Goal: Task Accomplishment & Management: Manage account settings

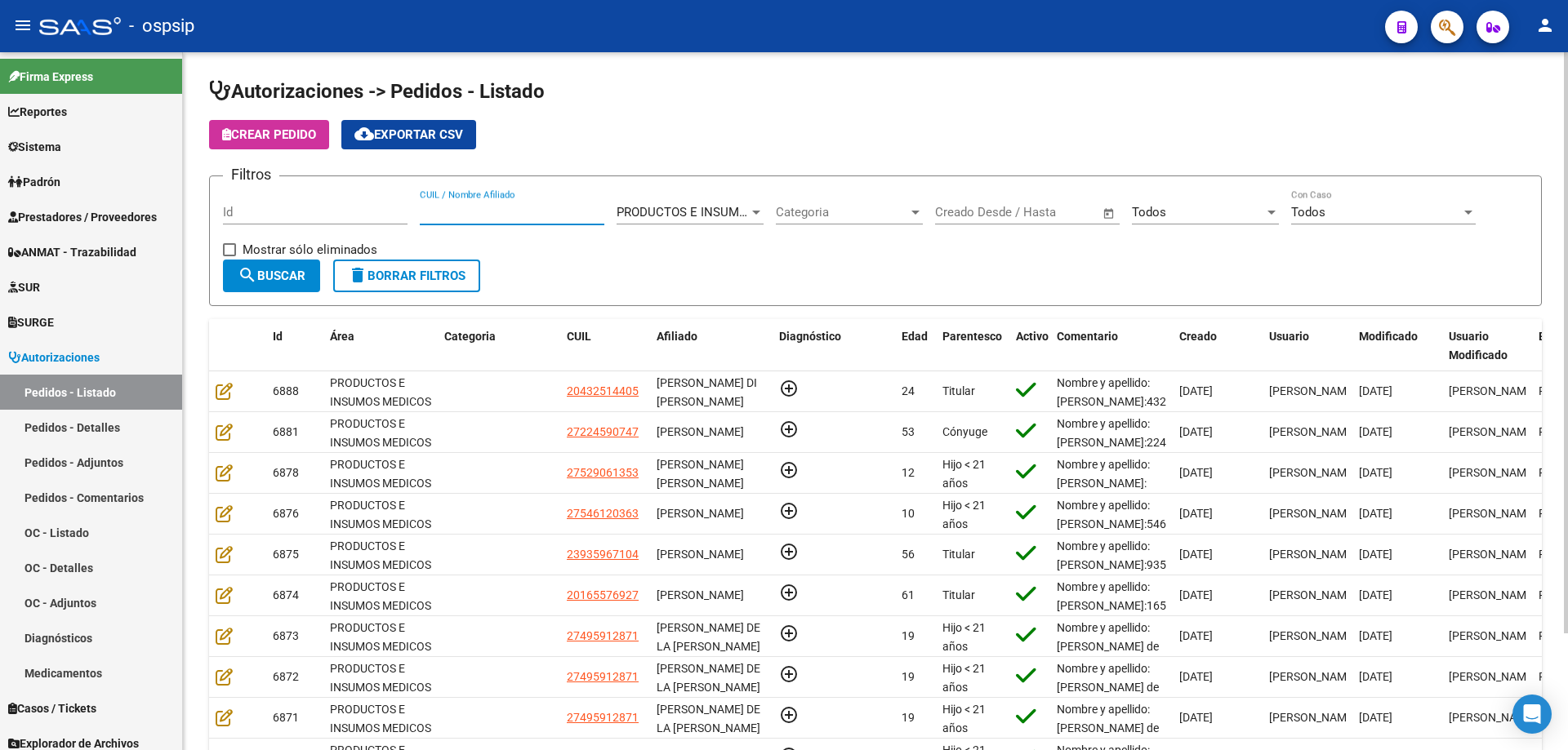
scroll to position [21, 0]
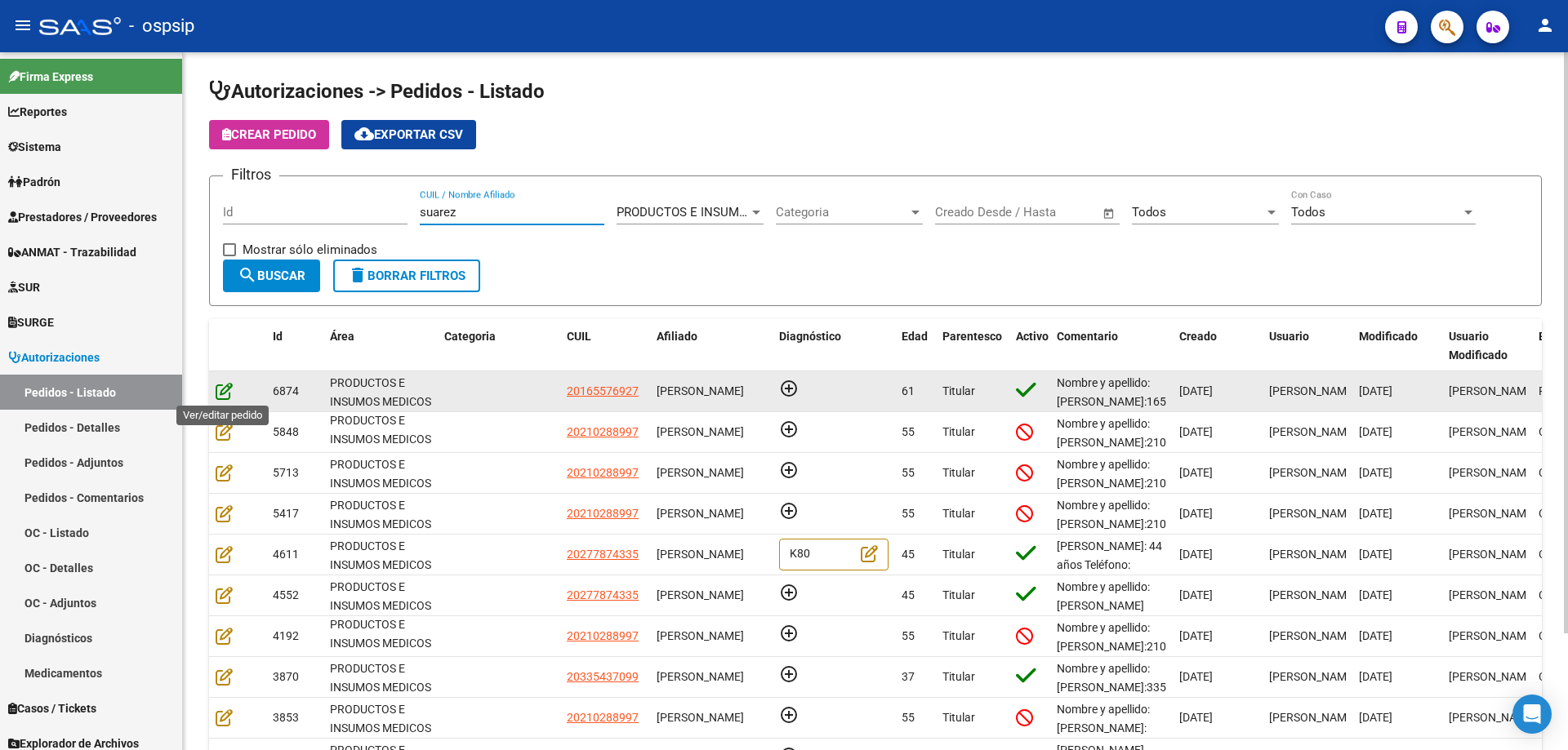
type input "suarez"
click at [218, 386] on icon at bounding box center [224, 391] width 17 height 18
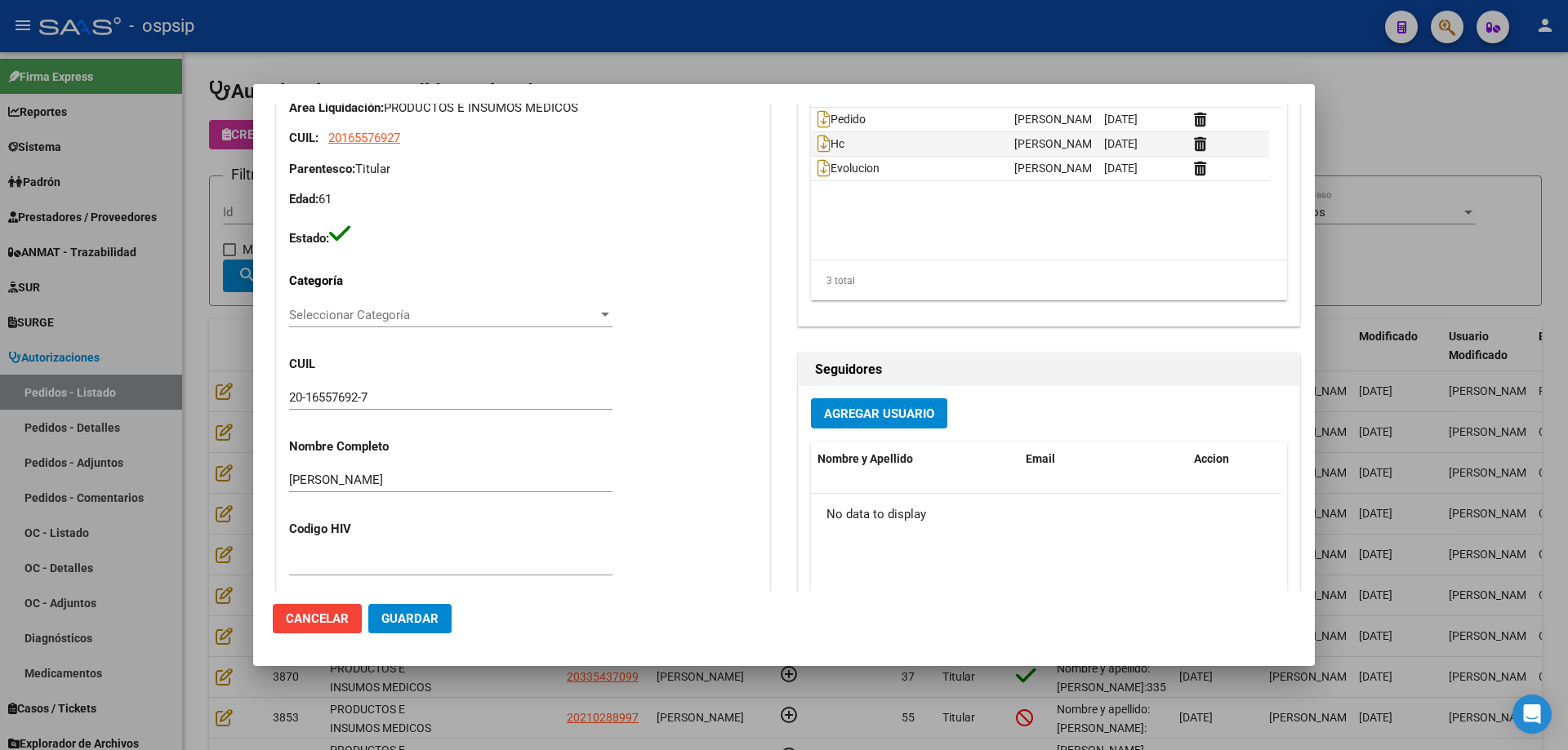
scroll to position [82, 0]
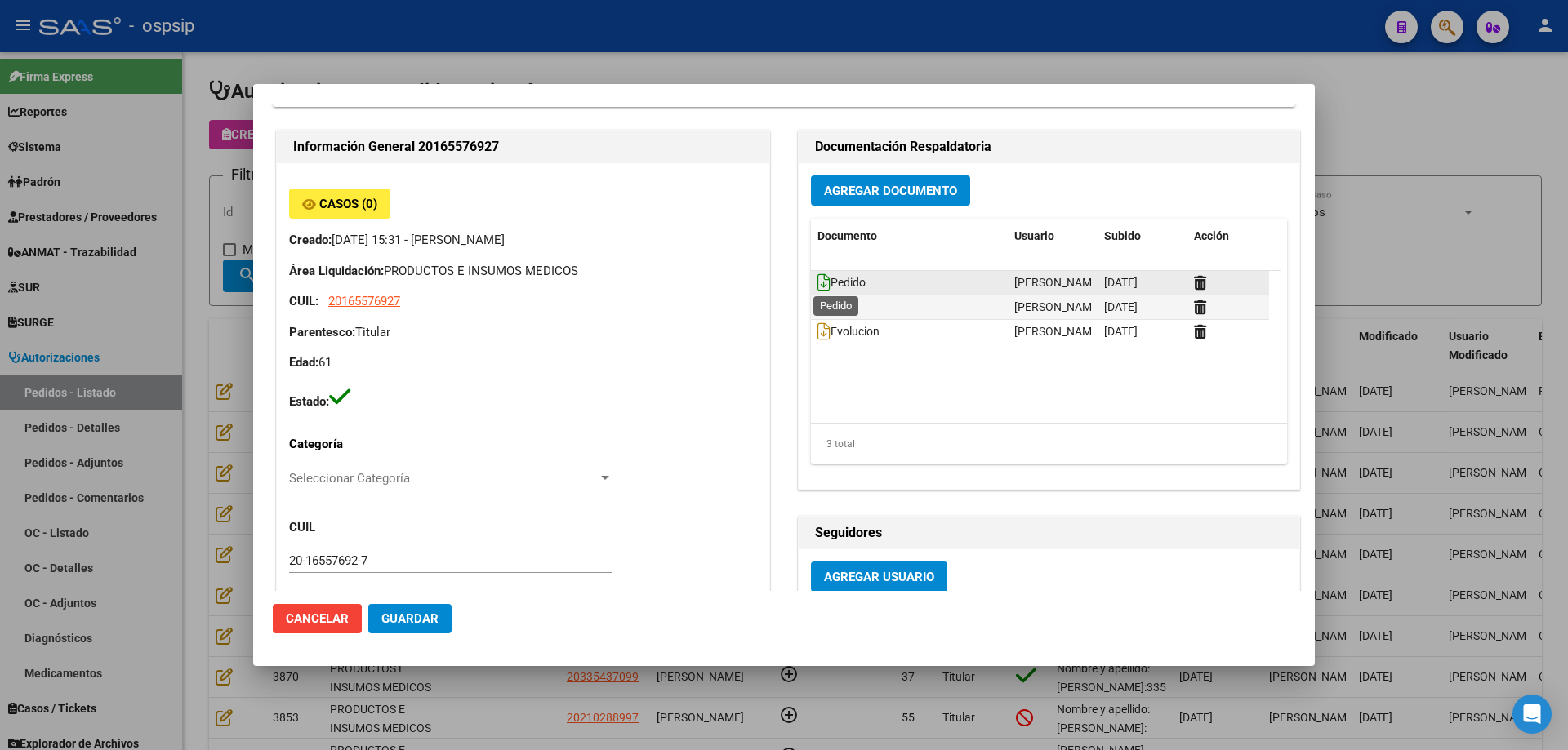
click at [818, 284] on icon at bounding box center [824, 282] width 13 height 18
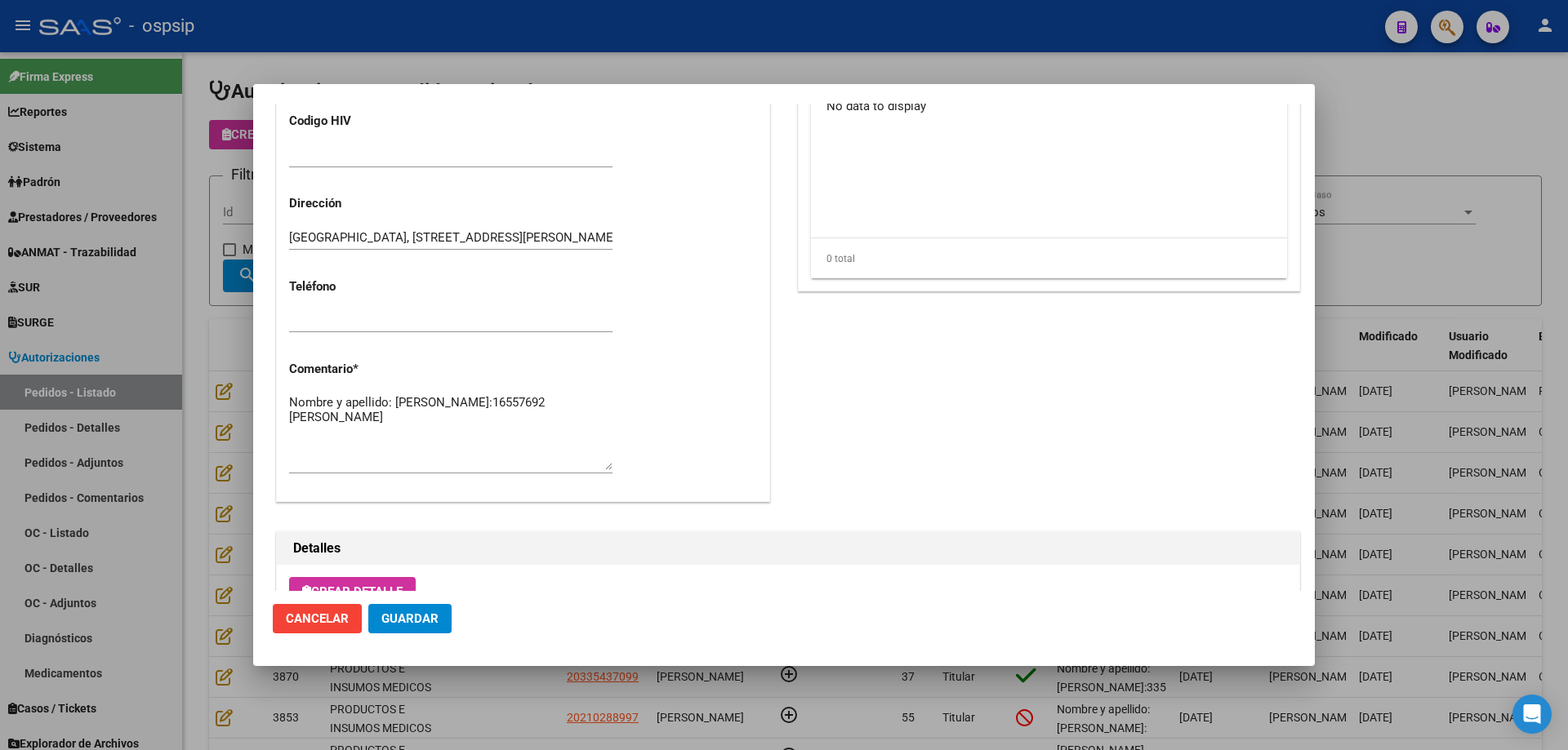
scroll to position [735, 0]
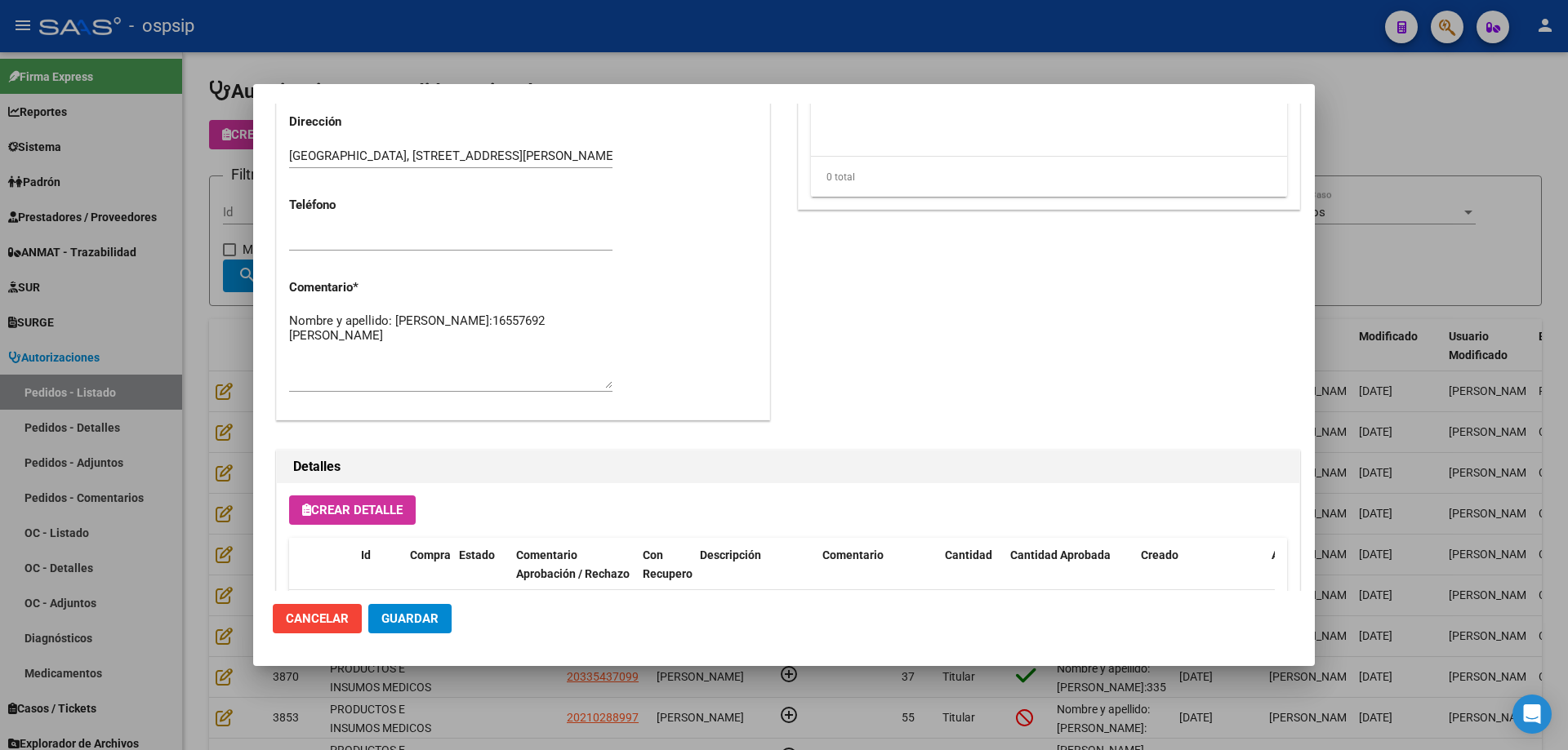
click at [213, 232] on div at bounding box center [784, 375] width 1568 height 750
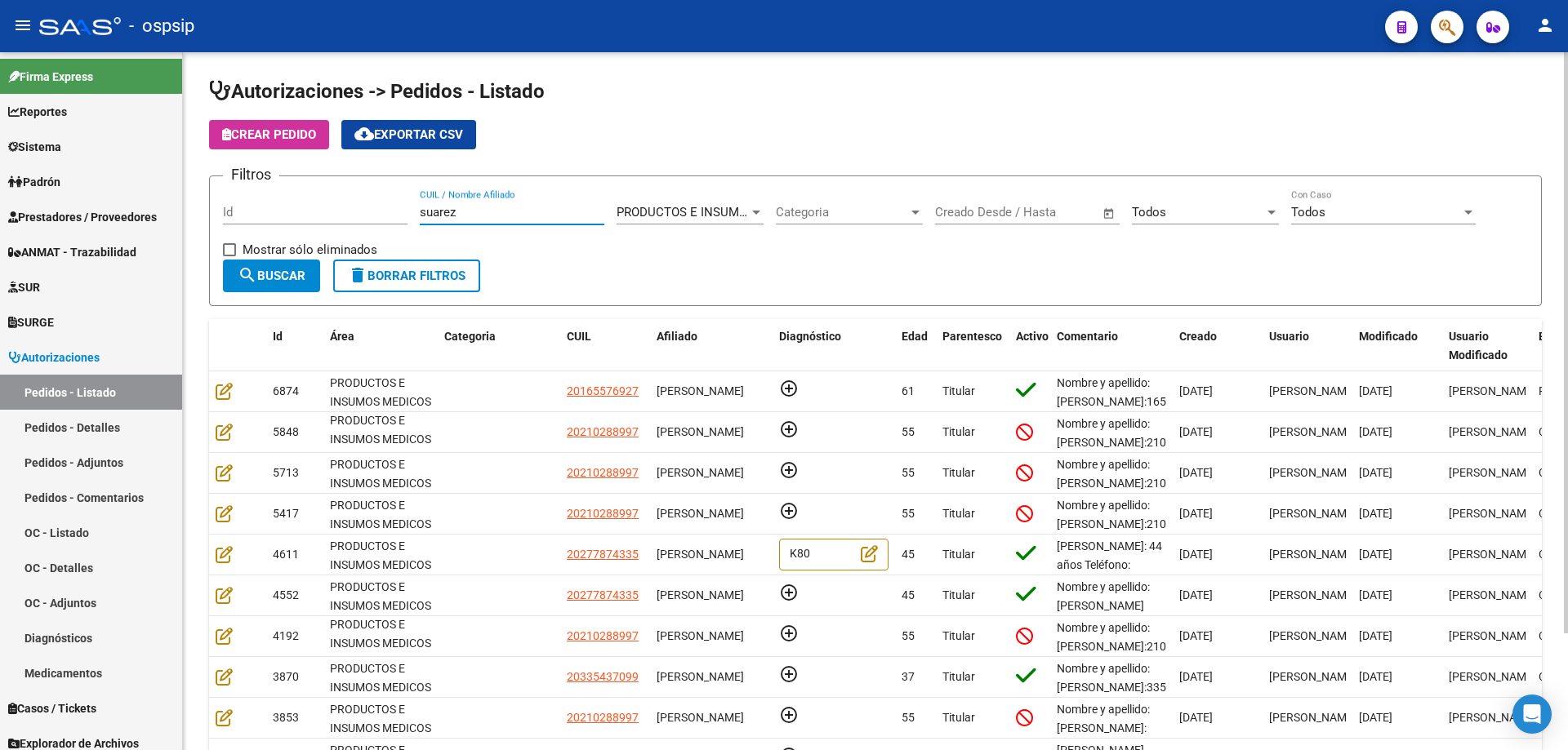
drag, startPoint x: 484, startPoint y: 217, endPoint x: 361, endPoint y: 195, distance: 125.0
click at [361, 195] on div "Filtros Id [PERSON_NAME] CUIL / Nombre Afiliado PRODUCTOS E INSUMOS MEDICOS Sel…" at bounding box center [875, 224] width 1305 height 70
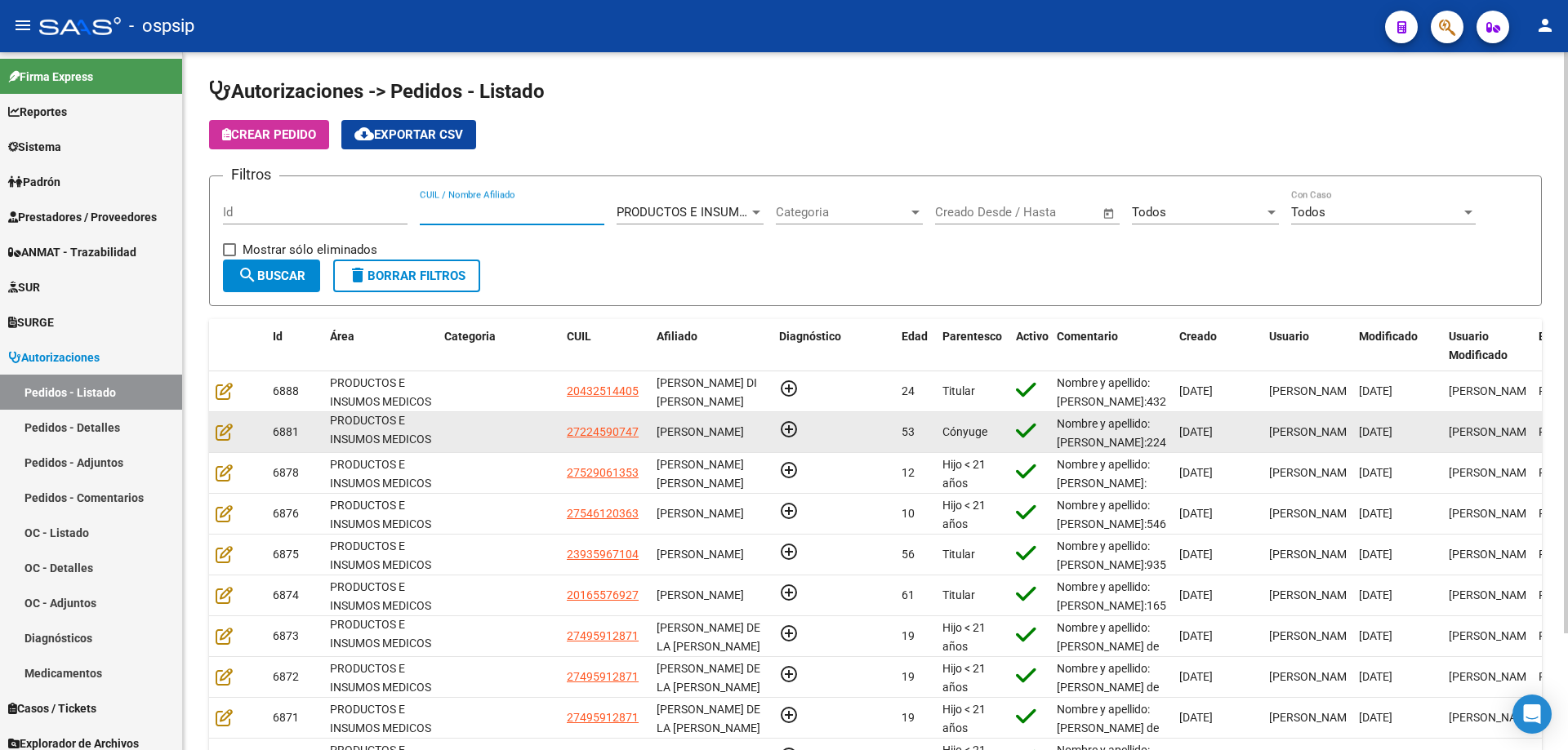
scroll to position [4, 0]
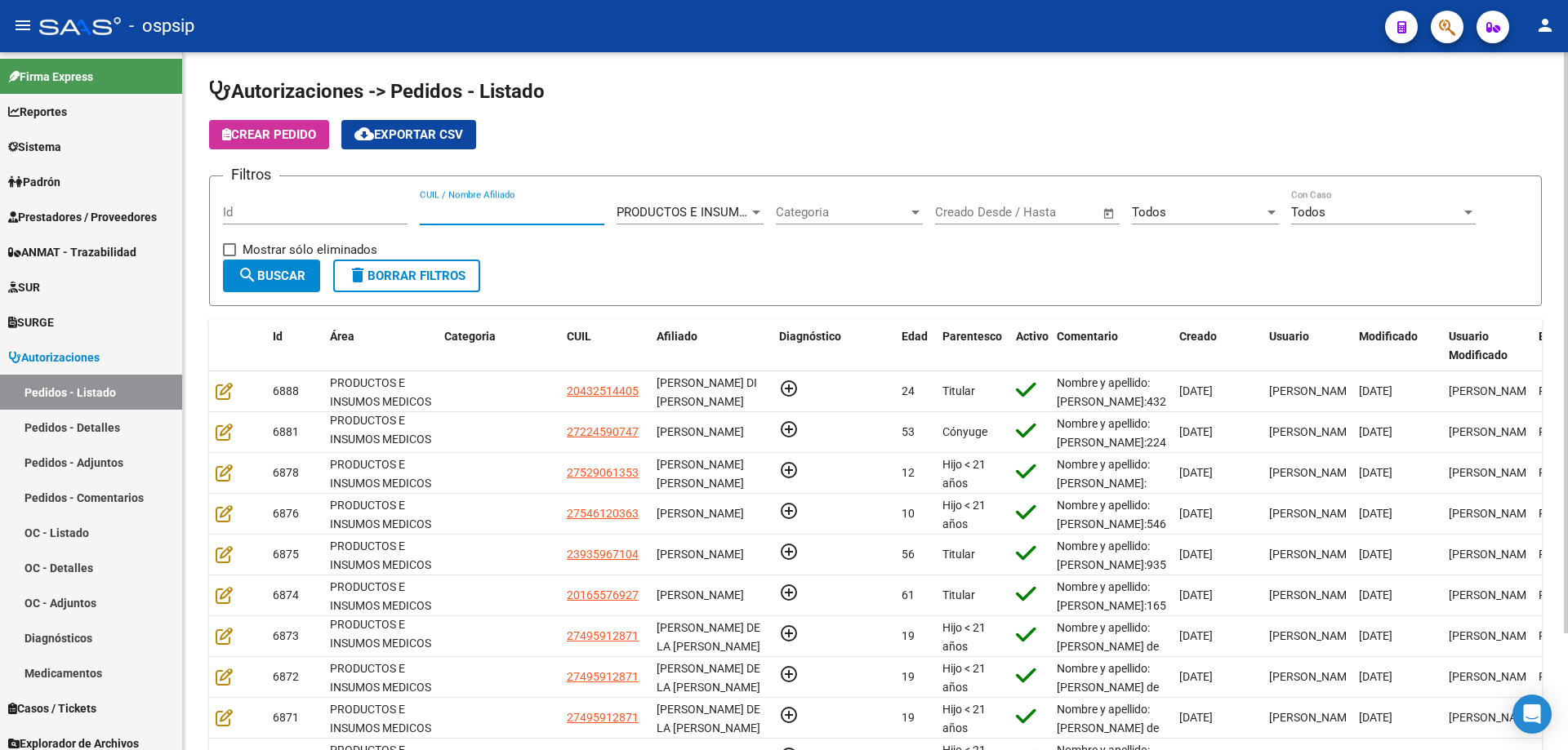
click at [1187, 222] on div "Todos Seleccionar Estado" at bounding box center [1206, 207] width 147 height 36
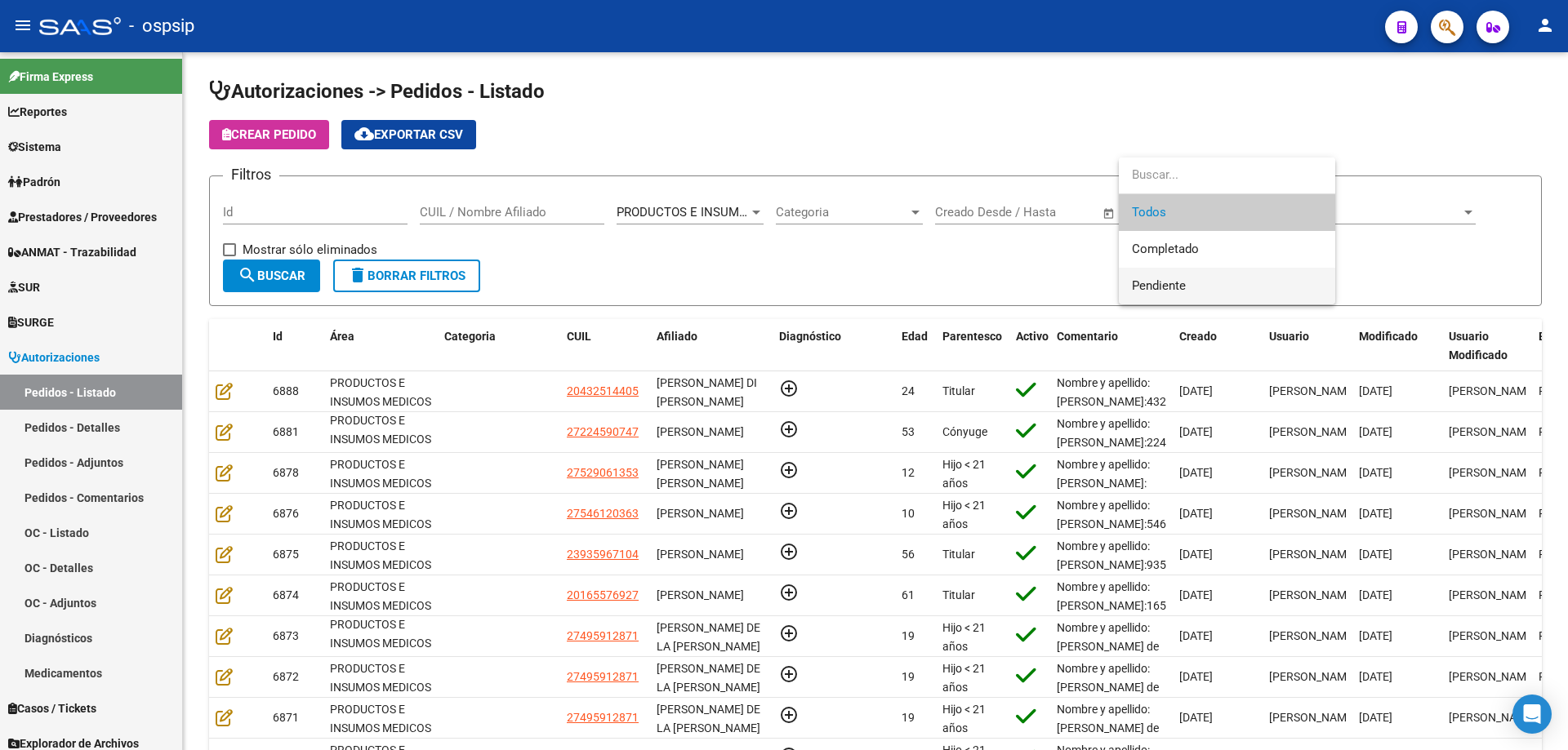
click at [1198, 283] on span "Pendiente" at bounding box center [1227, 286] width 190 height 36
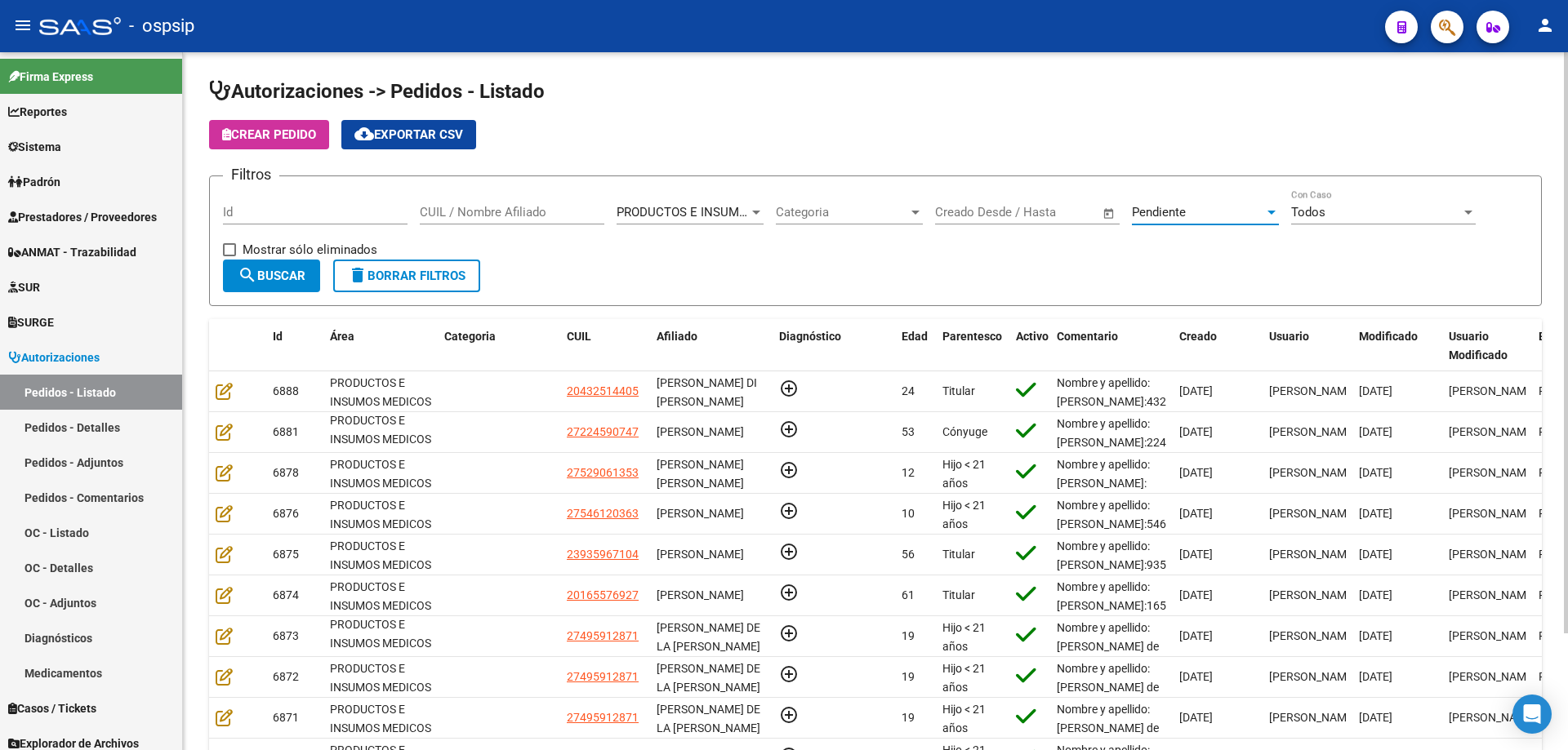
click at [294, 273] on span "search Buscar" at bounding box center [272, 276] width 67 height 15
click at [514, 219] on div "CUIL / Nombre Afiliado" at bounding box center [512, 207] width 185 height 36
click at [514, 218] on input "CUIL / Nombre Afiliado" at bounding box center [512, 212] width 185 height 15
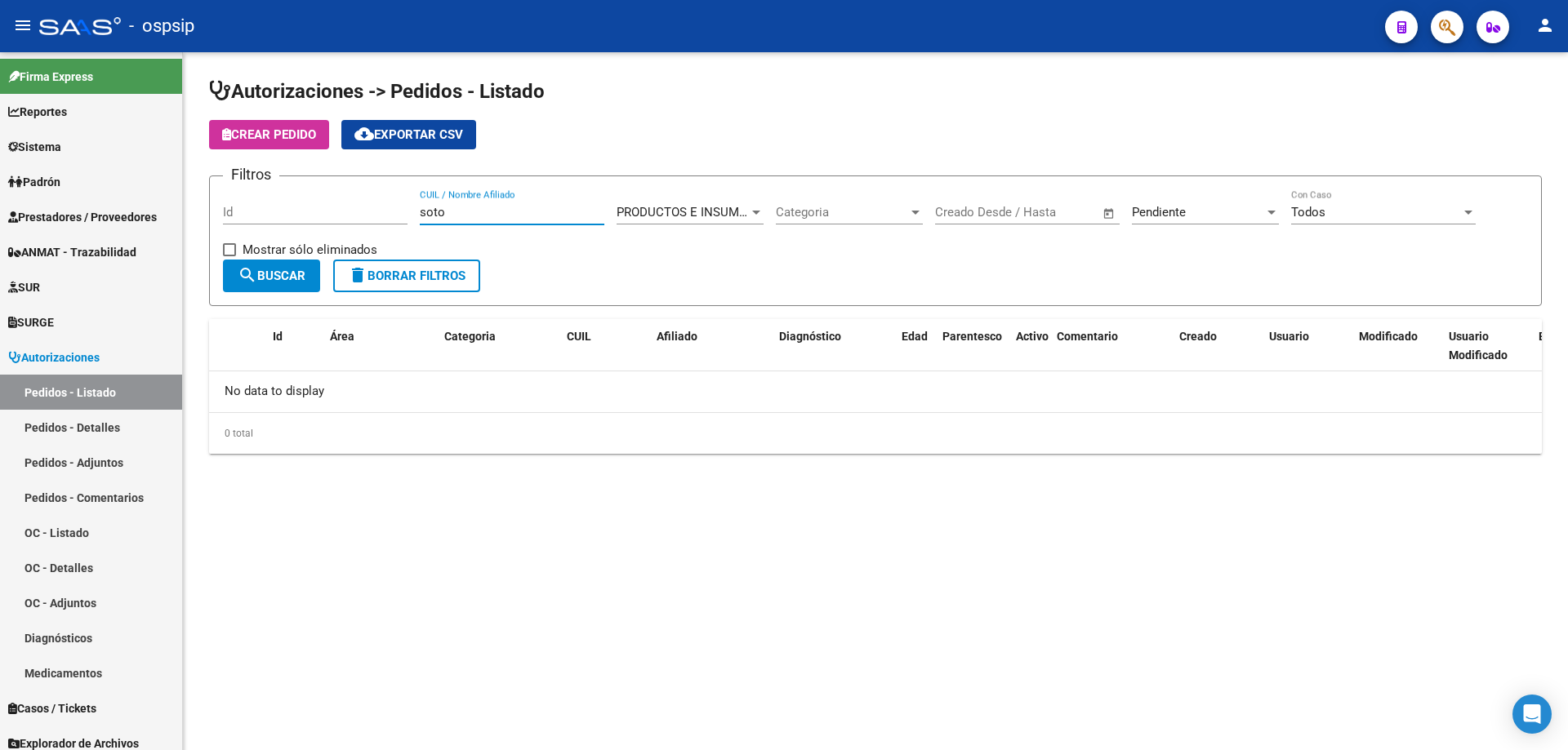
click at [1176, 211] on span "Pendiente" at bounding box center [1159, 212] width 54 height 15
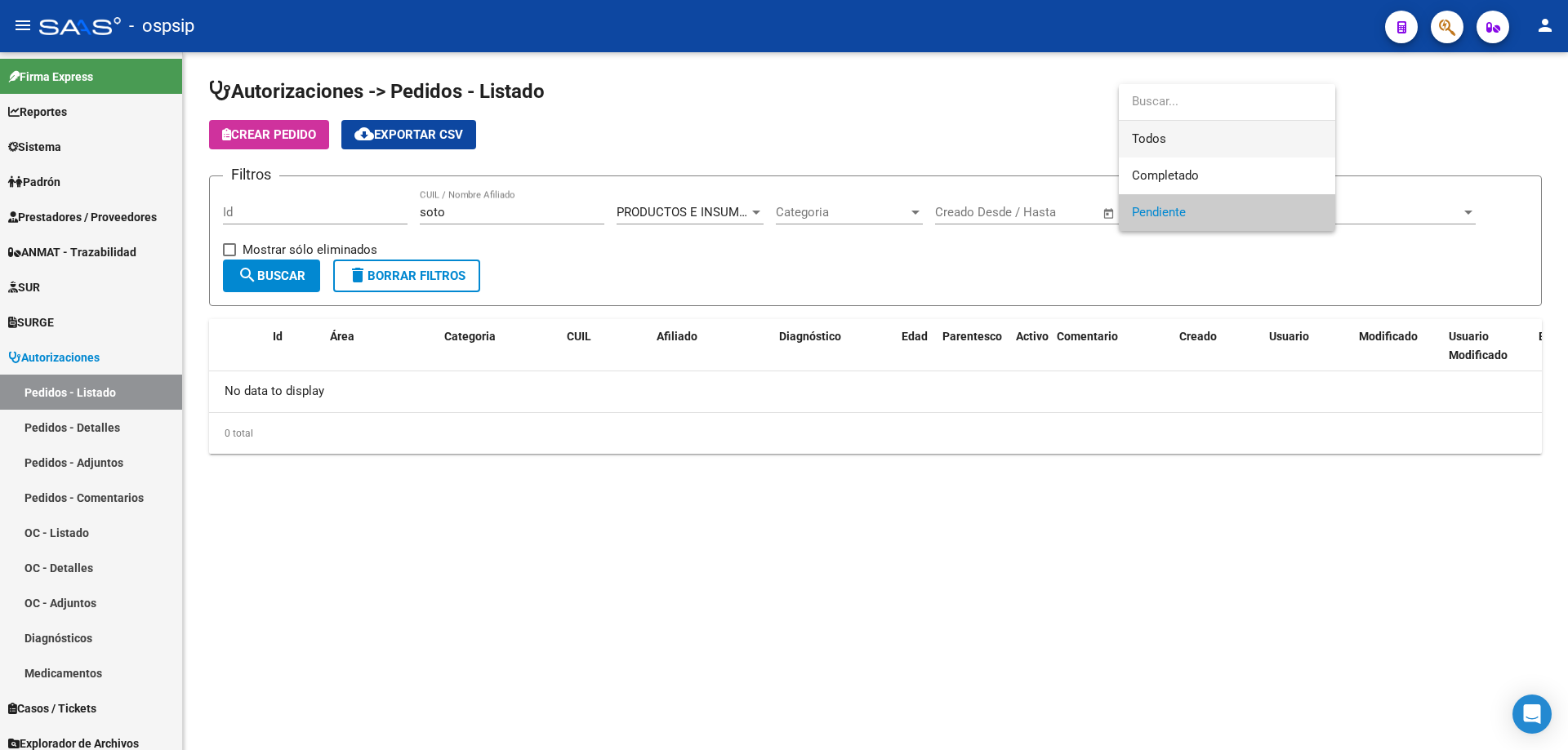
click at [1182, 141] on span "Todos" at bounding box center [1227, 138] width 190 height 36
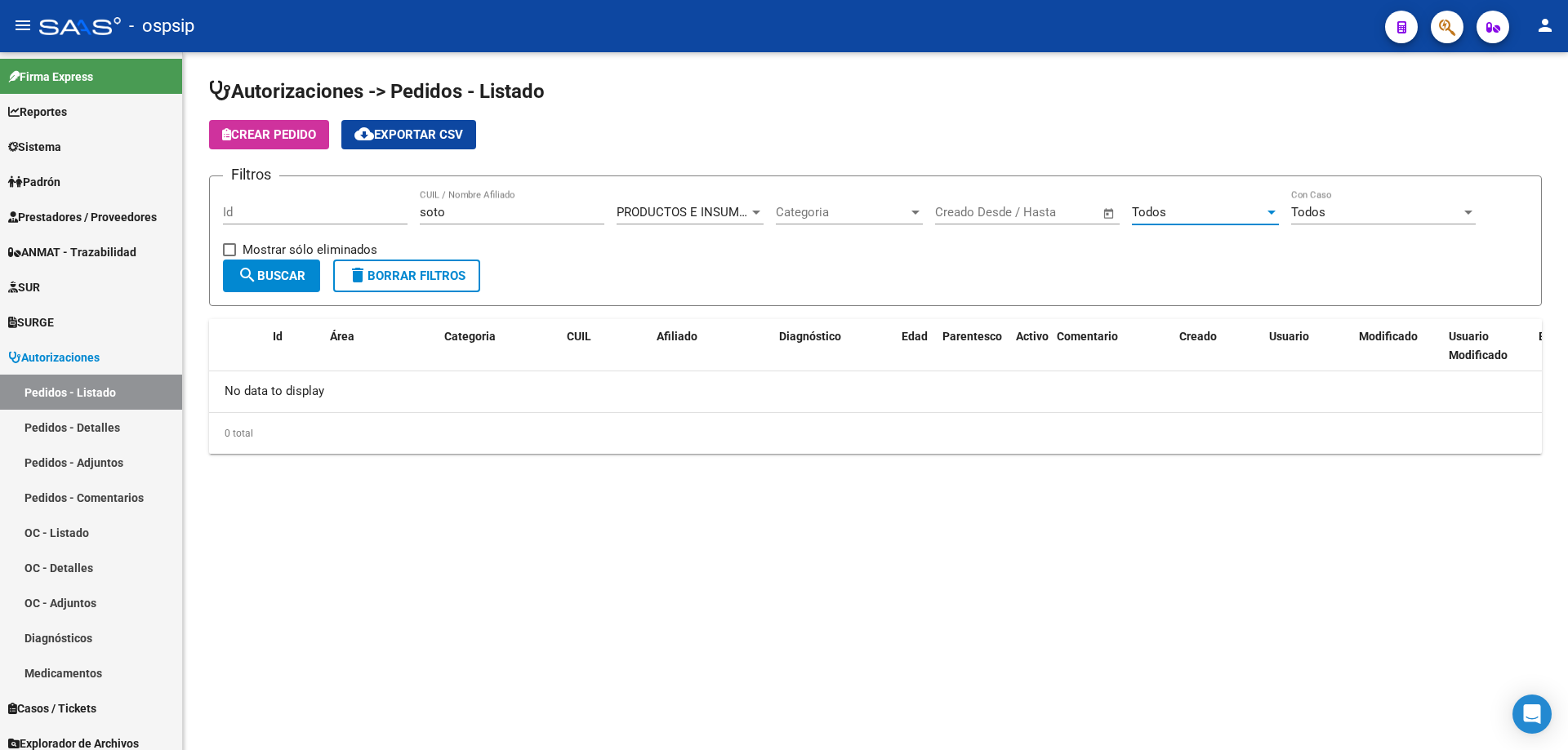
click at [284, 269] on span "search Buscar" at bounding box center [272, 276] width 67 height 15
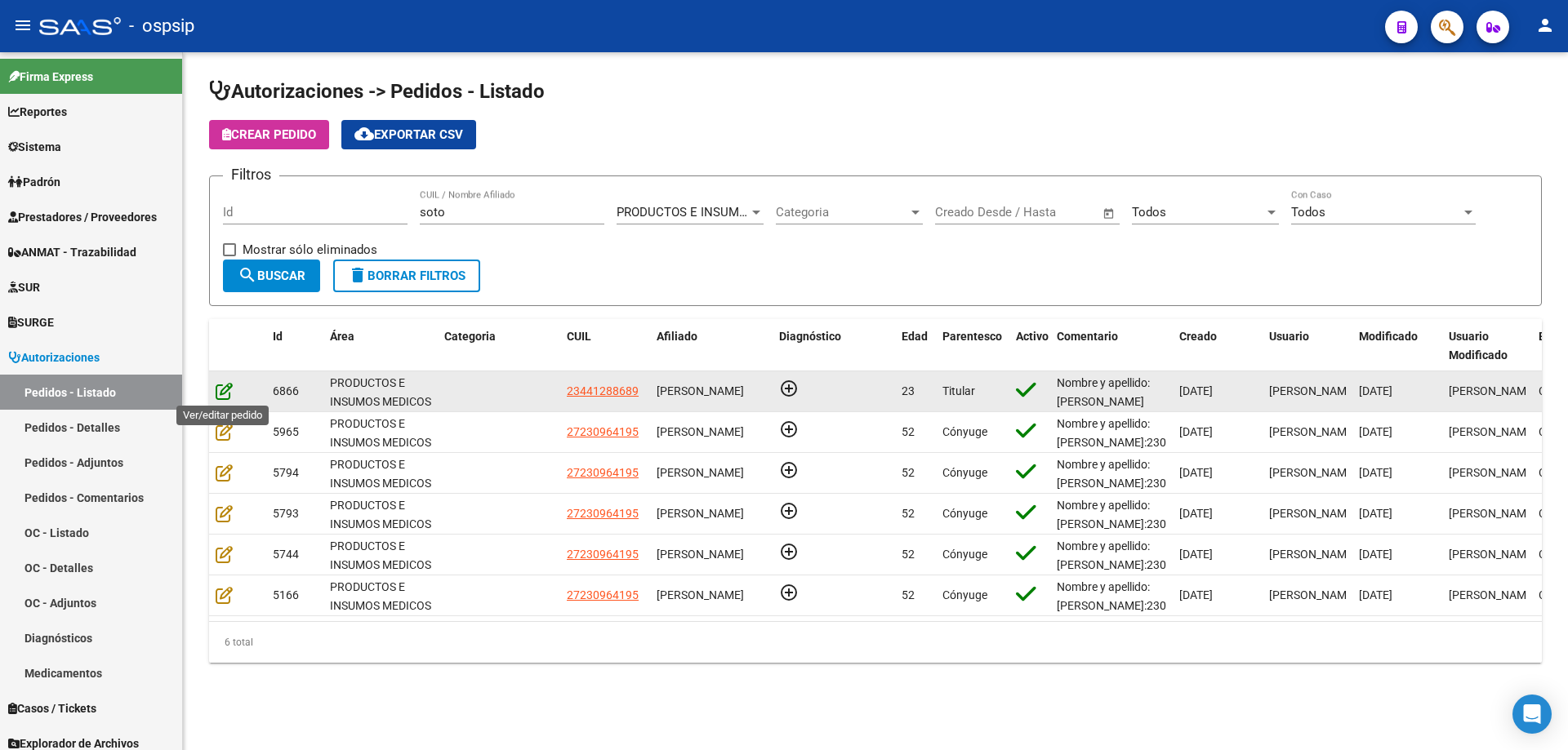
click at [225, 396] on icon at bounding box center [224, 391] width 17 height 18
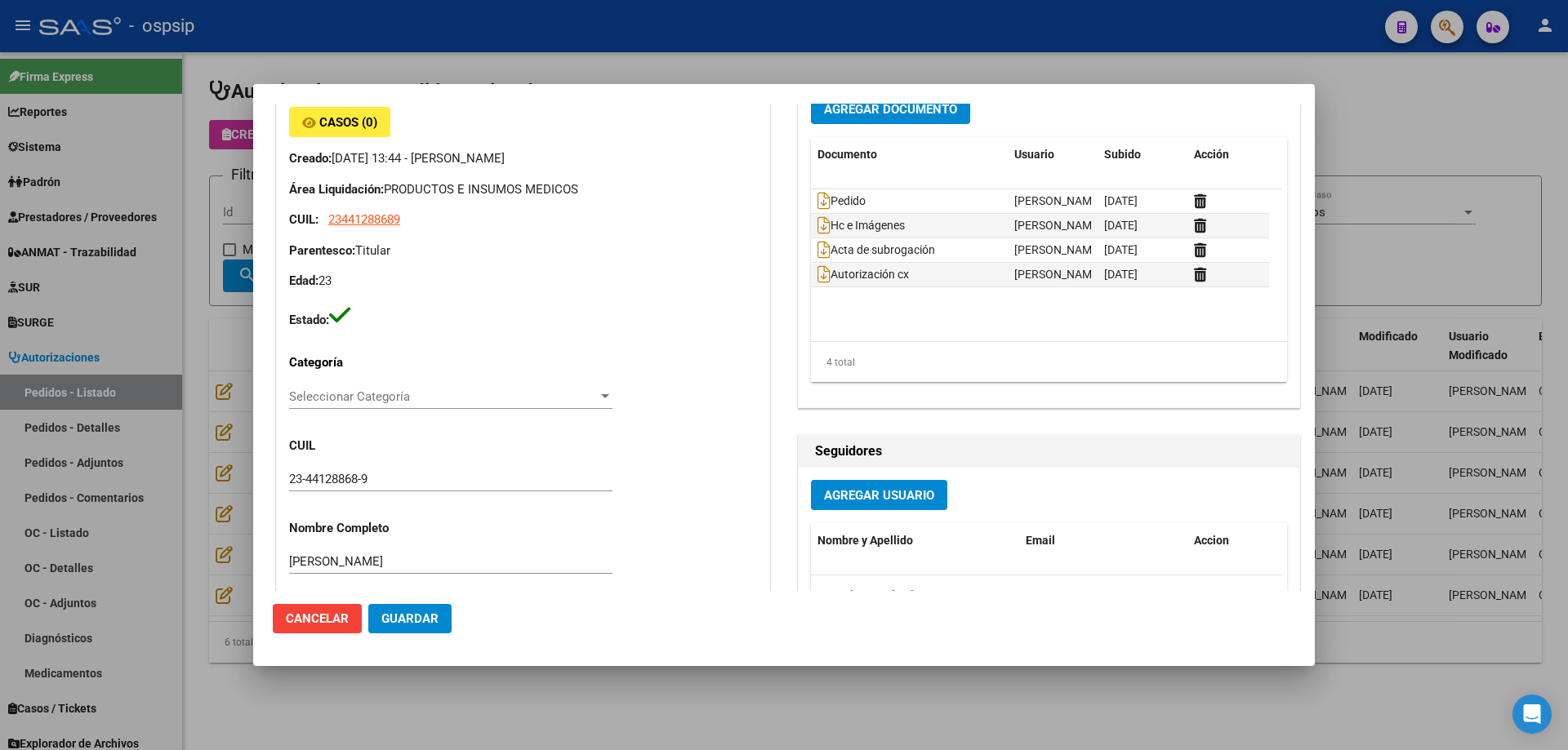
scroll to position [0, 0]
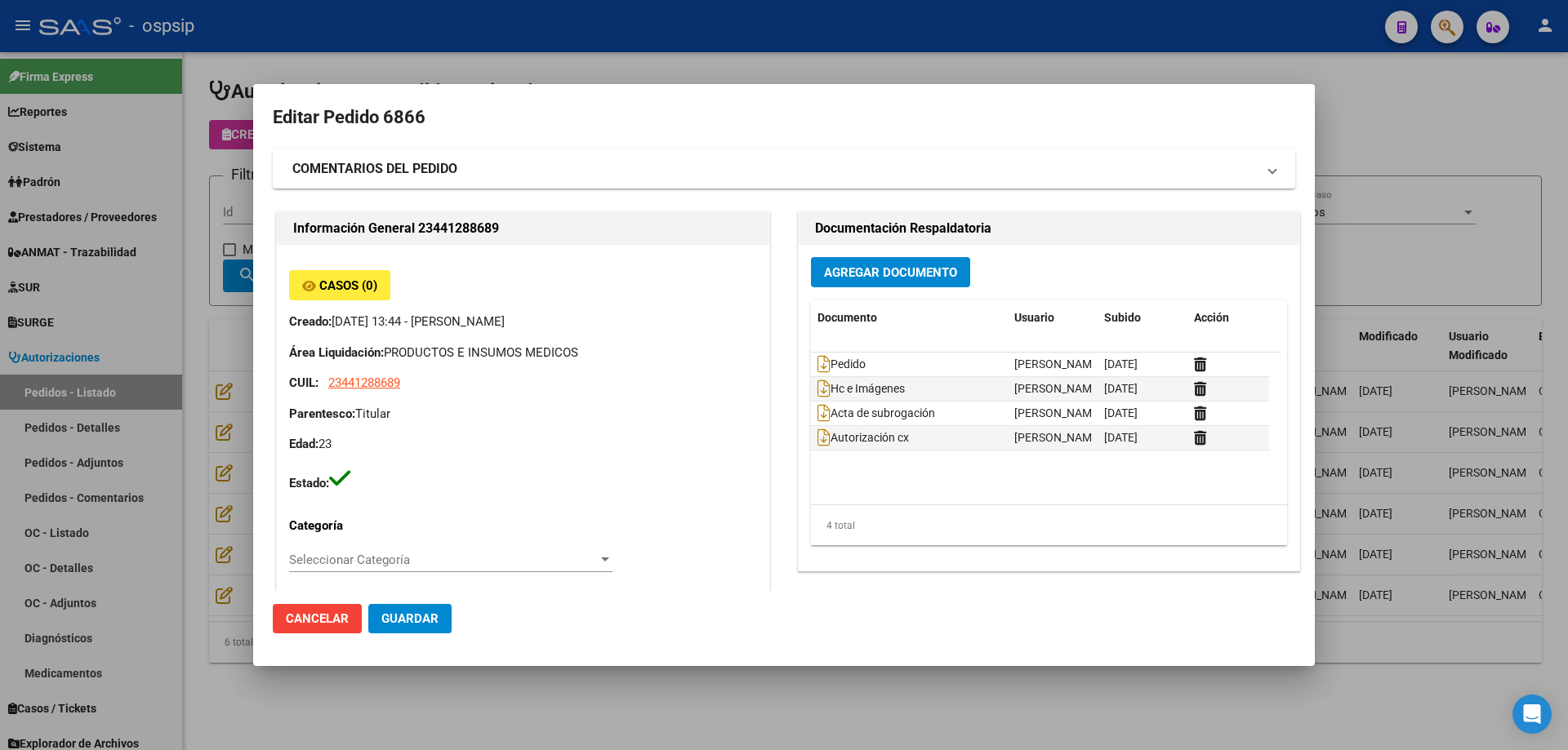
click at [219, 232] on div at bounding box center [784, 375] width 1568 height 750
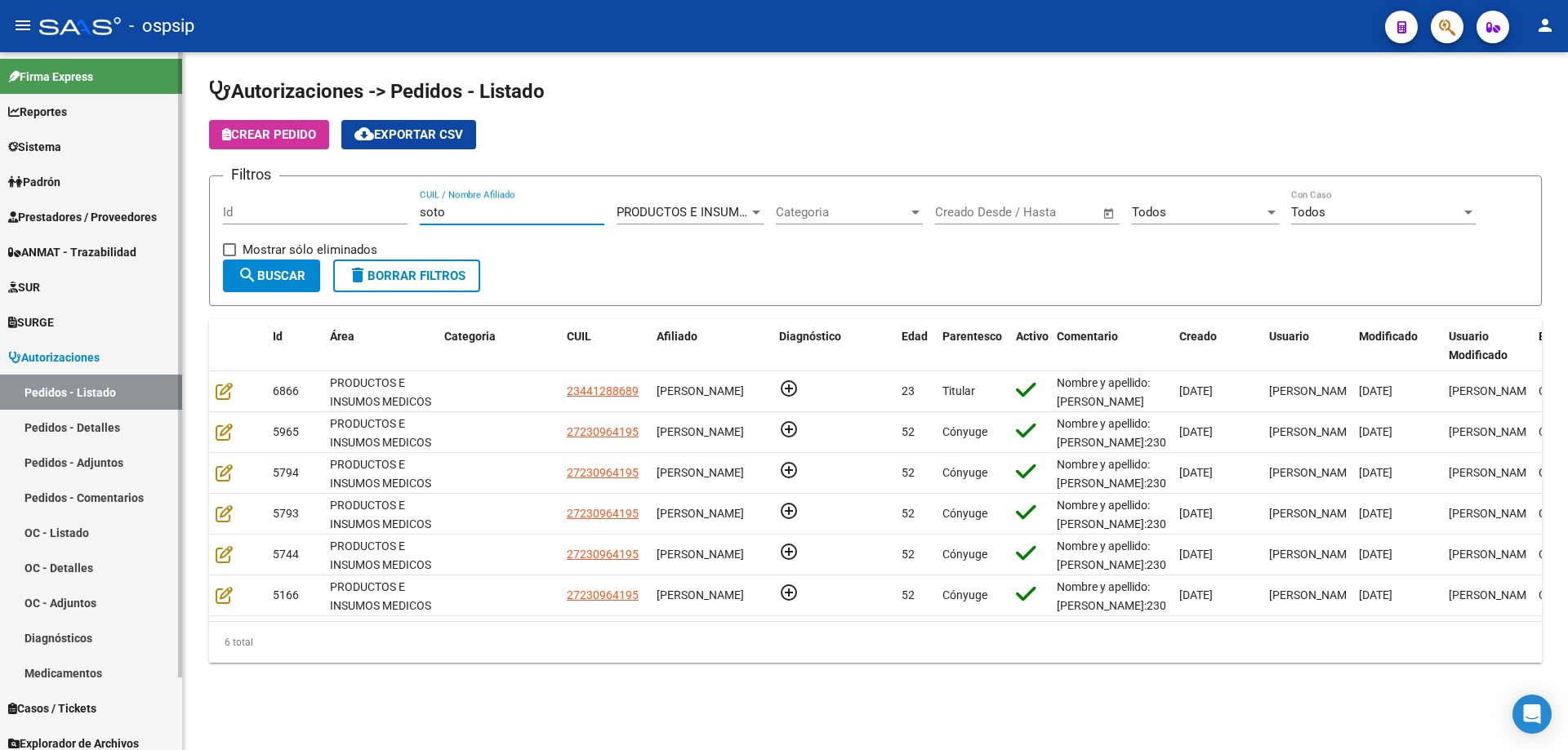
drag, startPoint x: 494, startPoint y: 217, endPoint x: 28, endPoint y: 92, distance: 482.5
click at [32, 122] on mat-sidenav-container "Firma Express Reportes Egresos Devengados Auditorías x Área Auditorías x Usuari…" at bounding box center [784, 401] width 1568 height 698
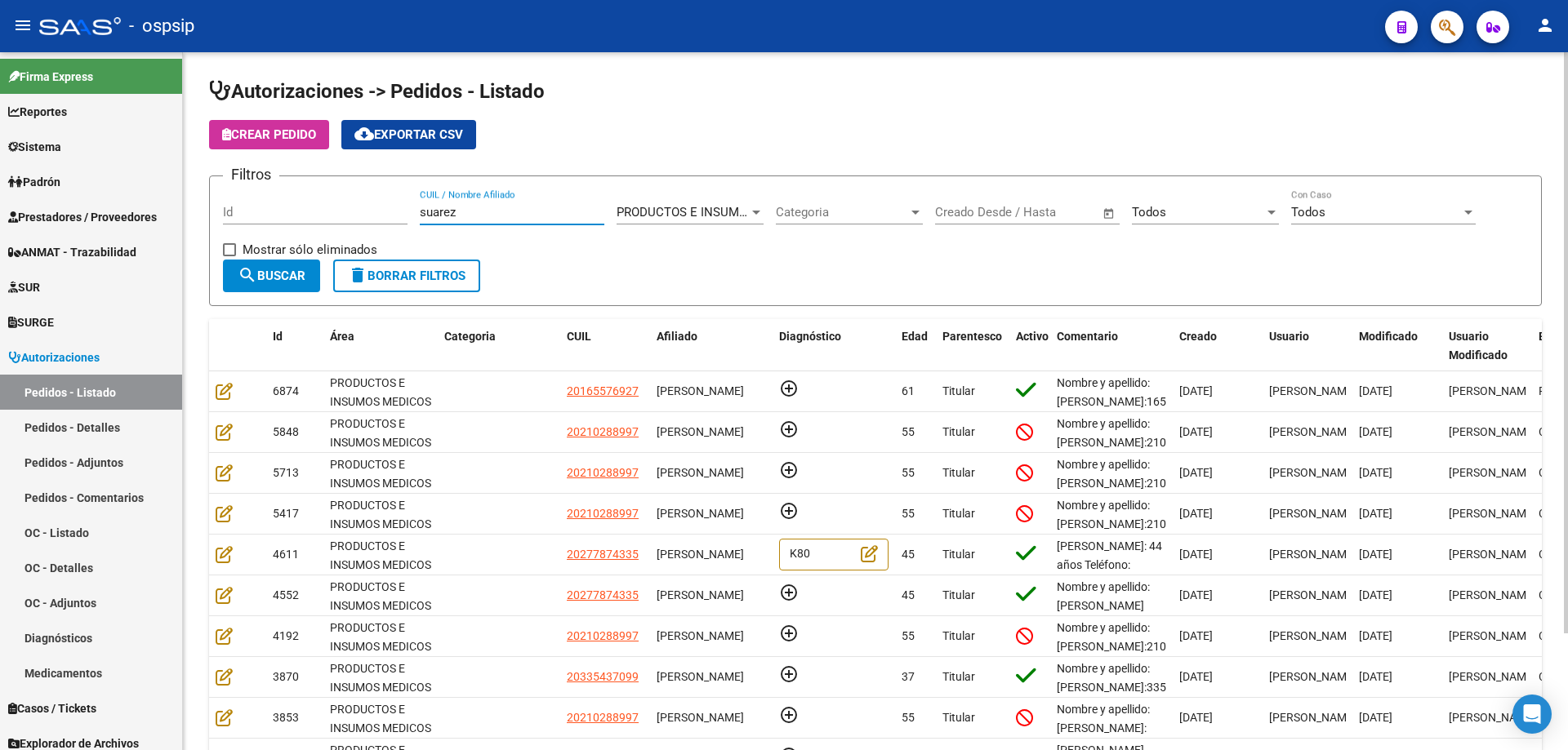
drag, startPoint x: 487, startPoint y: 212, endPoint x: 295, endPoint y: 192, distance: 193.0
click at [295, 192] on div "Filtros Id [PERSON_NAME] CUIL / Nombre Afiliado PRODUCTOS E INSUMOS MEDICOS Sel…" at bounding box center [875, 224] width 1305 height 70
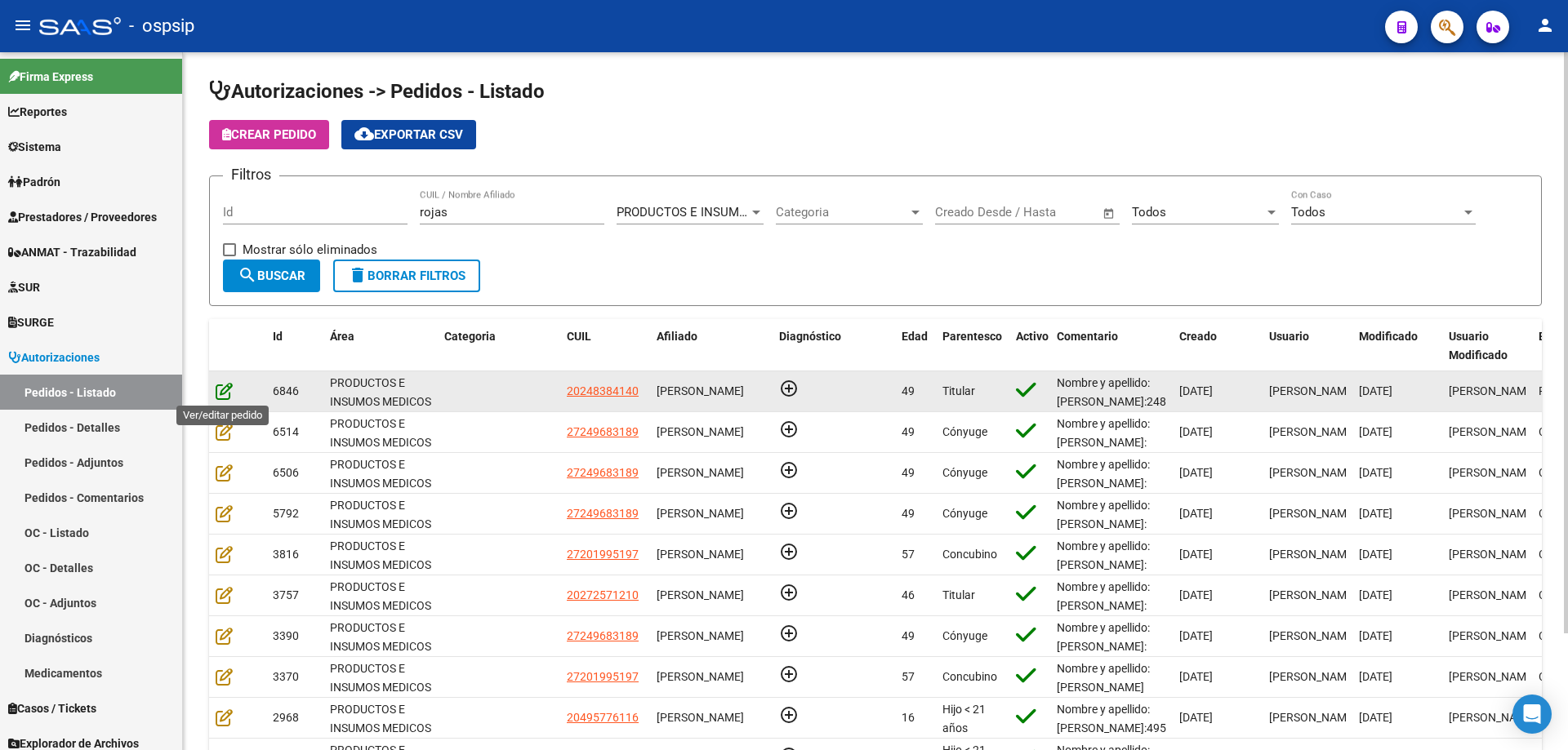
click at [223, 394] on icon at bounding box center [224, 391] width 17 height 18
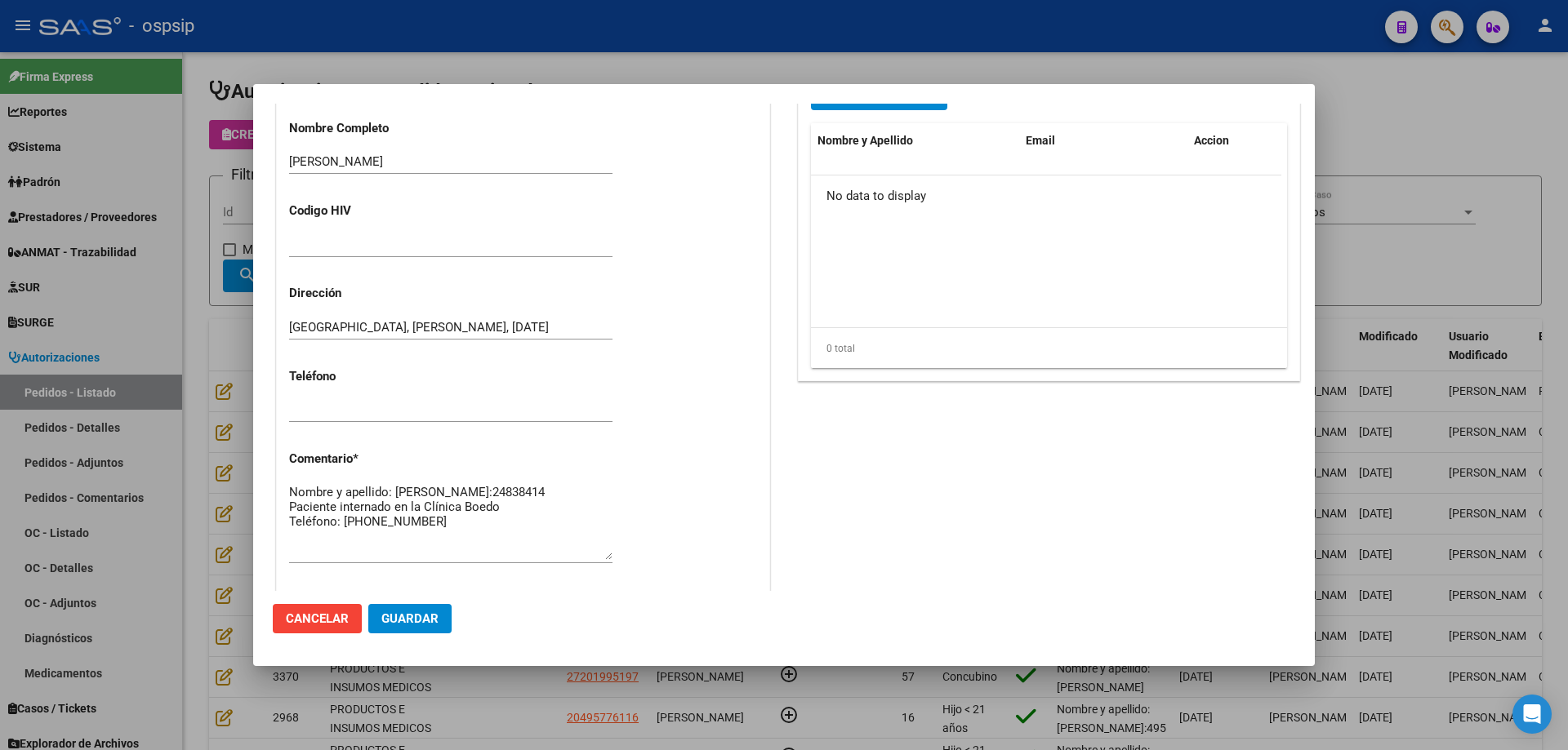
scroll to position [572, 0]
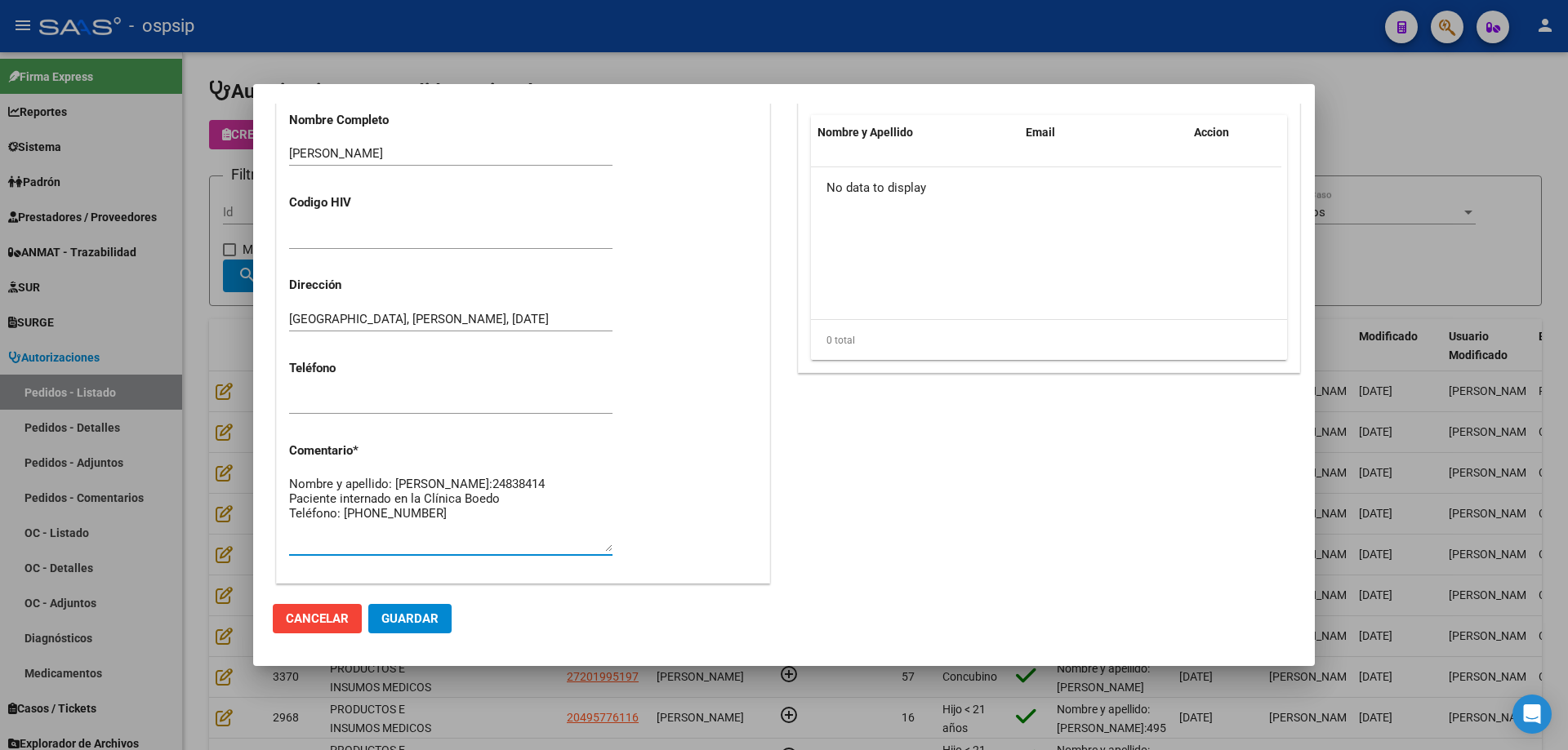
click at [490, 536] on textarea "Nombre y apellido: [PERSON_NAME]:24838414 Paciente internado en la Clínica Boed…" at bounding box center [451, 513] width 323 height 76
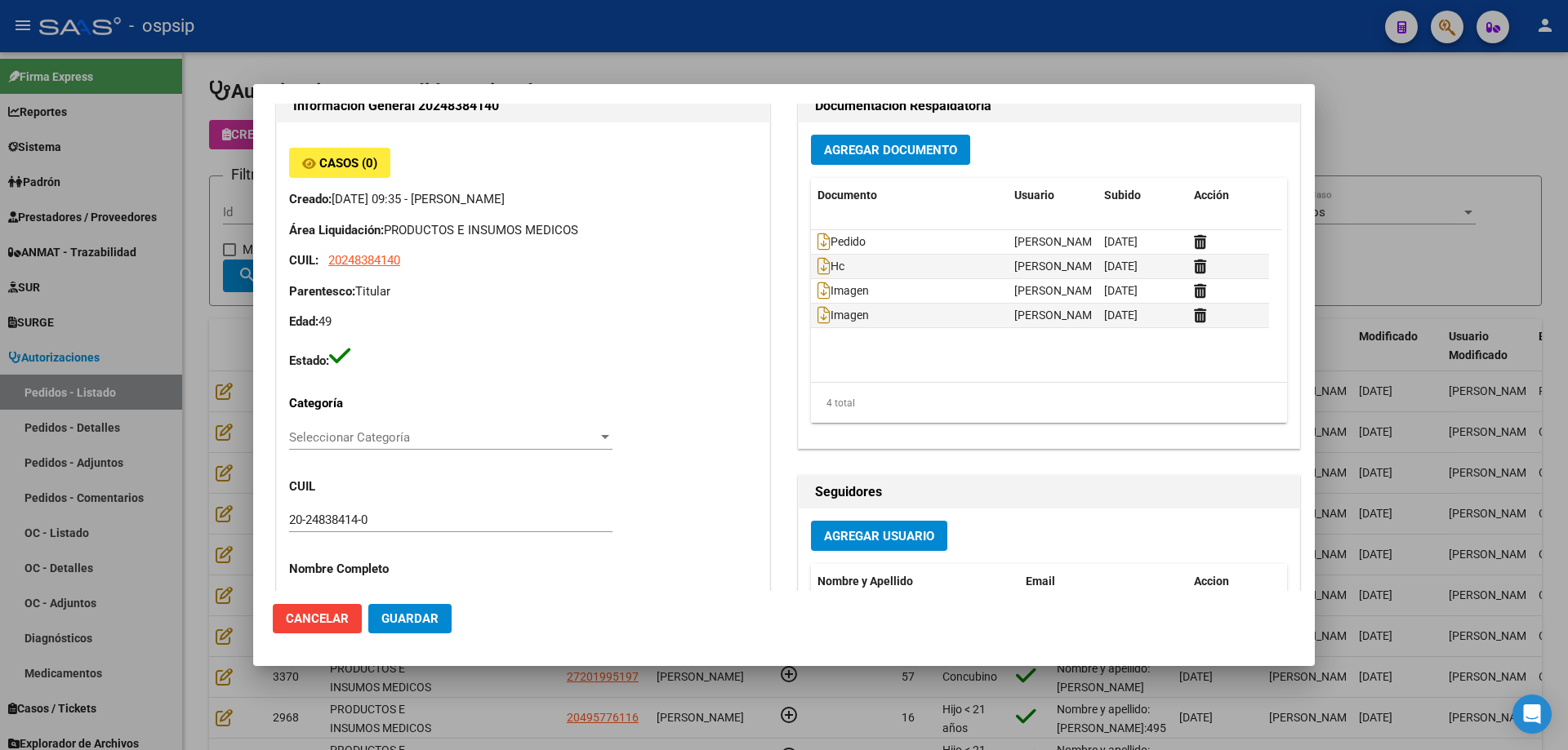
scroll to position [0, 0]
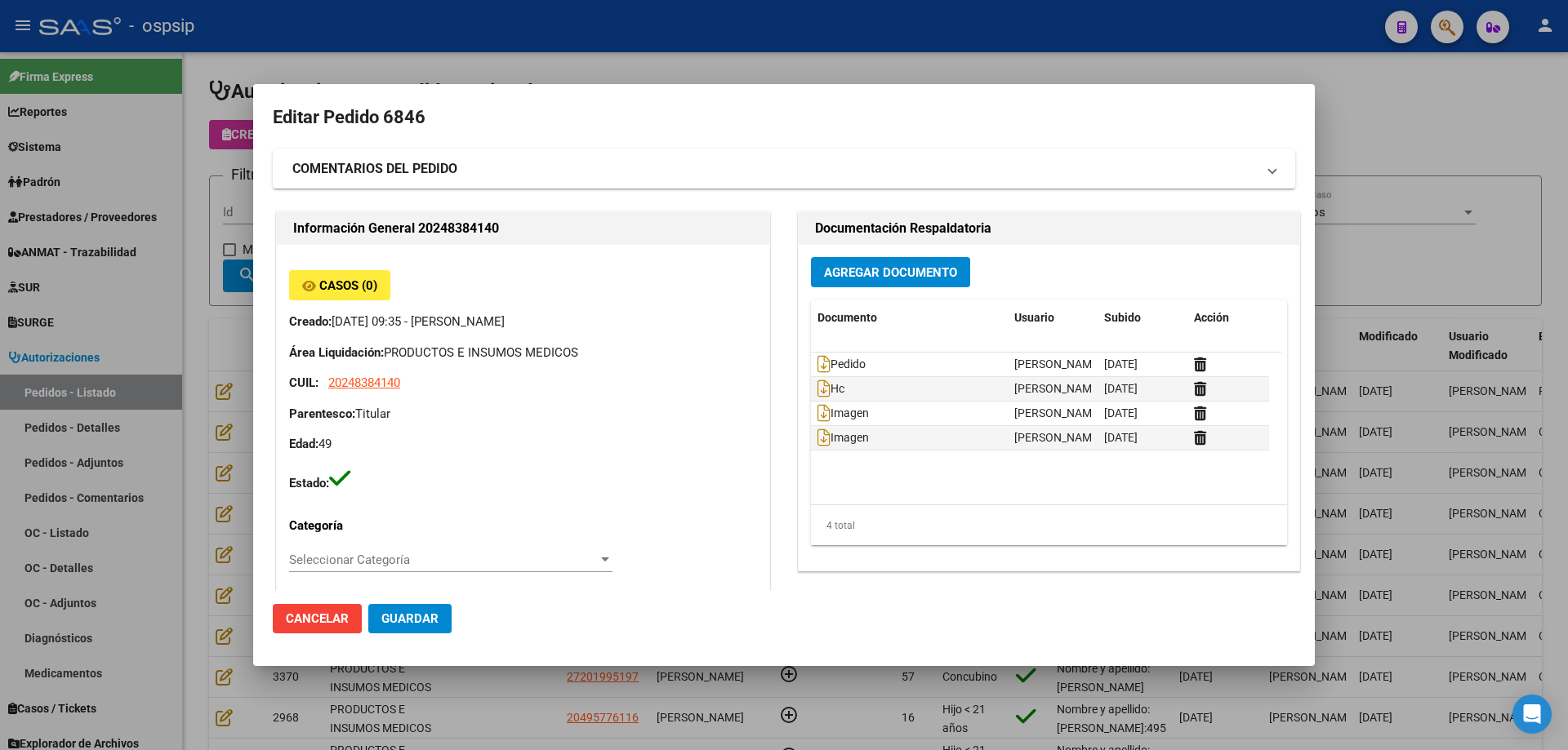
click at [191, 191] on div at bounding box center [784, 375] width 1568 height 750
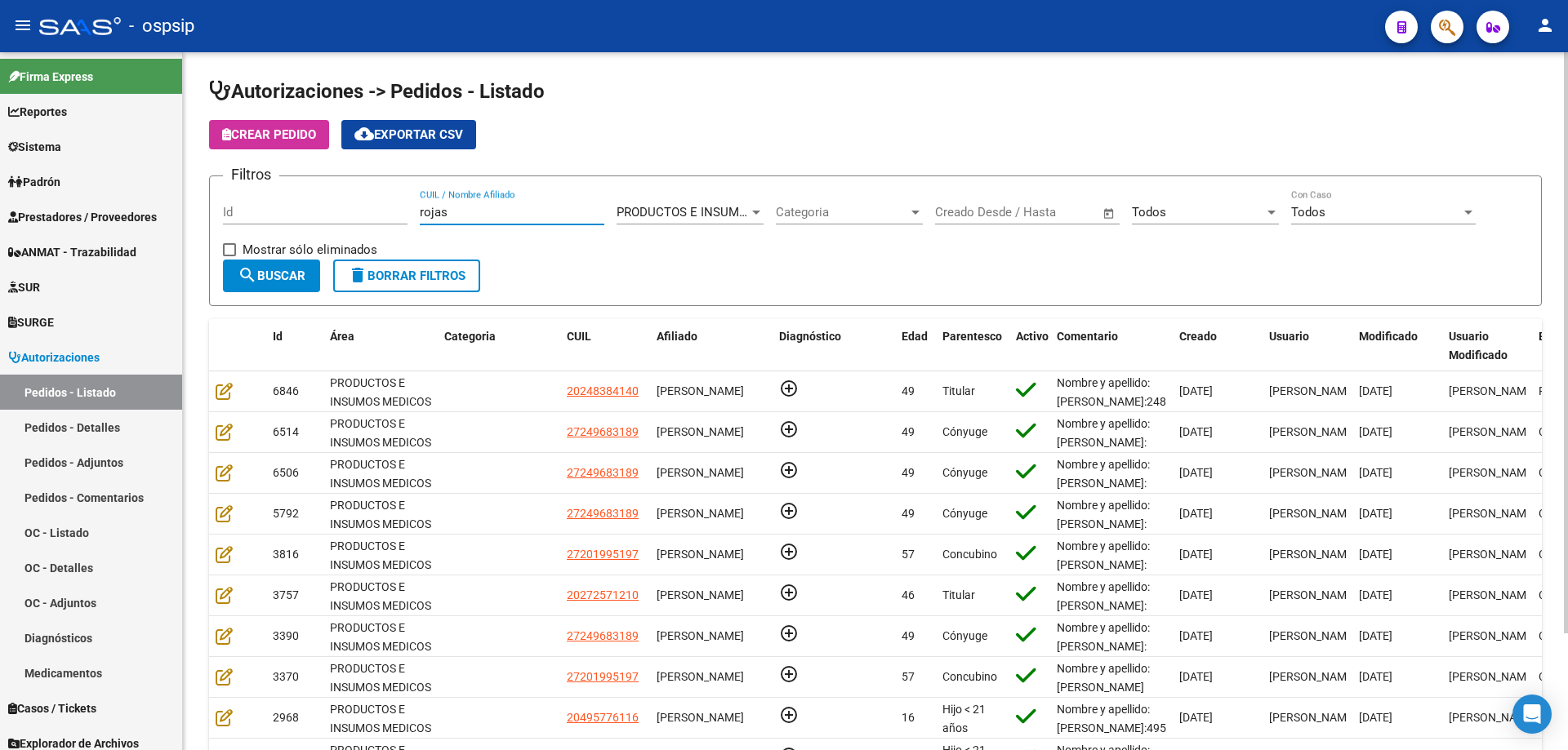
drag, startPoint x: 451, startPoint y: 216, endPoint x: 392, endPoint y: 205, distance: 60.0
click at [392, 205] on div "Filtros Id [PERSON_NAME] CUIL / Nombre Afiliado PRODUCTOS E INSUMOS MEDICOS Sel…" at bounding box center [875, 224] width 1305 height 70
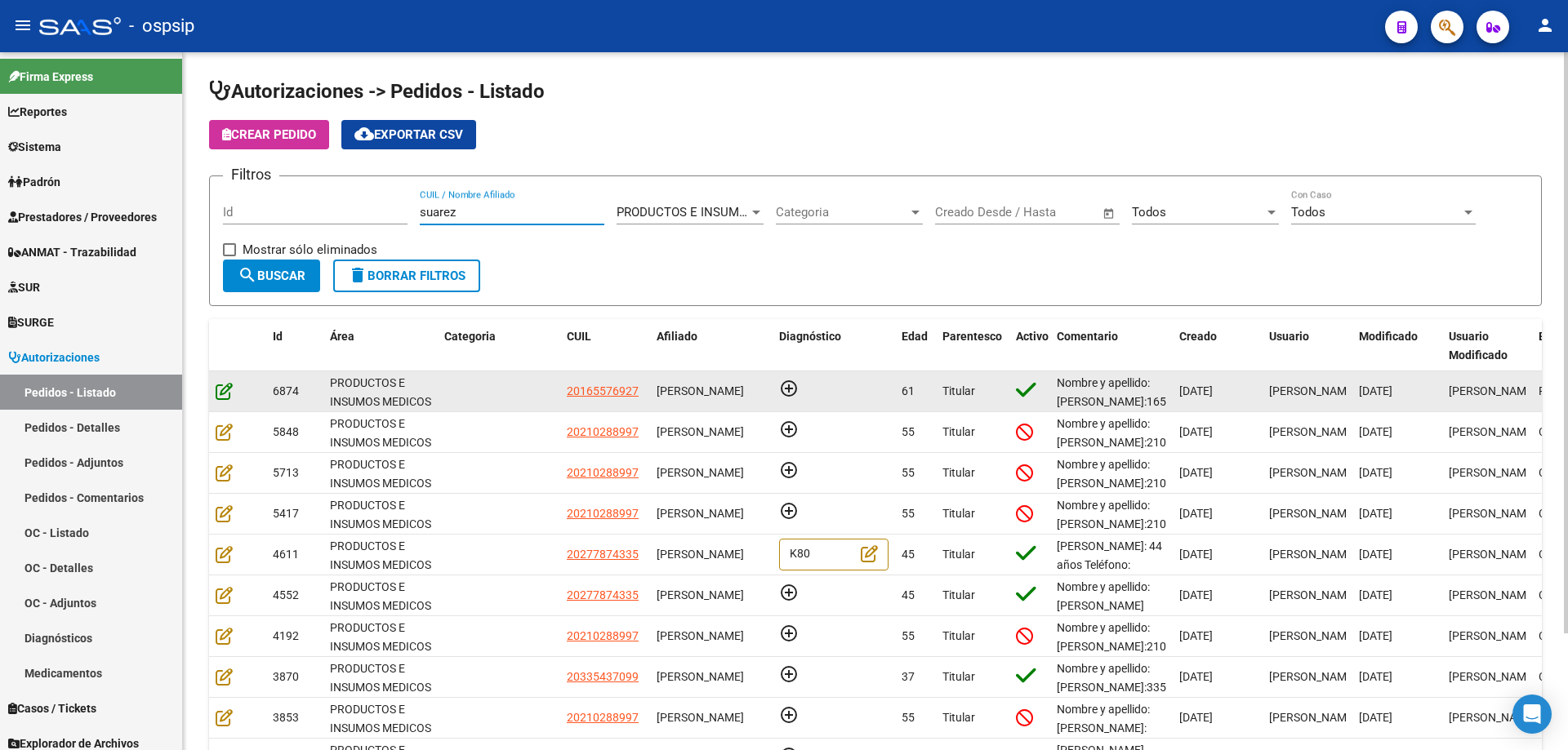
type input "suarez"
click at [227, 388] on icon at bounding box center [224, 391] width 17 height 18
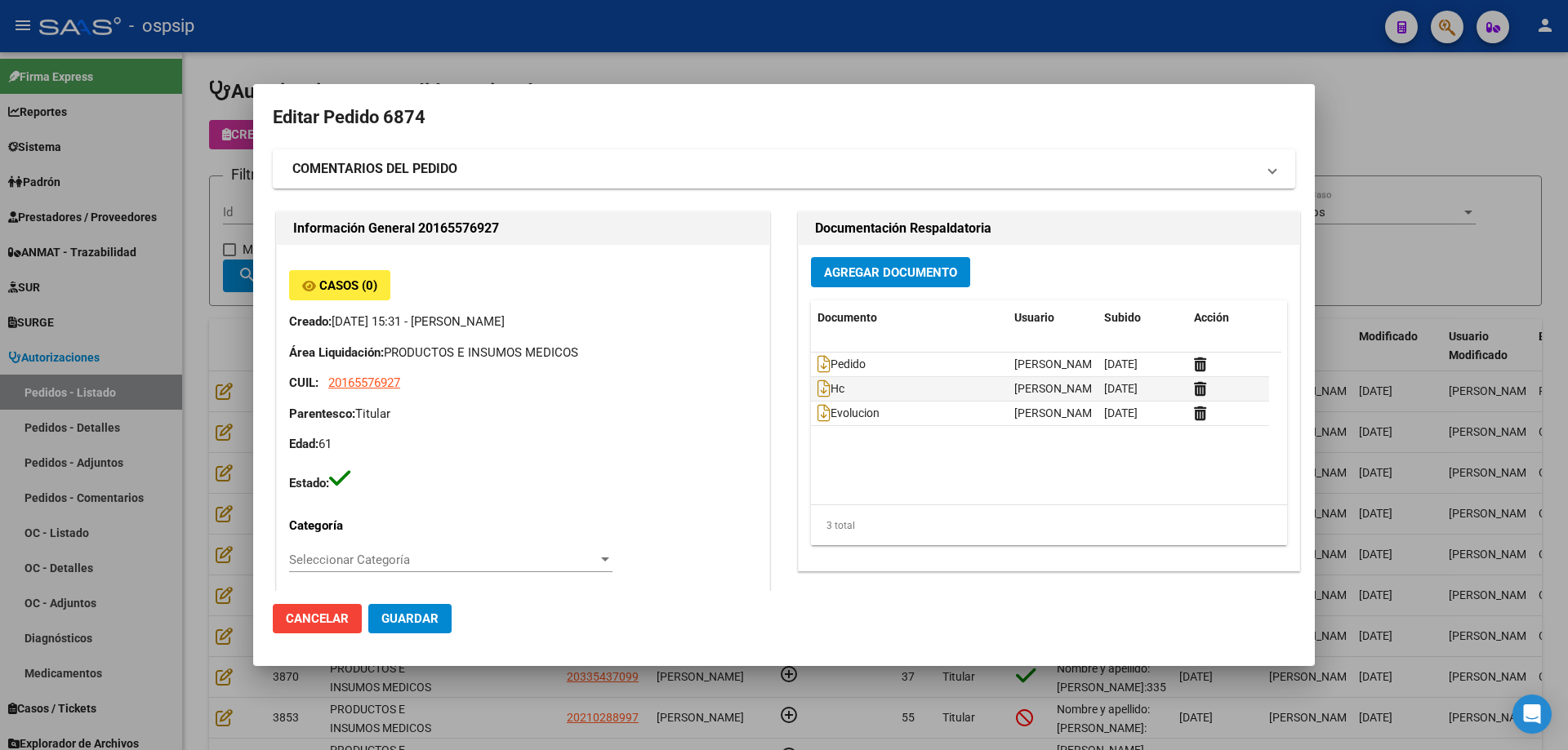
click at [212, 287] on div at bounding box center [784, 375] width 1568 height 750
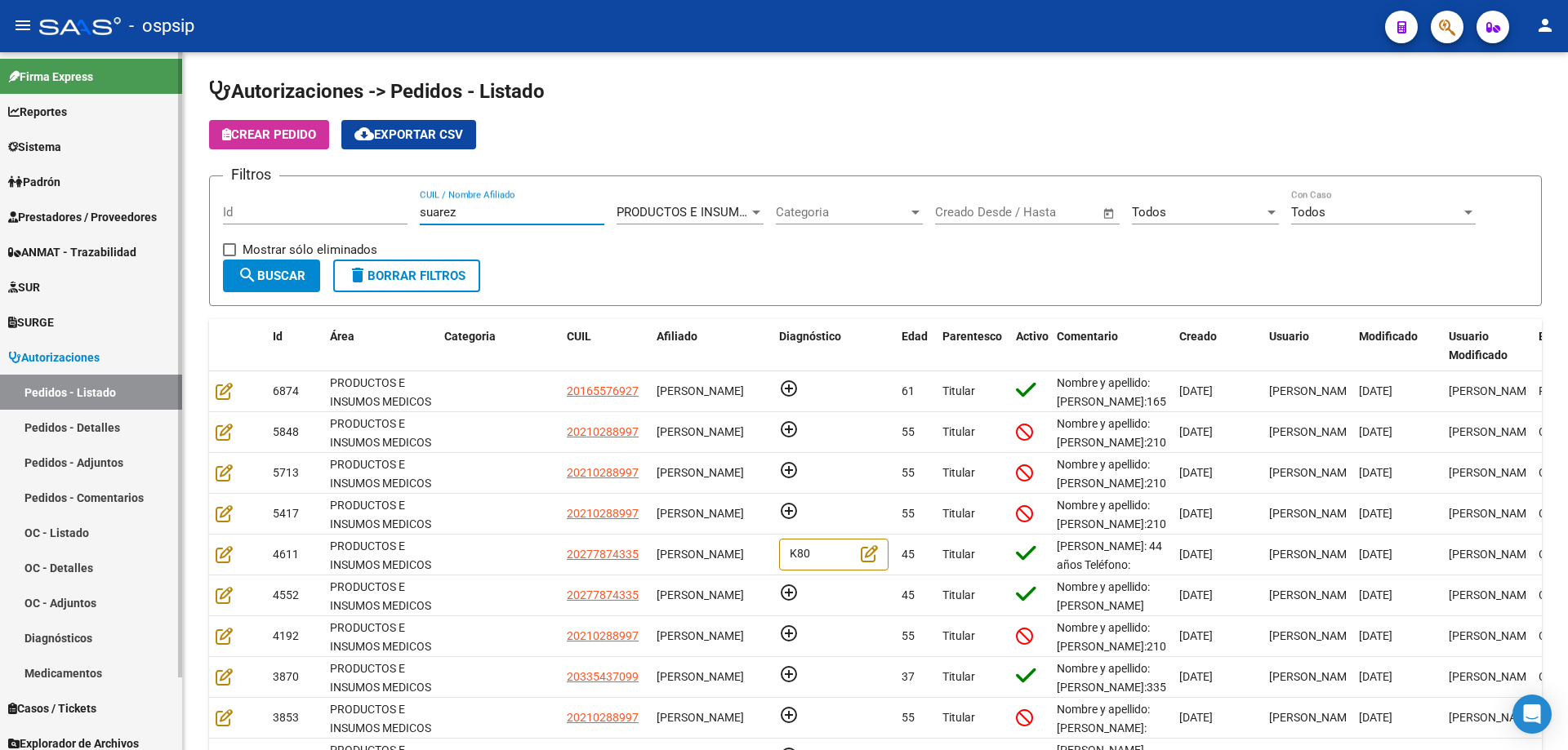
drag, startPoint x: 405, startPoint y: 210, endPoint x: 44, endPoint y: 156, distance: 365.0
click at [44, 156] on mat-sidenav-container "Firma Express Reportes Egresos Devengados Auditorías x Área Auditorías x Usuari…" at bounding box center [784, 401] width 1568 height 698
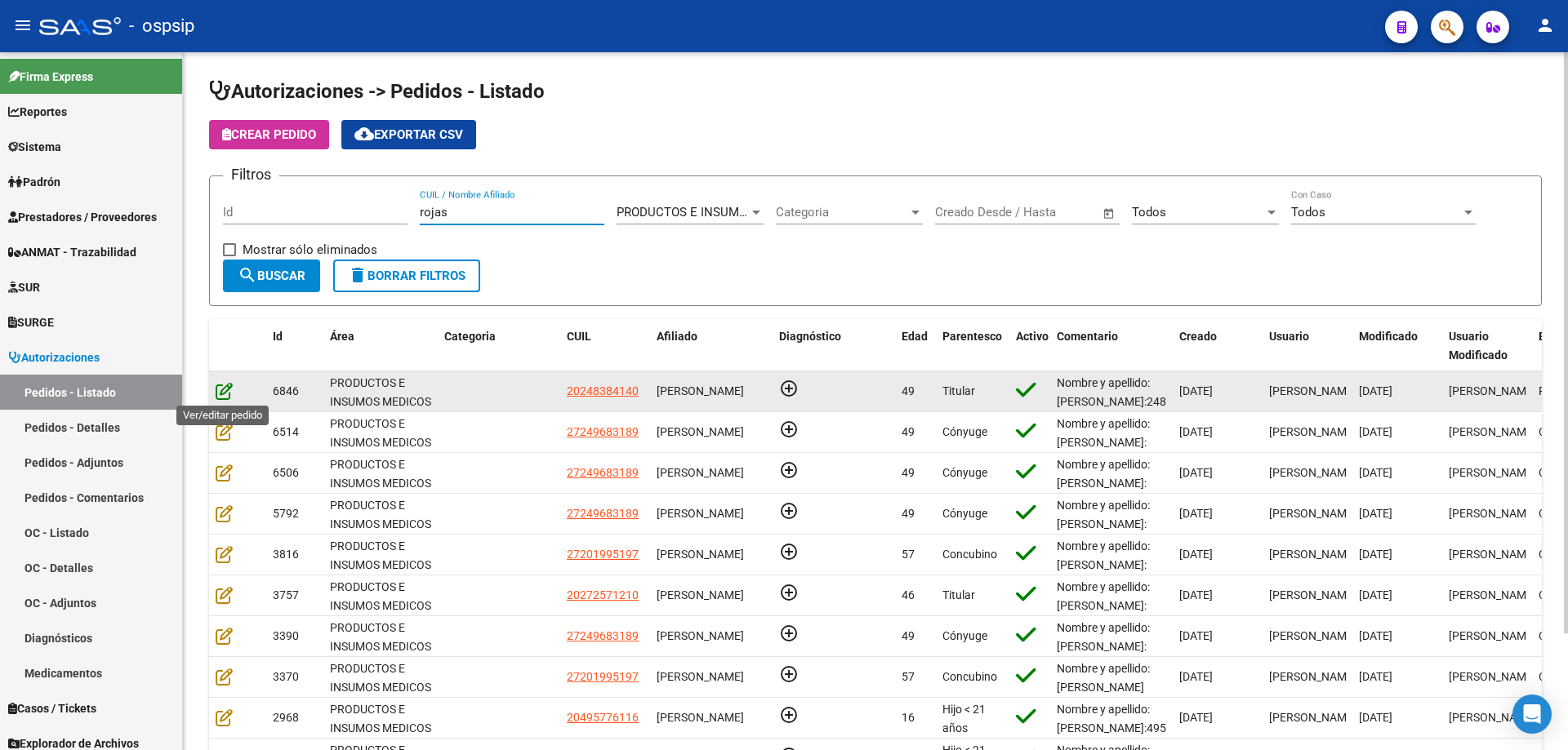
type input "rojas"
click at [219, 392] on icon at bounding box center [224, 391] width 17 height 18
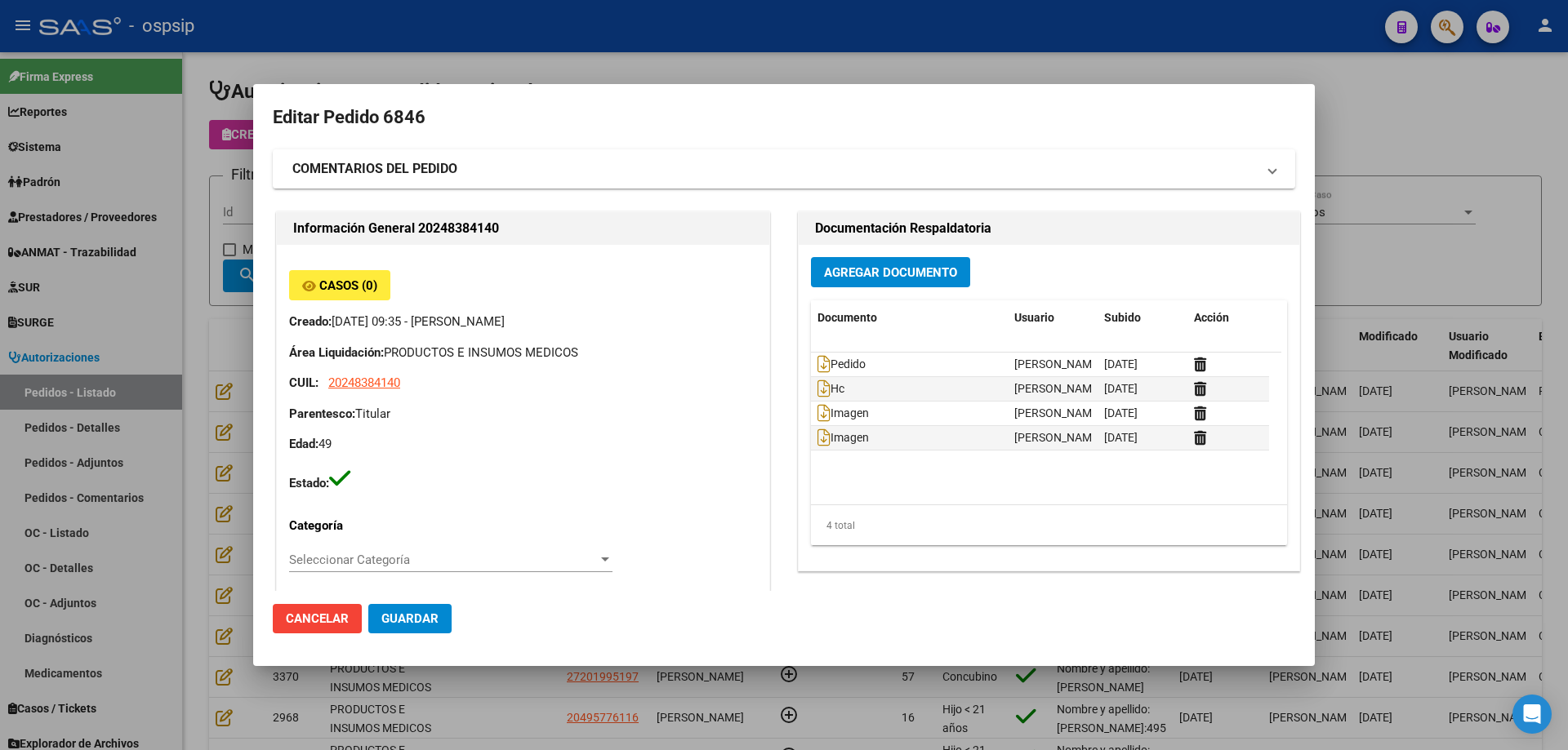
click at [249, 407] on div at bounding box center [784, 375] width 1568 height 750
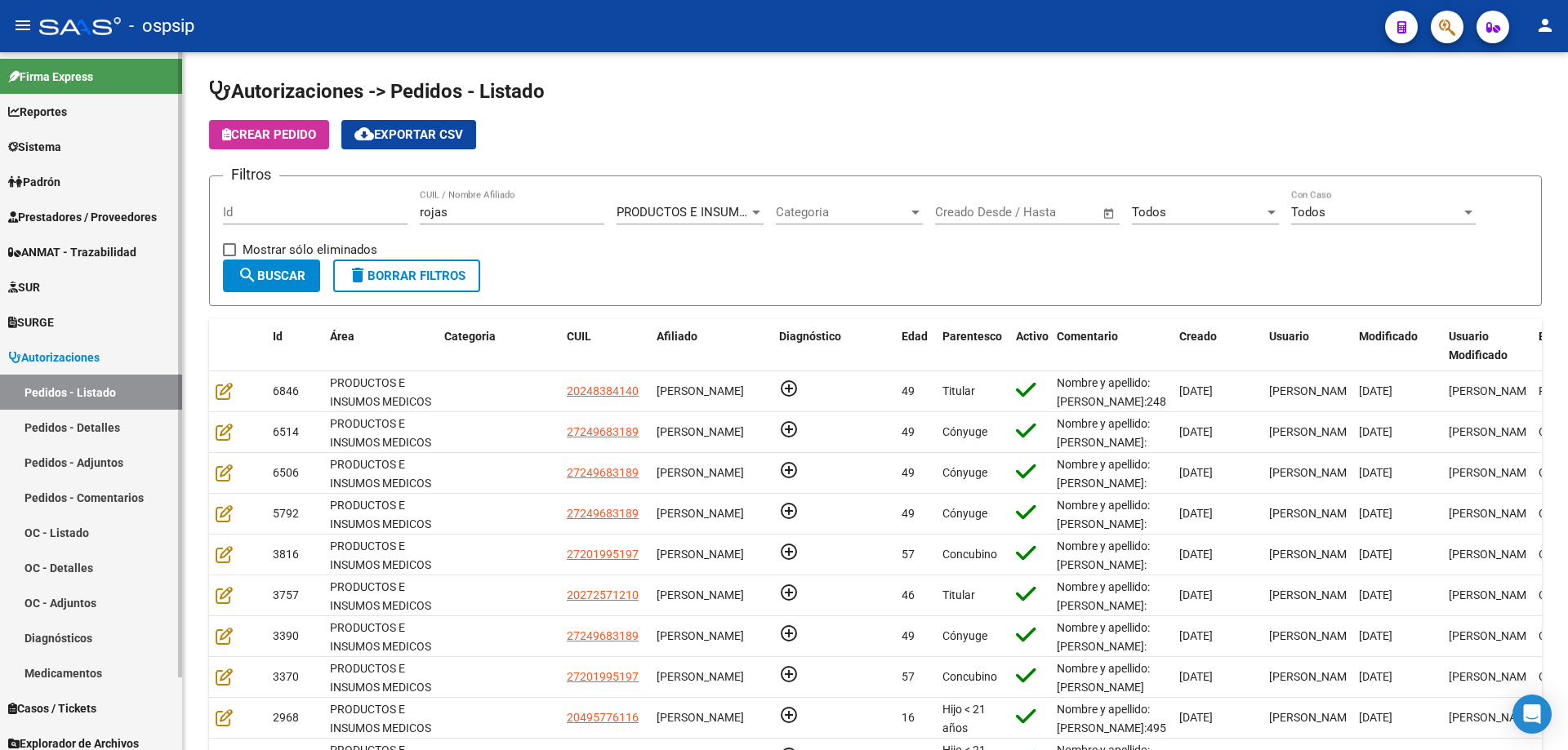
drag, startPoint x: 487, startPoint y: 210, endPoint x: 46, endPoint y: 169, distance: 442.9
click at [46, 169] on mat-sidenav-container "Firma Express Reportes Egresos Devengados Auditorías x Área Auditorías x Usuari…" at bounding box center [784, 401] width 1568 height 698
click at [301, 210] on input "Id" at bounding box center [315, 212] width 185 height 15
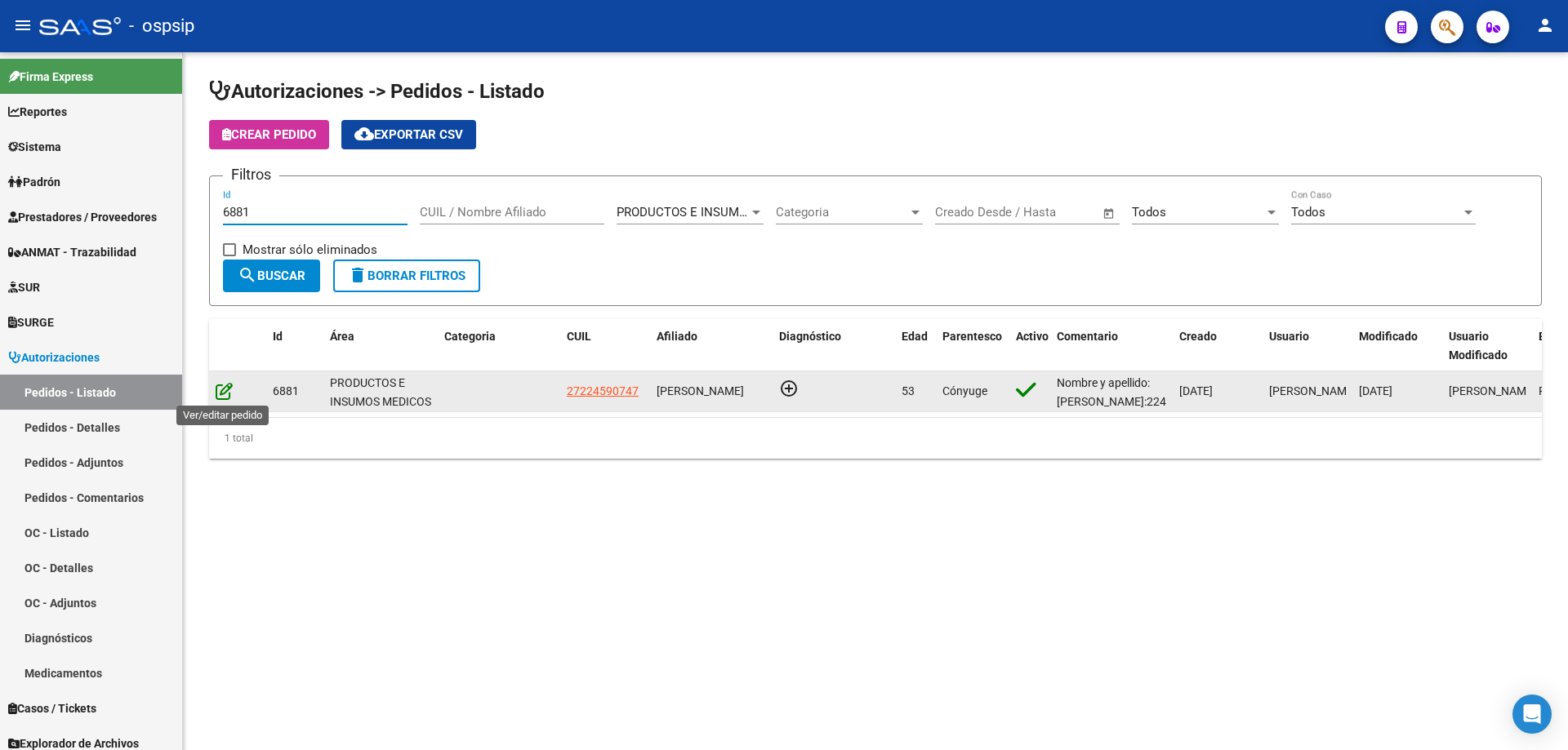
type input "6881"
click at [219, 391] on icon at bounding box center [224, 391] width 17 height 18
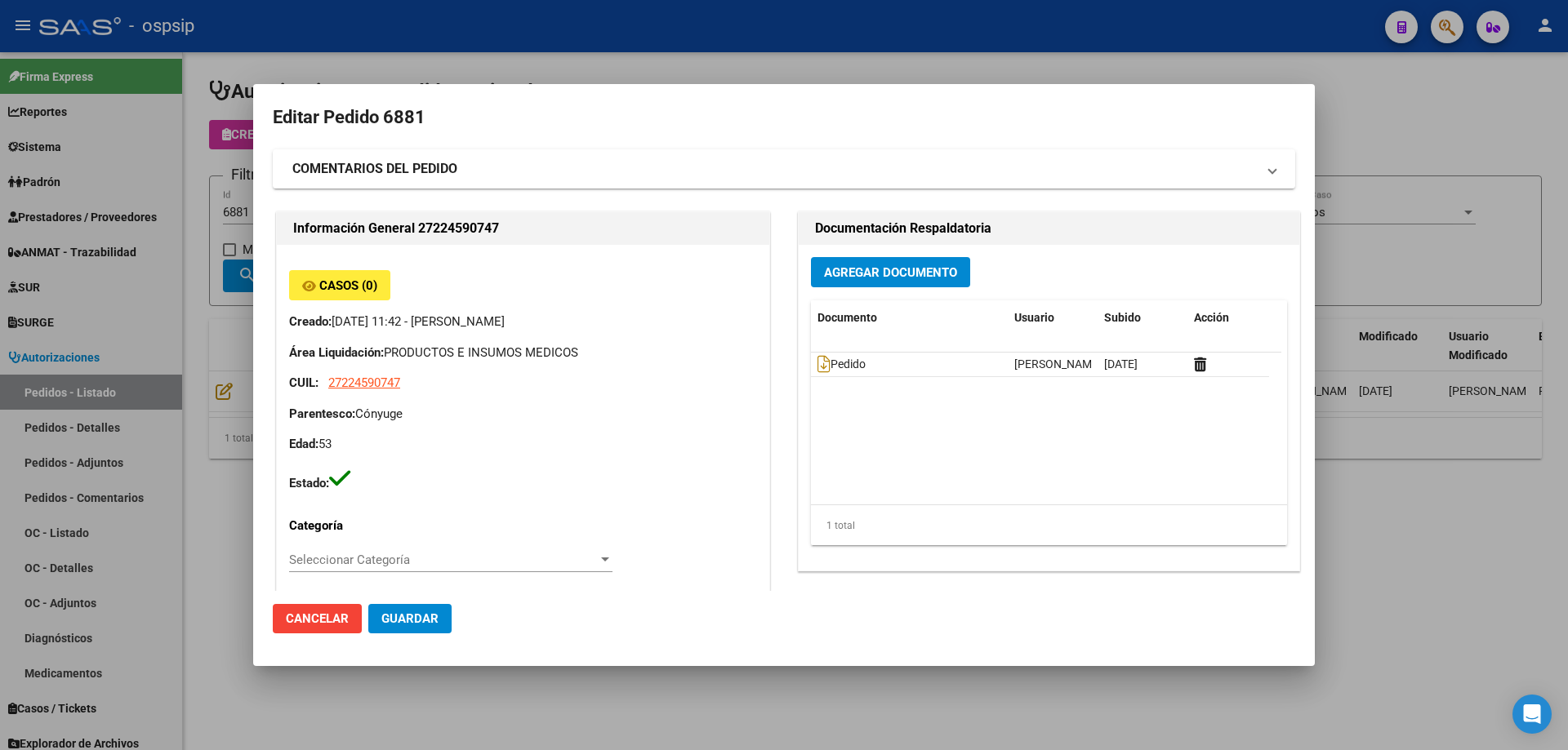
click at [260, 97] on mat-dialog-container "Editar Pedido 6881 COMENTARIOS DEL PEDIDO Escriba su comentario aquí. Enviar co…" at bounding box center [784, 375] width 1062 height 582
click at [217, 118] on div at bounding box center [784, 375] width 1568 height 750
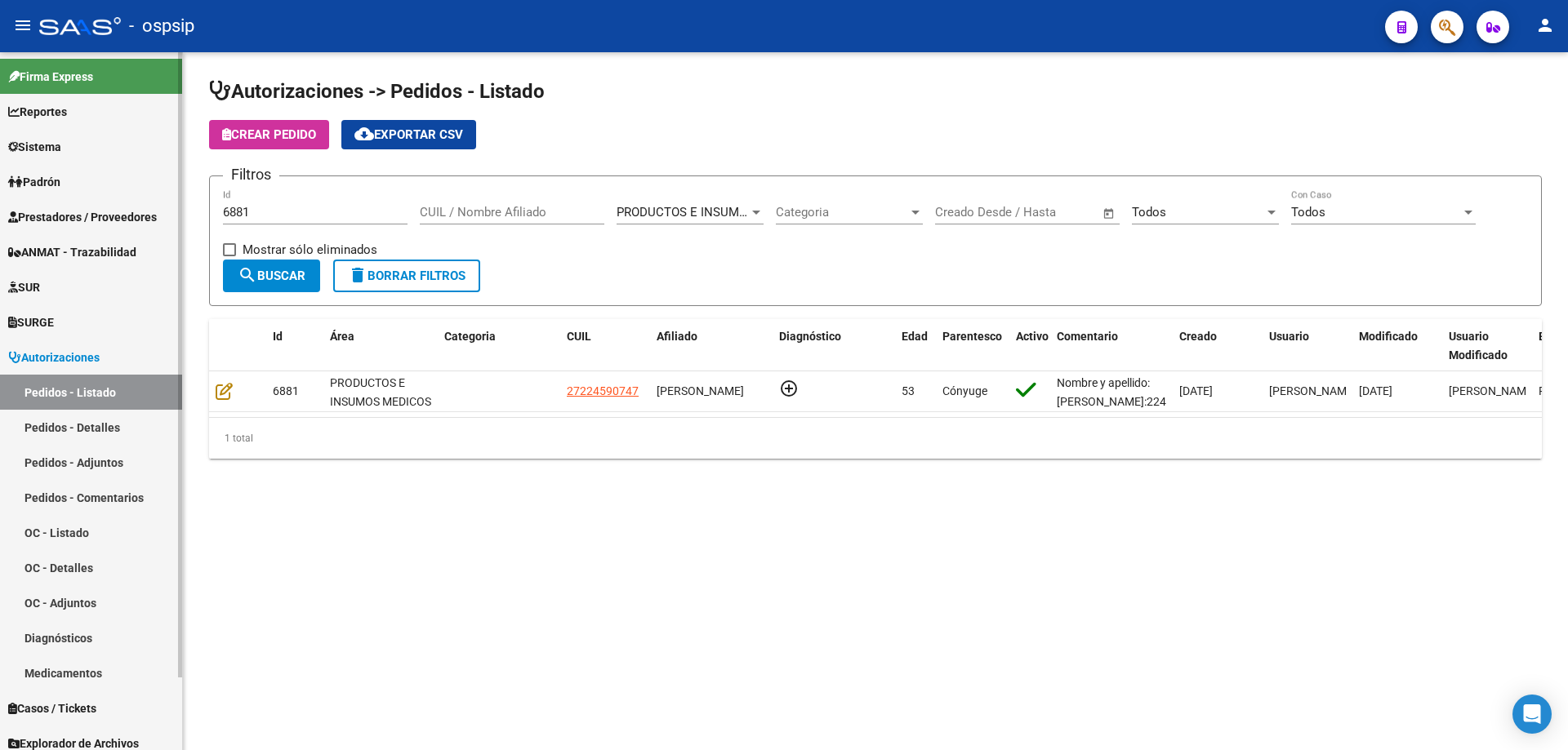
drag, startPoint x: 258, startPoint y: 209, endPoint x: 7, endPoint y: 142, distance: 259.8
click at [0, 140] on mat-sidenav-container "Firma Express Reportes Egresos Devengados Auditorías x Área Auditorías x Usuari…" at bounding box center [784, 401] width 1568 height 698
click at [562, 223] on div "CUIL / Nombre Afiliado" at bounding box center [512, 207] width 185 height 36
click at [561, 210] on input "CUIL / Nombre Afiliado" at bounding box center [512, 212] width 185 height 15
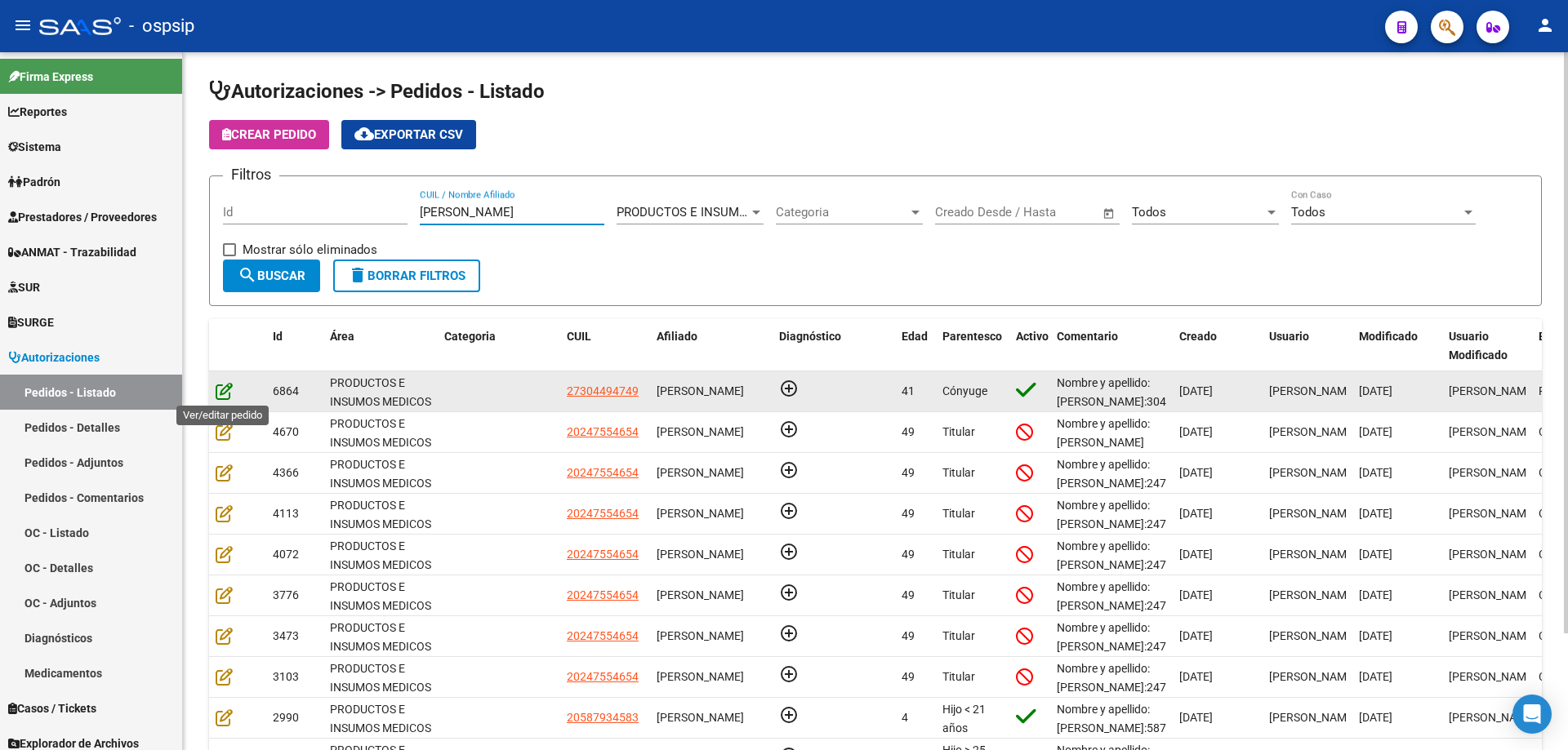
click at [223, 396] on icon at bounding box center [224, 391] width 17 height 18
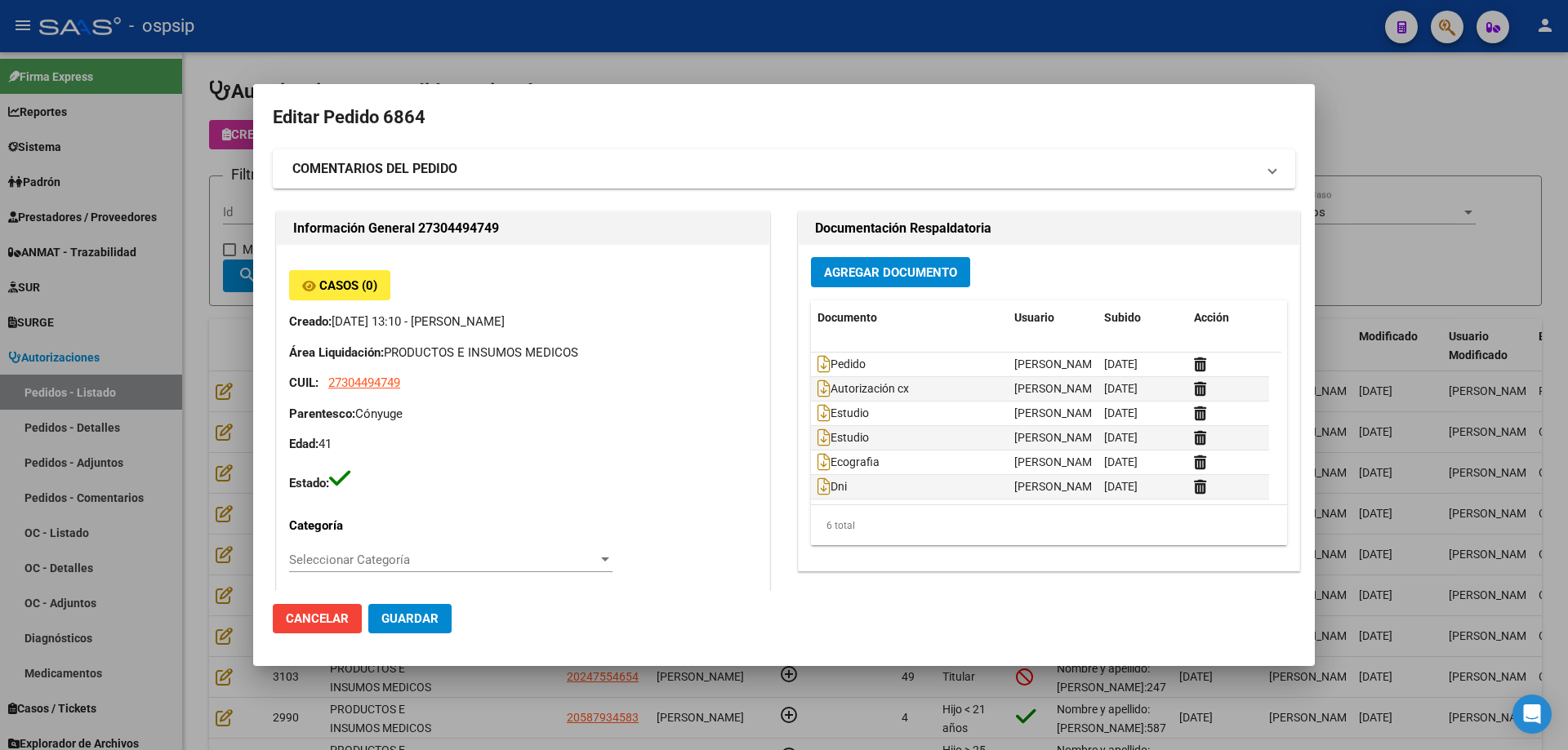
click at [189, 165] on div at bounding box center [784, 375] width 1568 height 750
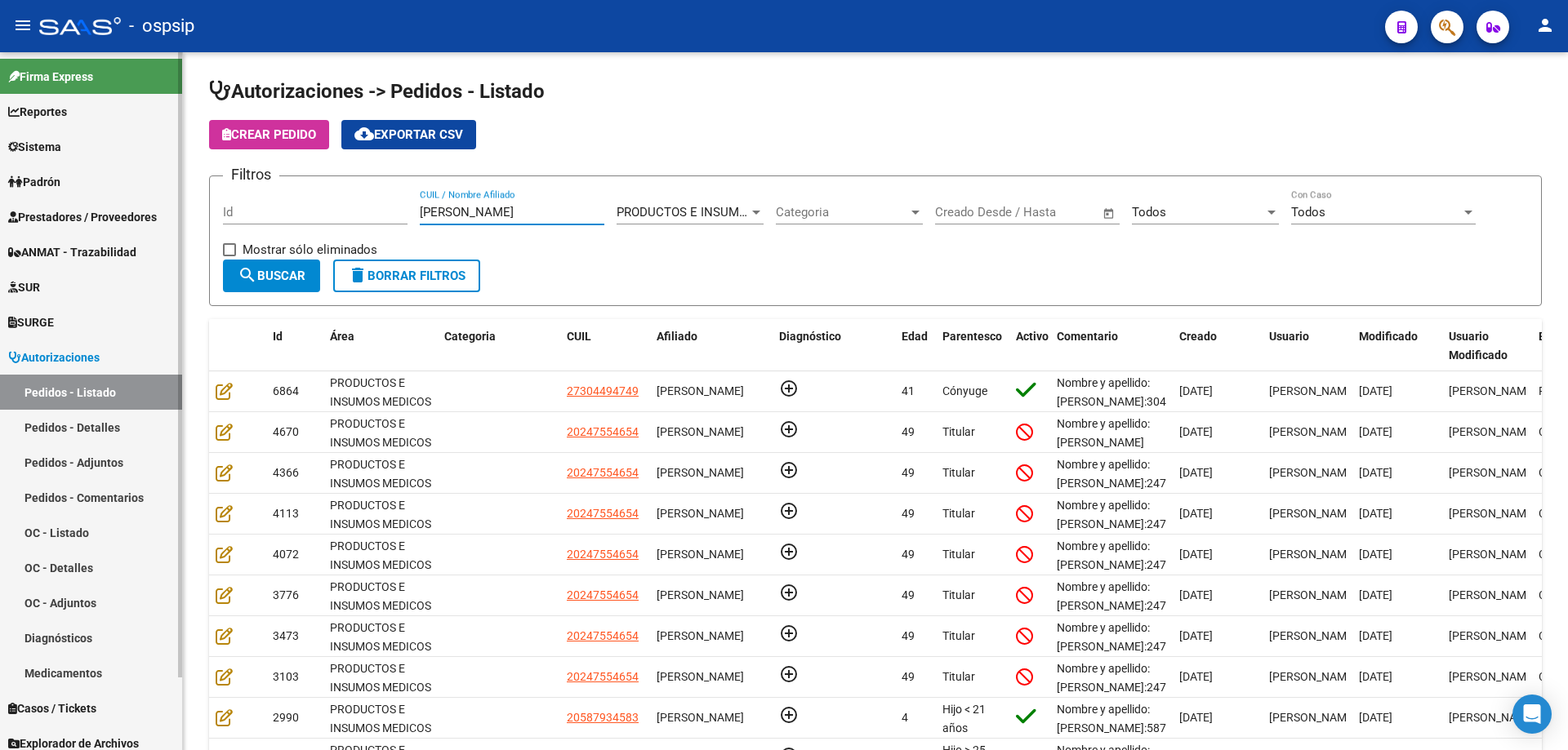
drag, startPoint x: 495, startPoint y: 210, endPoint x: 105, endPoint y: 146, distance: 395.2
click at [72, 169] on mat-sidenav-container "Firma Express Reportes Egresos Devengados Auditorías x Área Auditorías x Usuari…" at bounding box center [784, 401] width 1568 height 698
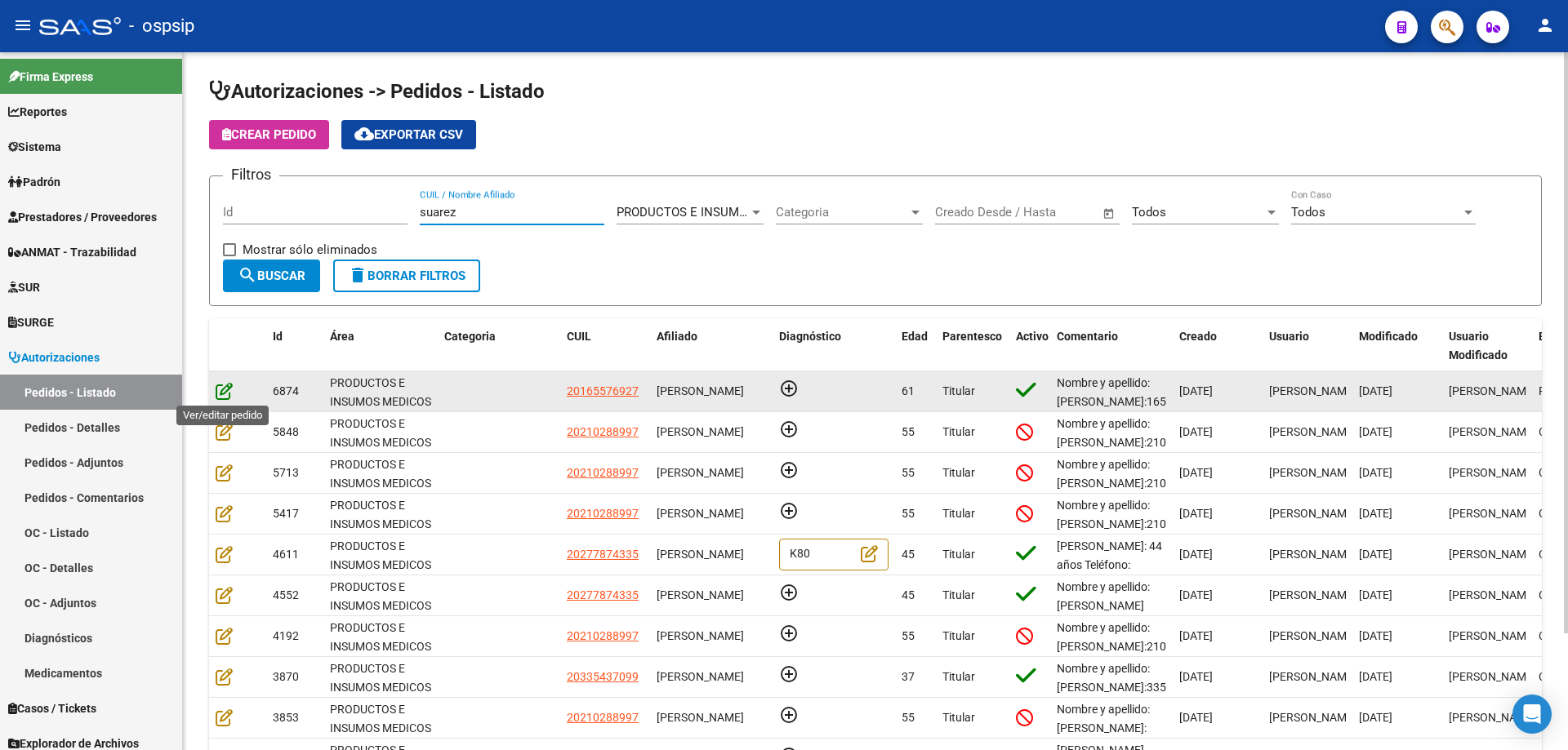
type input "suarez"
click at [226, 393] on icon at bounding box center [224, 391] width 17 height 18
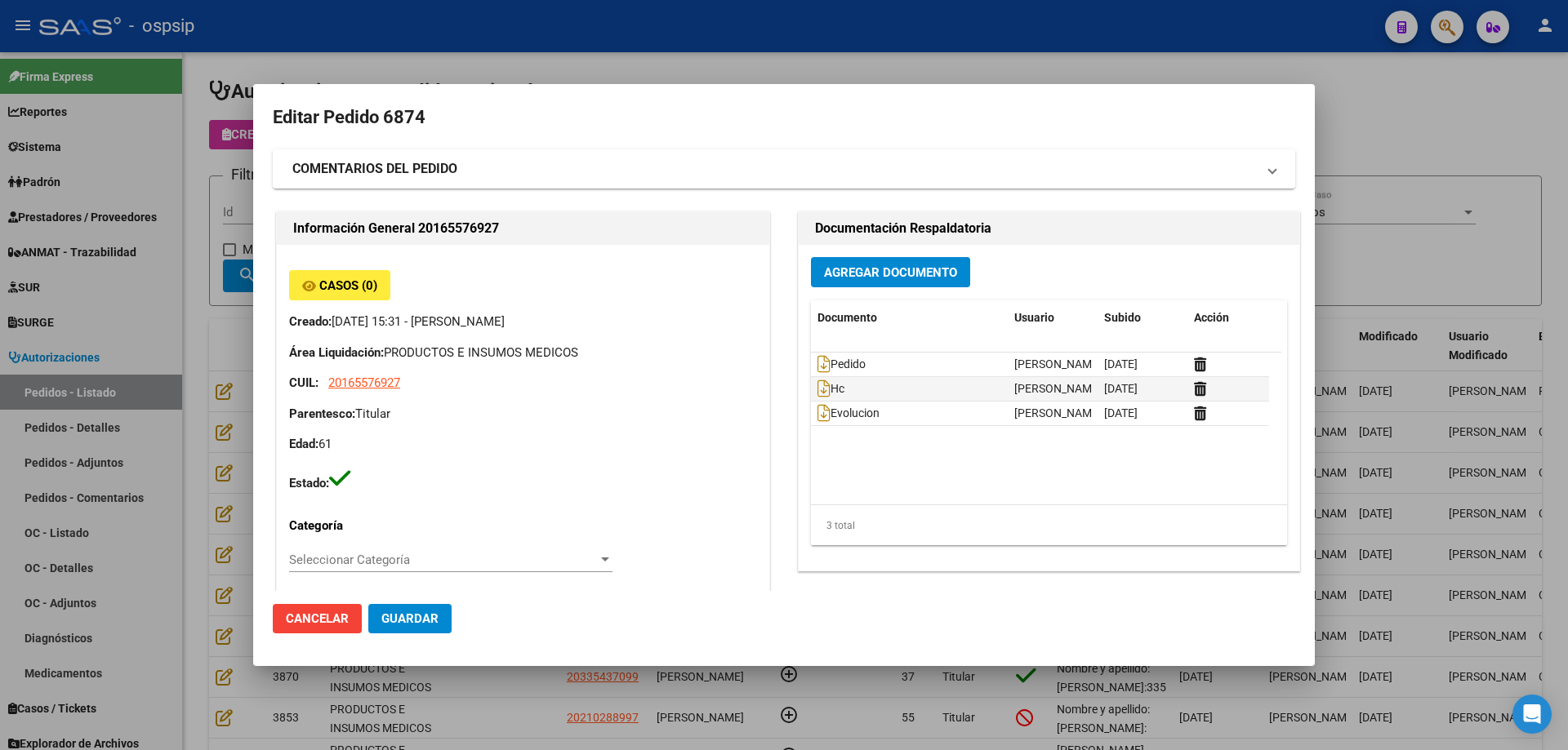
click at [859, 268] on span "Agregar Documento" at bounding box center [891, 272] width 133 height 15
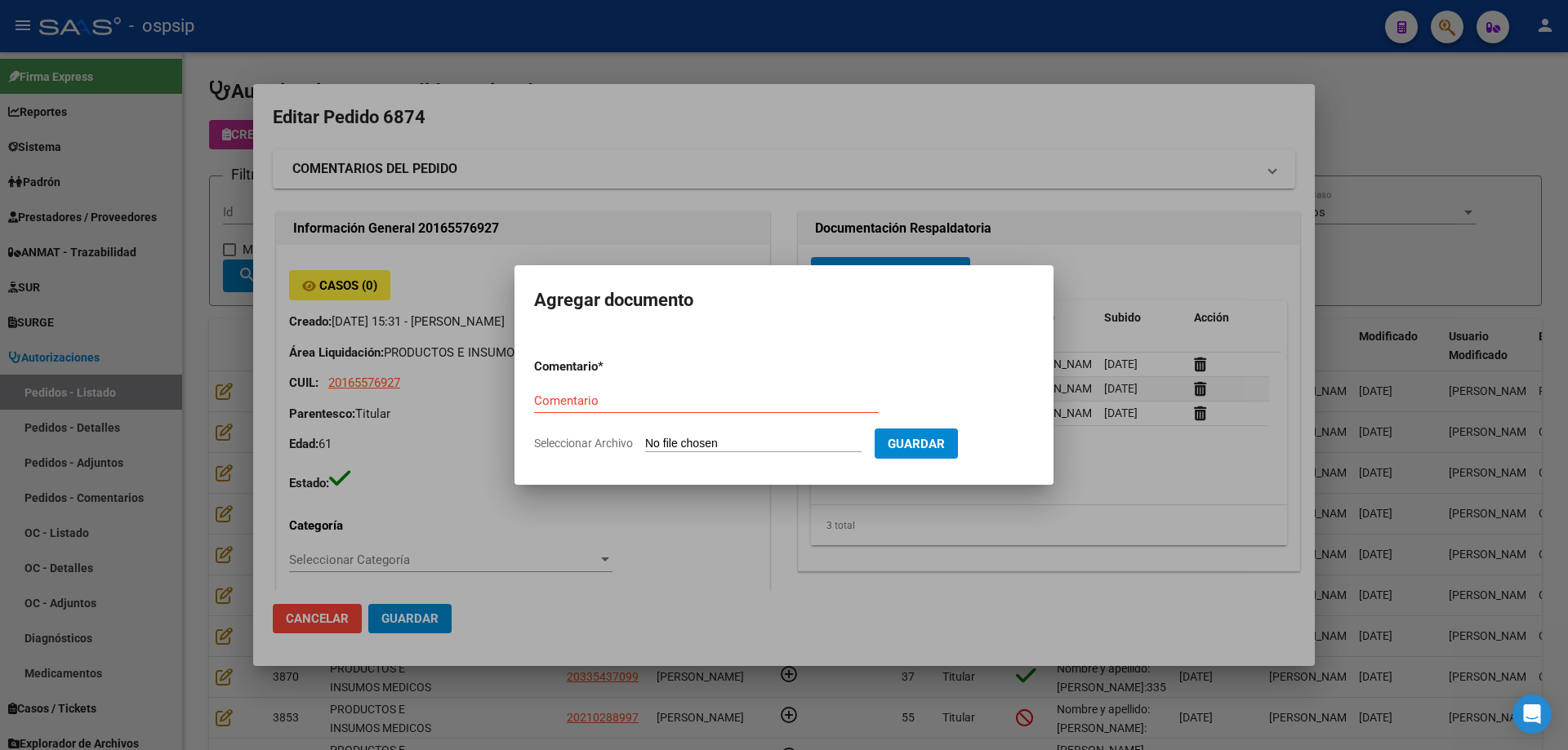
click at [740, 446] on input "Seleccionar Archivo" at bounding box center [754, 444] width 217 height 15
type input "C:\fakepath\autorizacion cx [PERSON_NAME].pdf"
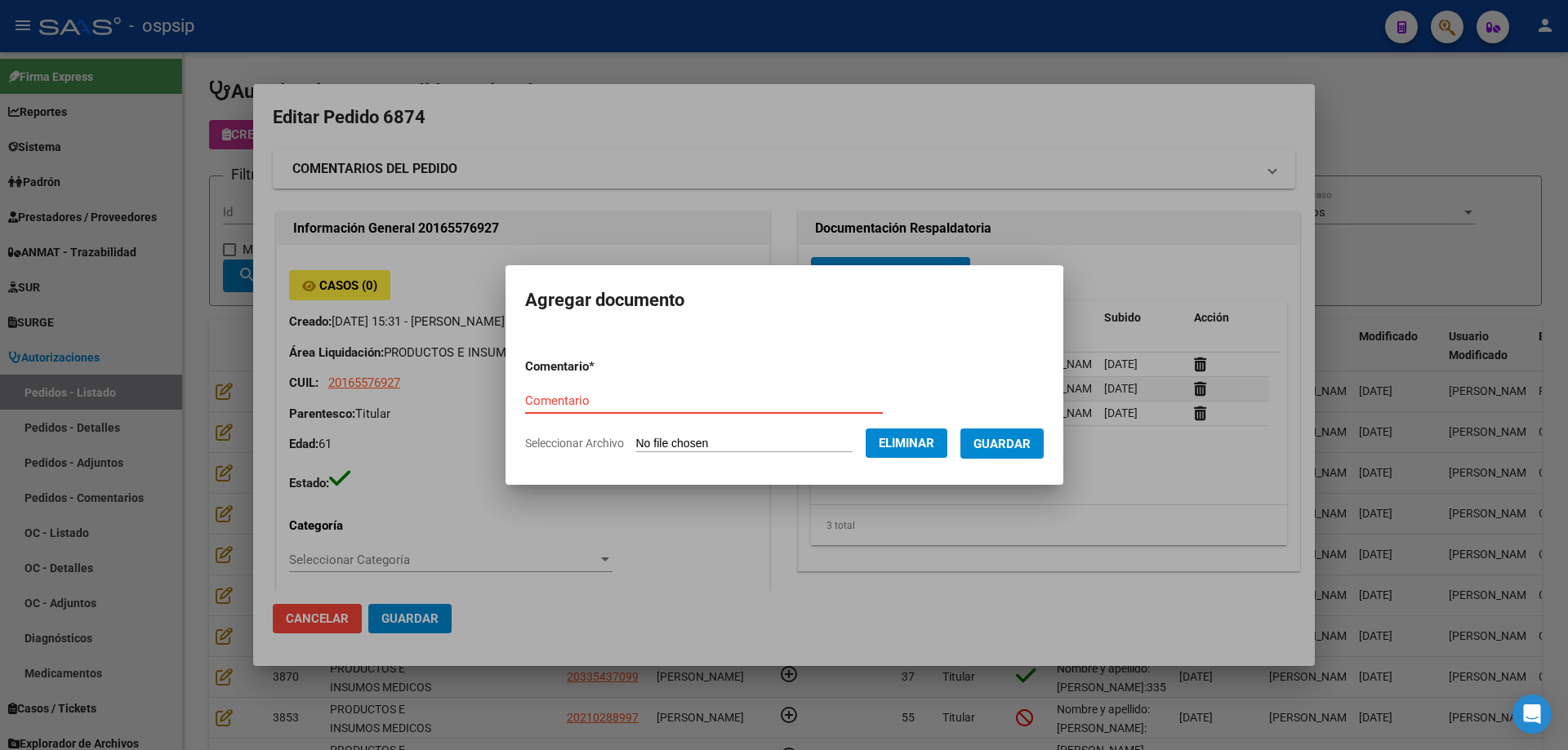
click at [644, 398] on input "Comentario" at bounding box center [703, 400] width 358 height 15
type input "Autorizacion cx"
click at [1005, 438] on span "Guardar" at bounding box center [1002, 444] width 57 height 15
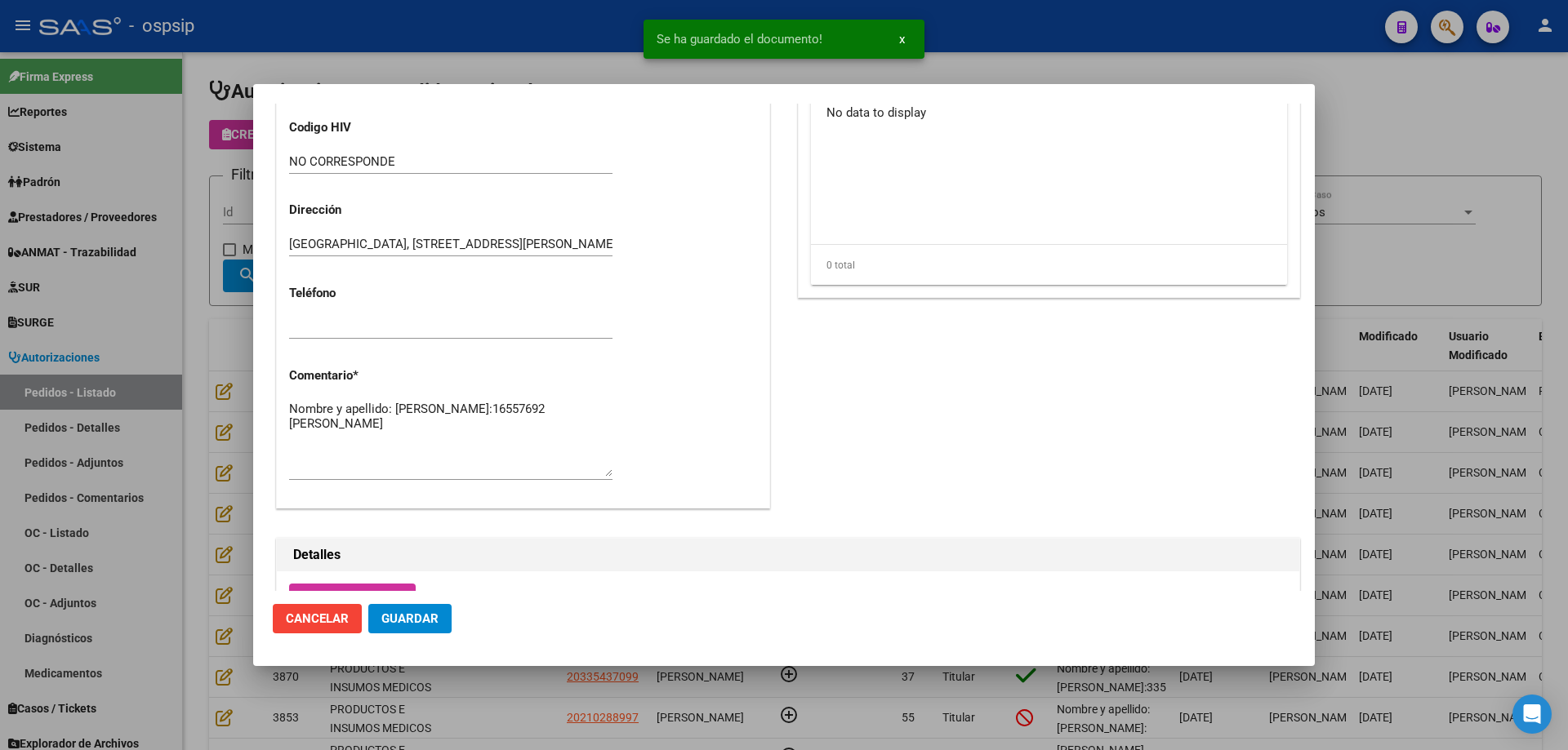
scroll to position [653, 0]
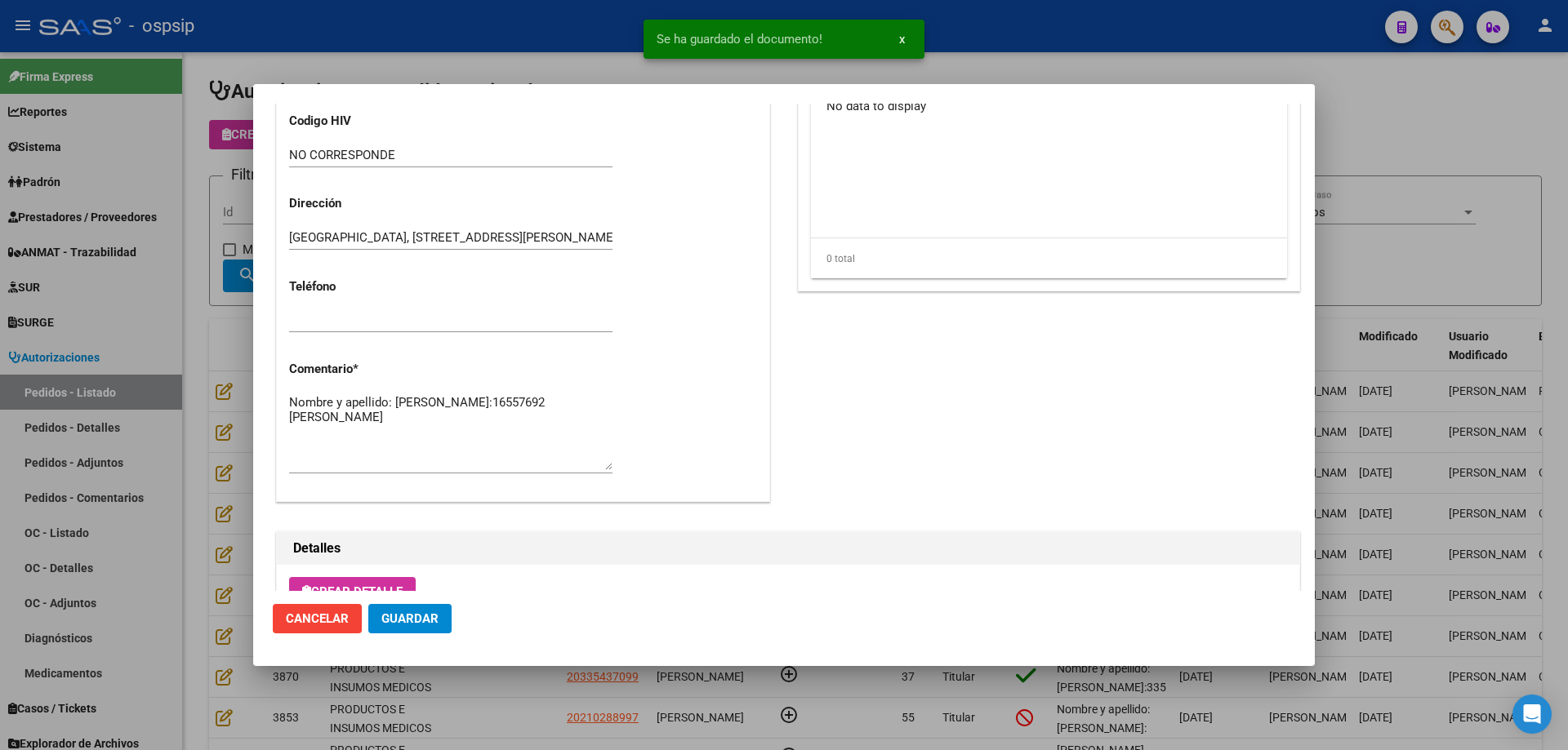
click at [389, 435] on textarea "Nombre y apellido: [PERSON_NAME]:16557692 [PERSON_NAME]" at bounding box center [451, 431] width 323 height 76
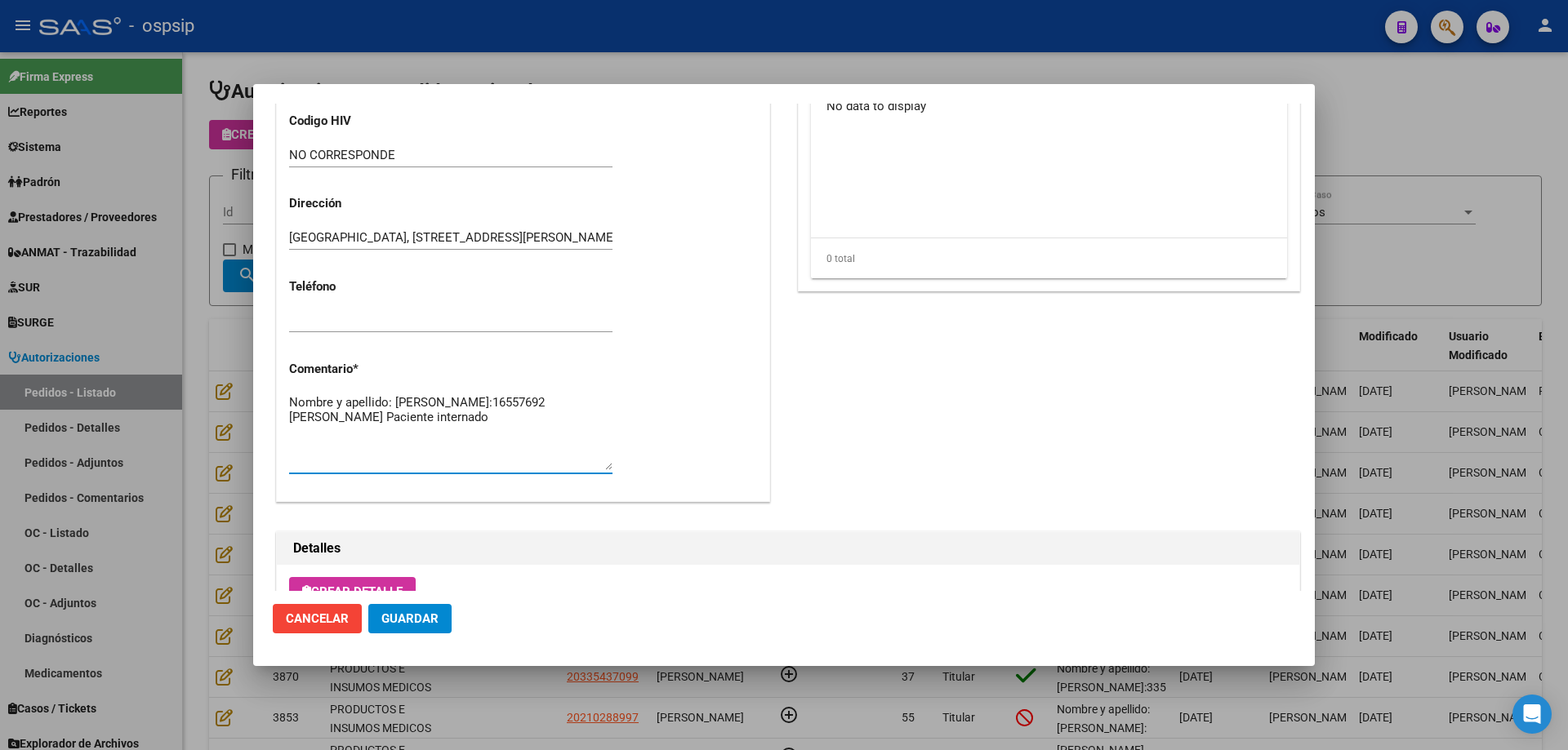
type textarea "Nombre y apellido: [PERSON_NAME]:16557692 [PERSON_NAME] Paciente internado"
click at [409, 621] on span "Guardar" at bounding box center [410, 619] width 57 height 15
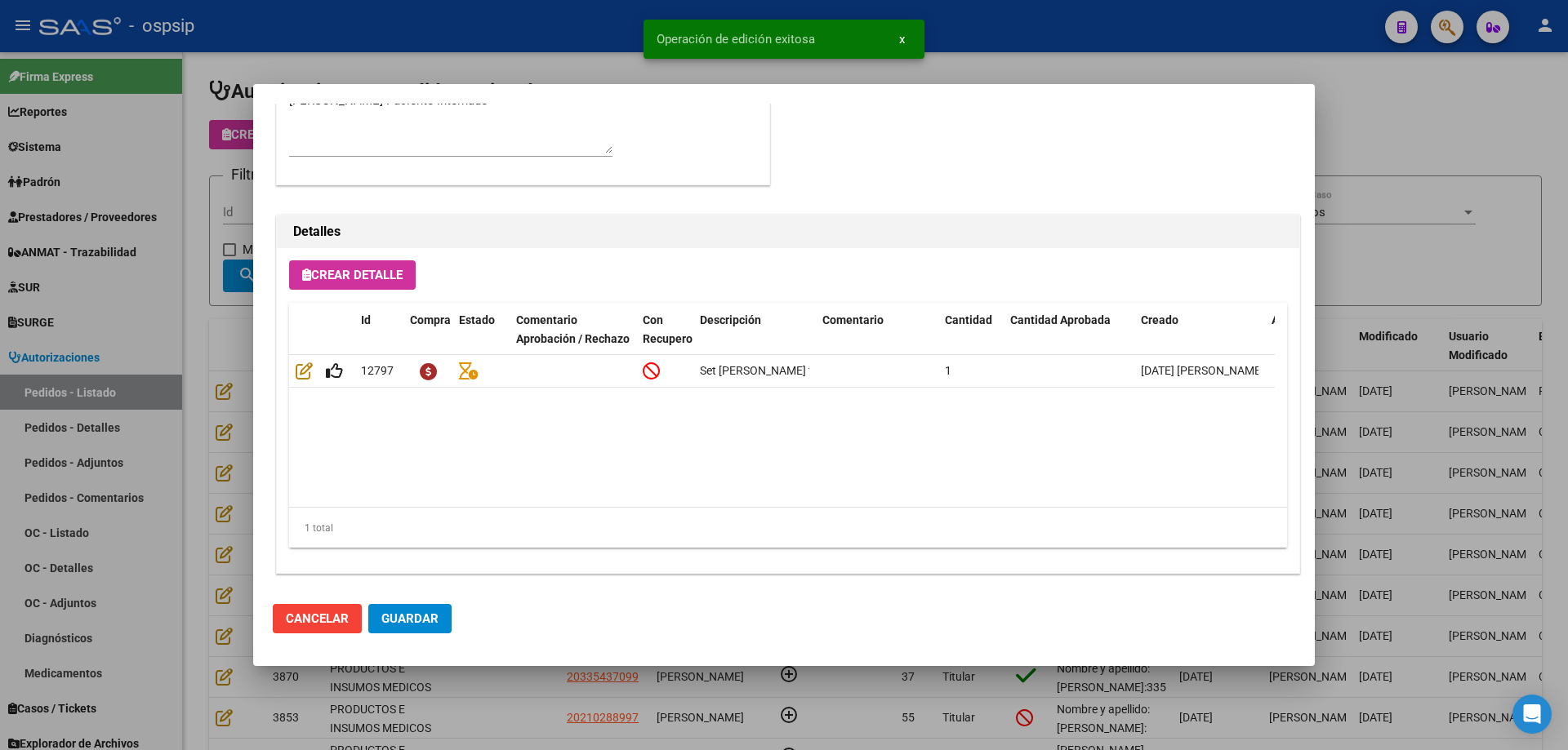
scroll to position [979, 0]
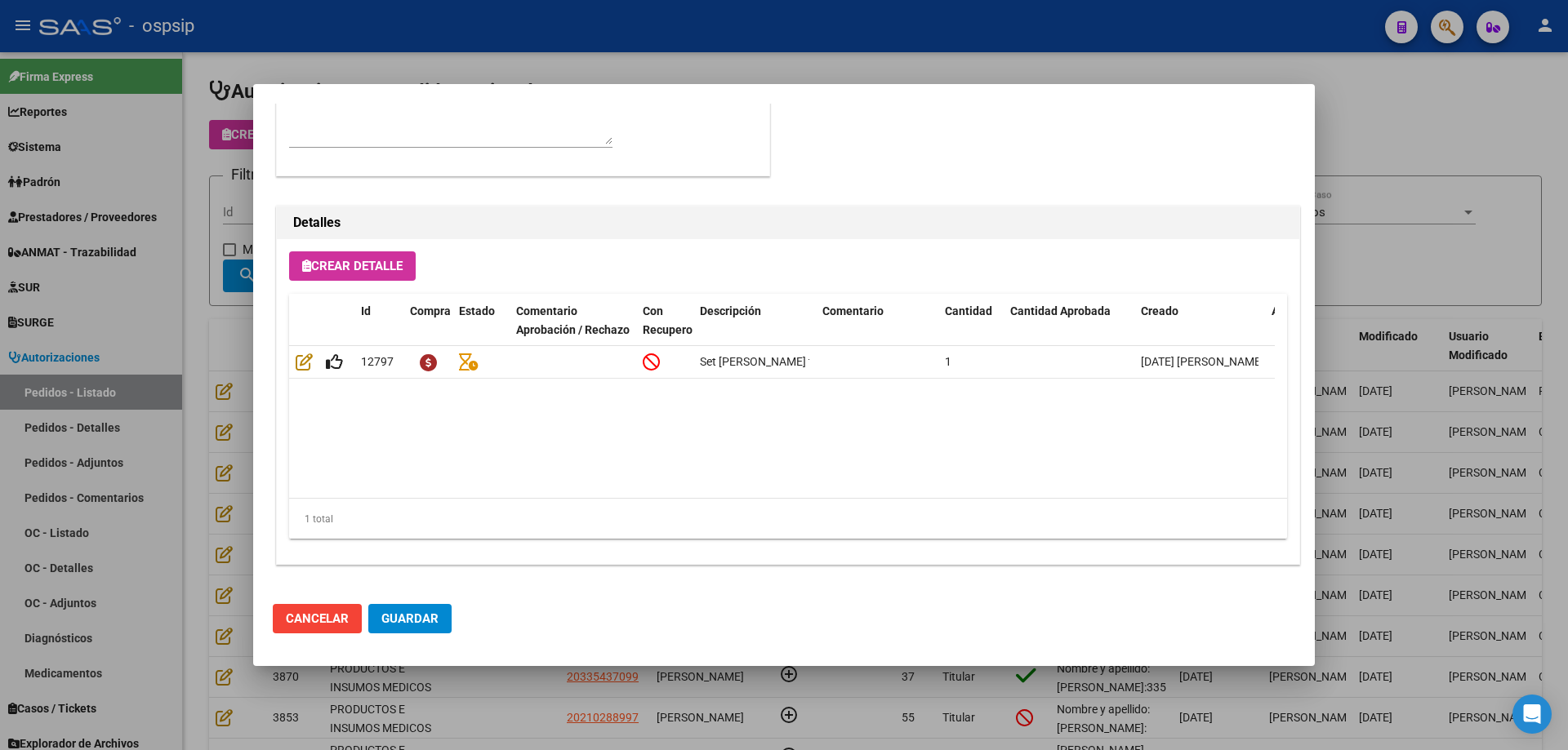
click at [224, 132] on div at bounding box center [784, 375] width 1568 height 750
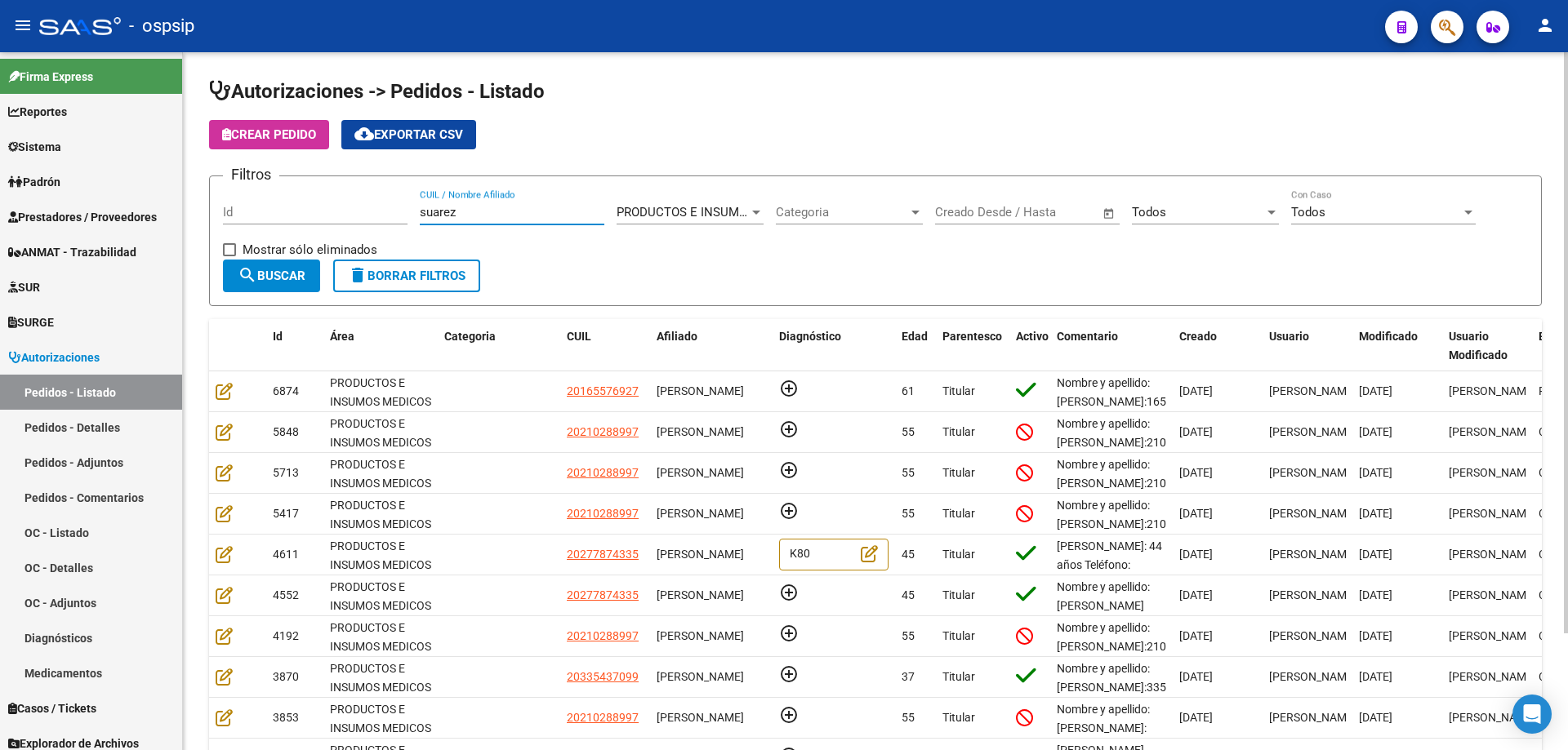
drag, startPoint x: 474, startPoint y: 219, endPoint x: 232, endPoint y: 223, distance: 242.0
click at [232, 223] on div "Filtros Id [PERSON_NAME] CUIL / Nombre Afiliado PRODUCTOS E INSUMOS MEDICOS Sel…" at bounding box center [875, 224] width 1305 height 70
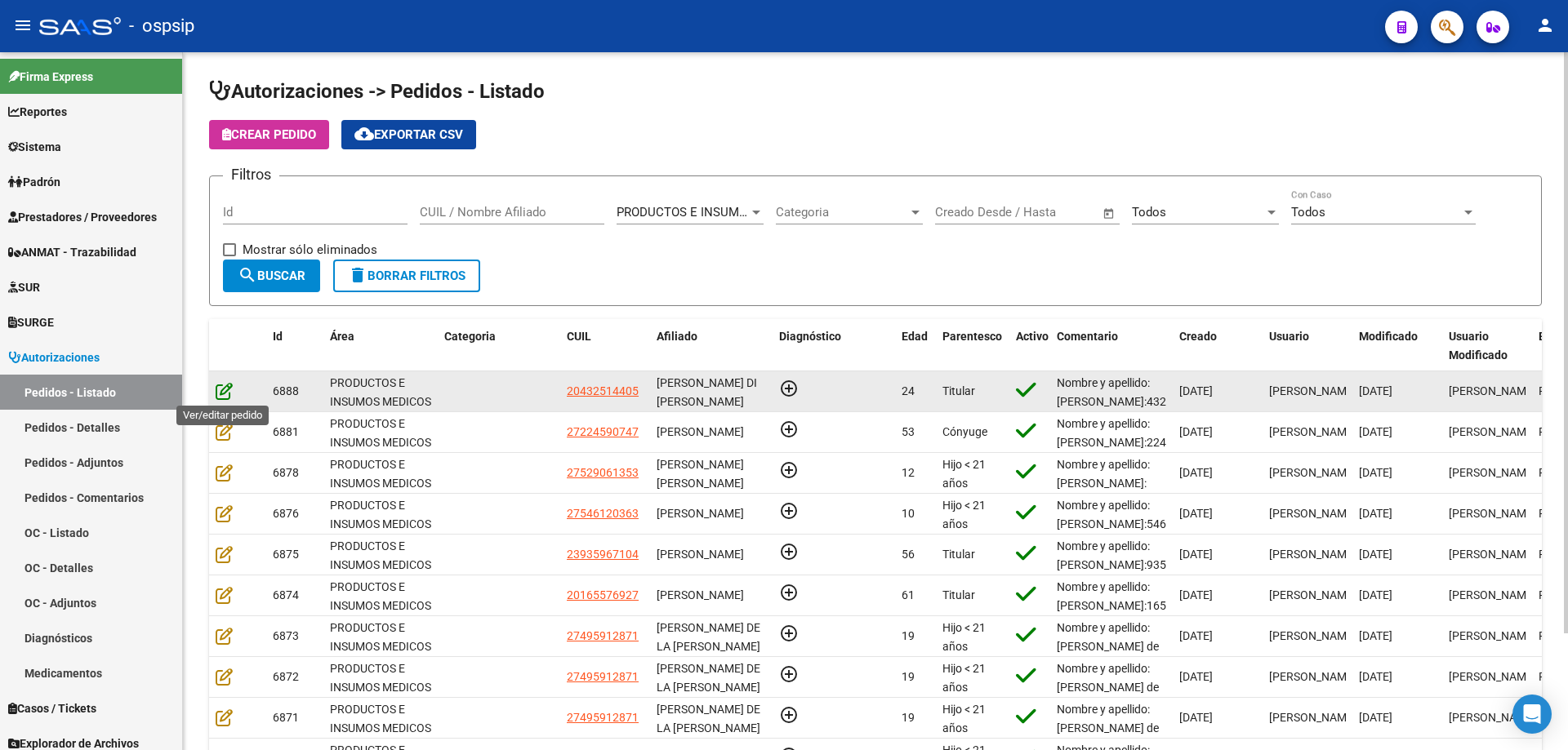
click at [226, 386] on icon at bounding box center [224, 391] width 17 height 18
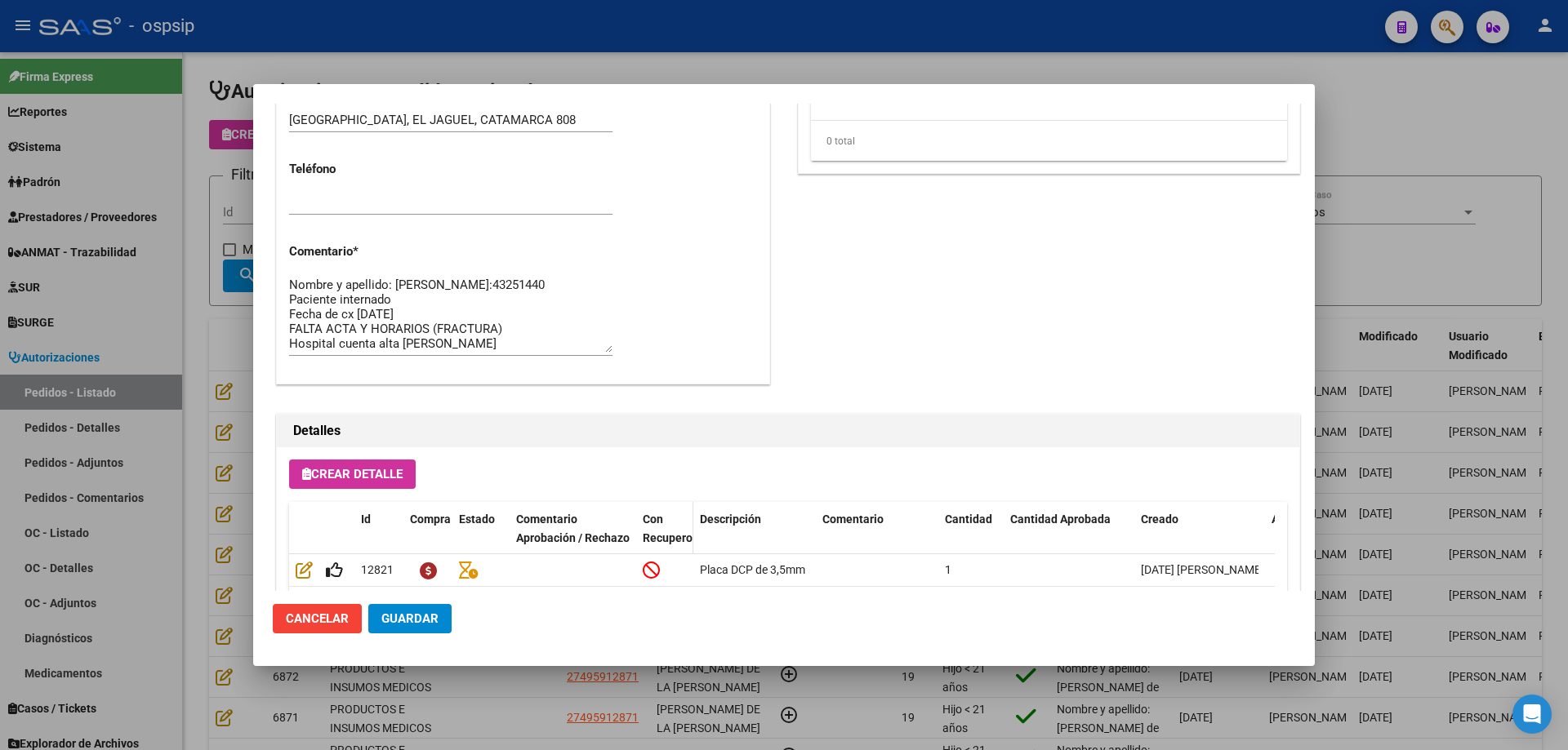
scroll to position [734, 0]
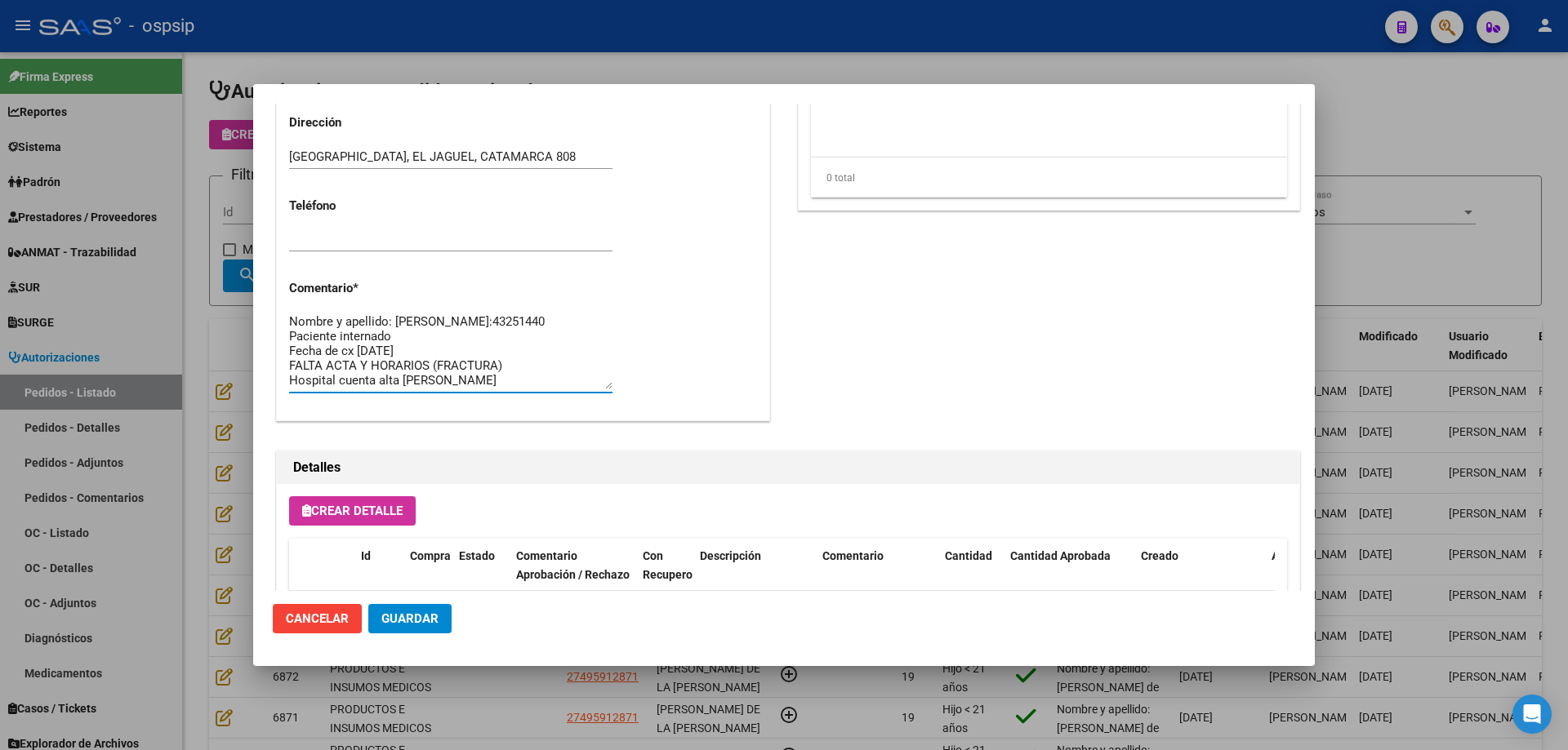
click at [545, 375] on textarea "Nombre y apellido: [PERSON_NAME]:43251440 Paciente internado Fecha de cx [DATE]…" at bounding box center [451, 351] width 323 height 76
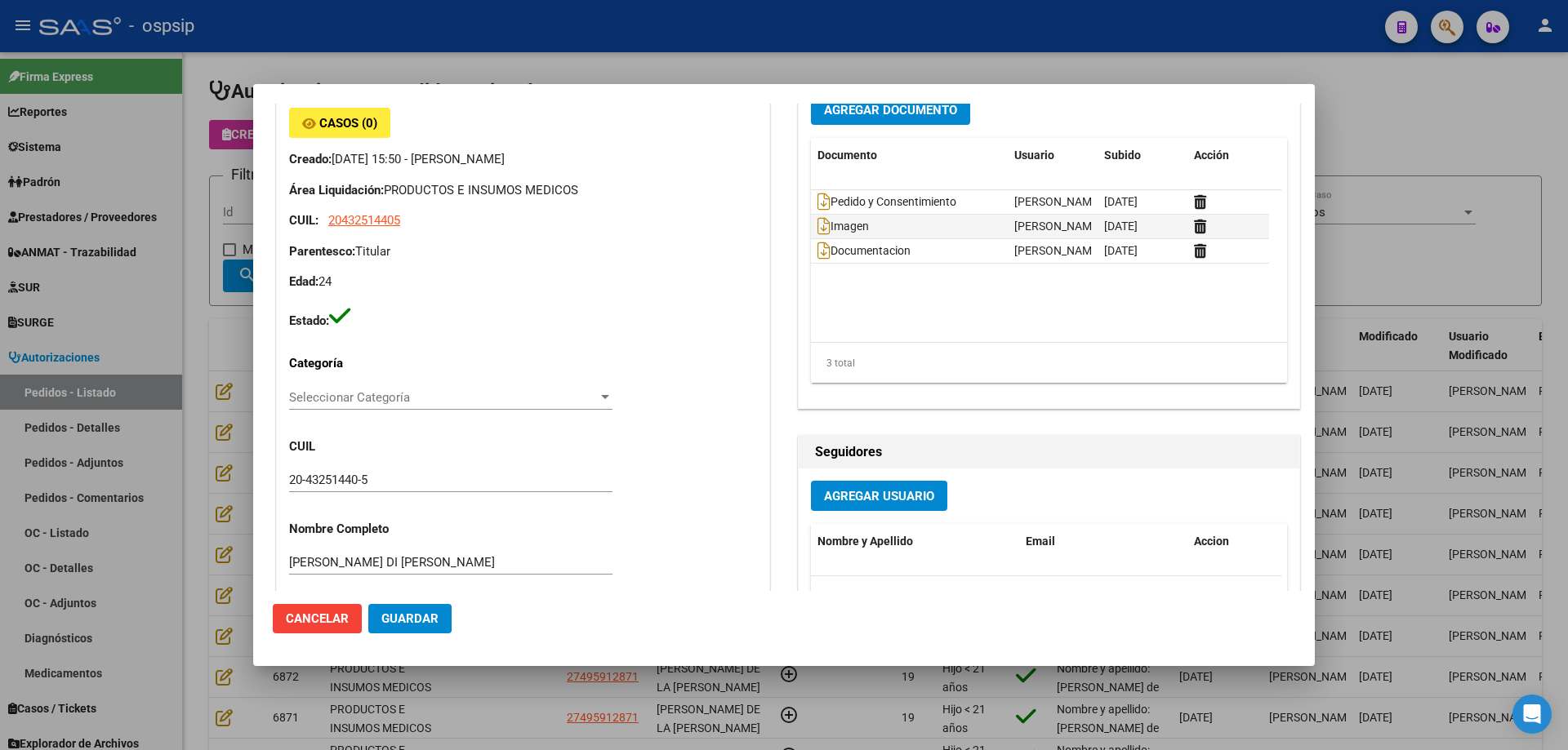
scroll to position [0, 0]
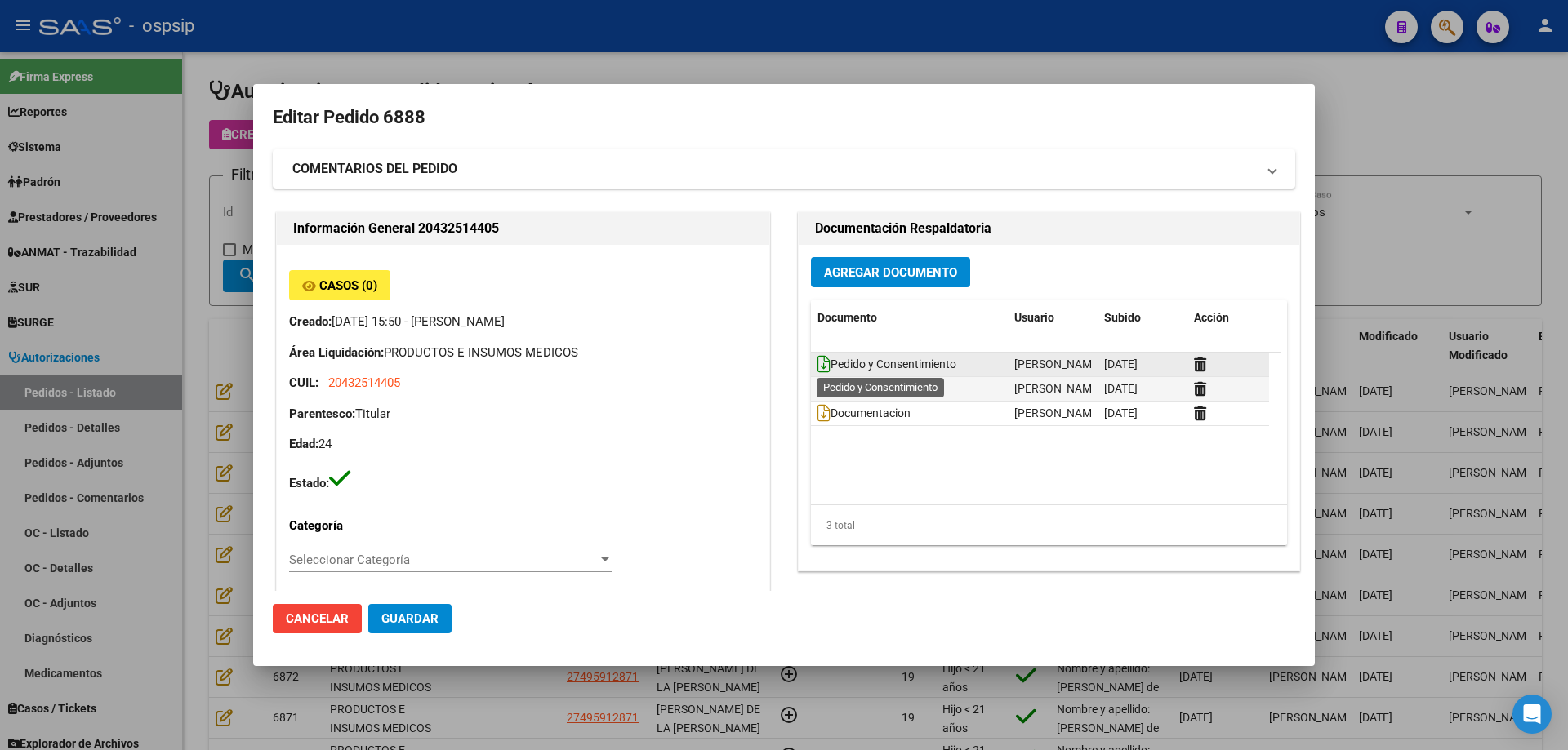
click at [821, 364] on icon at bounding box center [824, 364] width 13 height 18
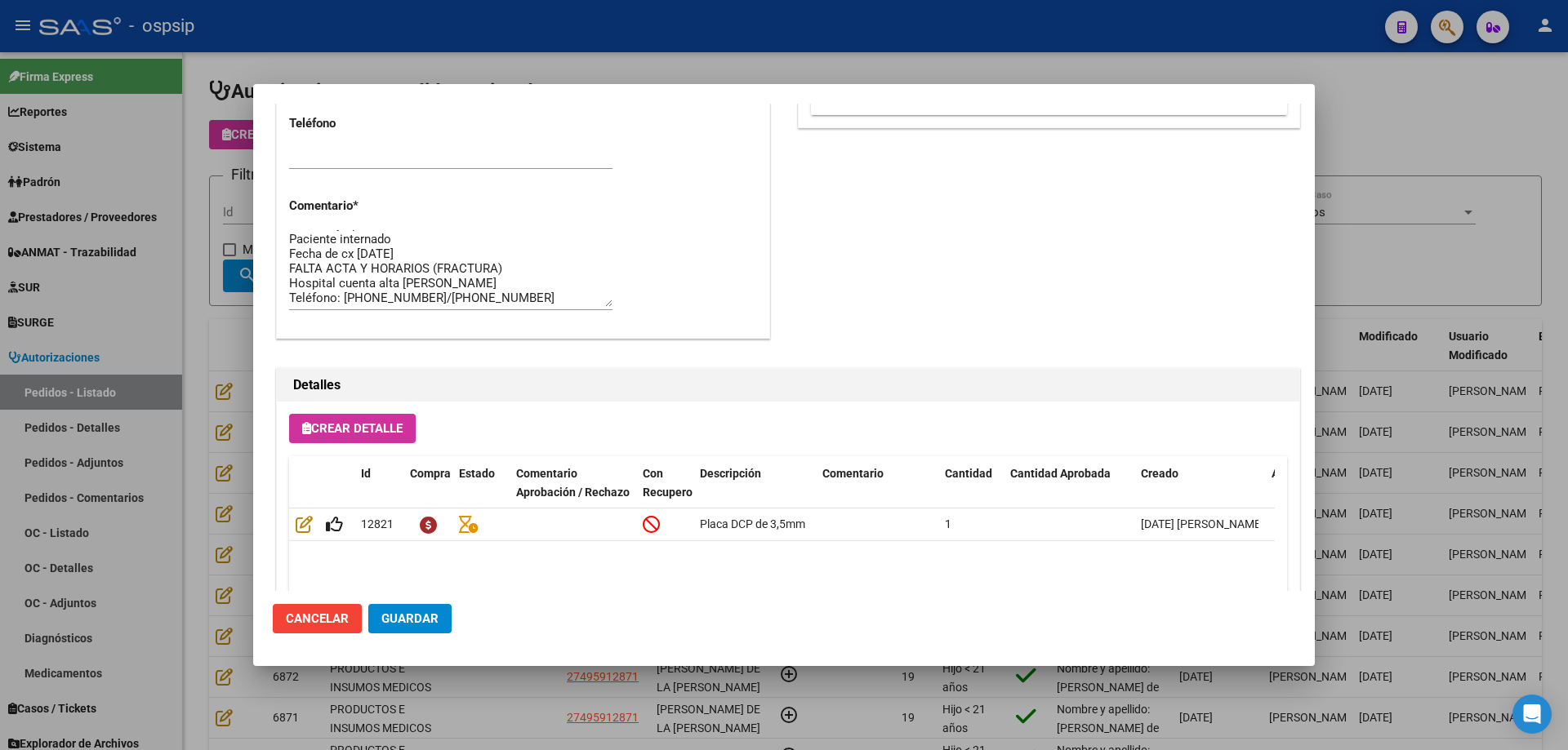
scroll to position [44, 0]
click at [209, 281] on div at bounding box center [784, 375] width 1568 height 750
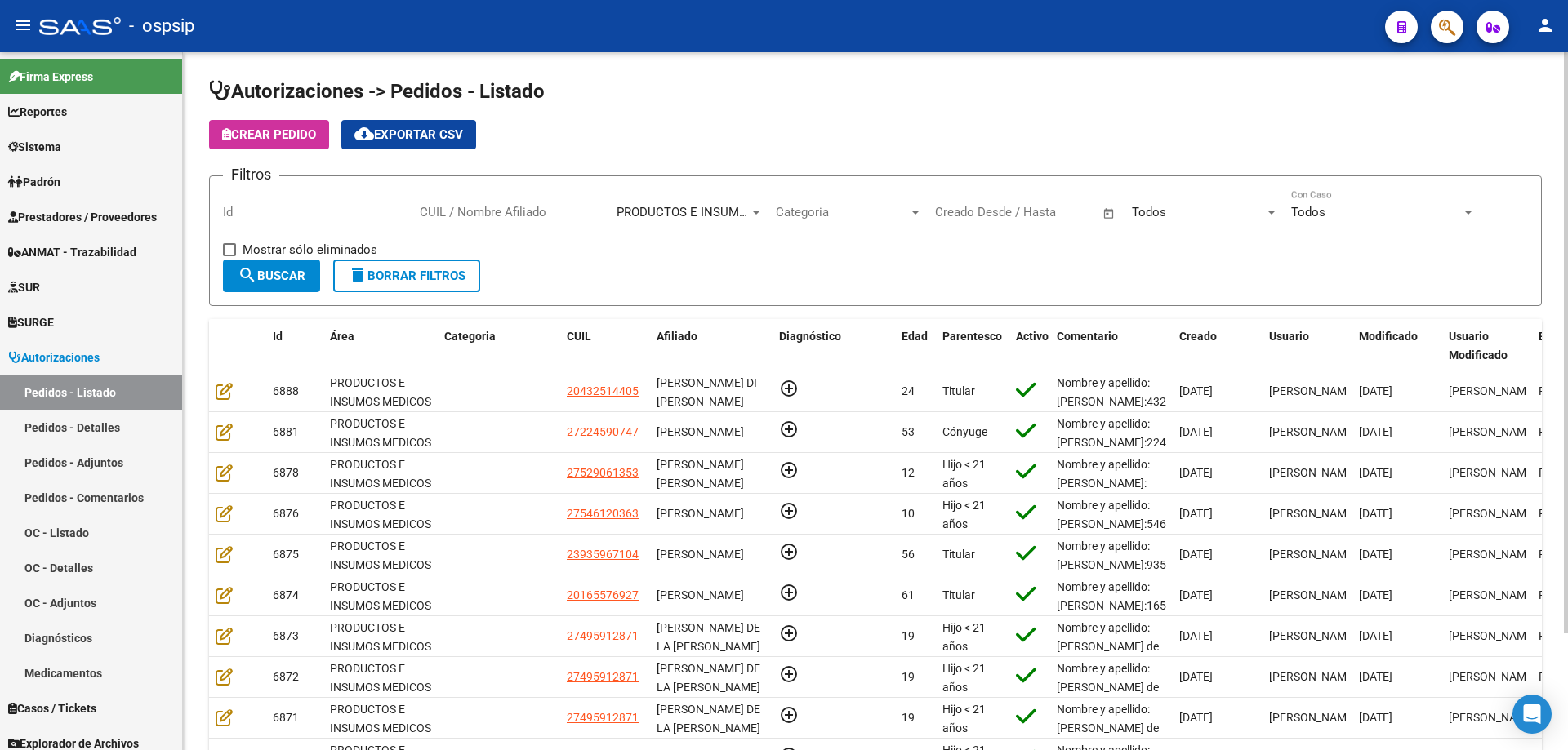
click at [302, 208] on input "Id" at bounding box center [315, 212] width 185 height 15
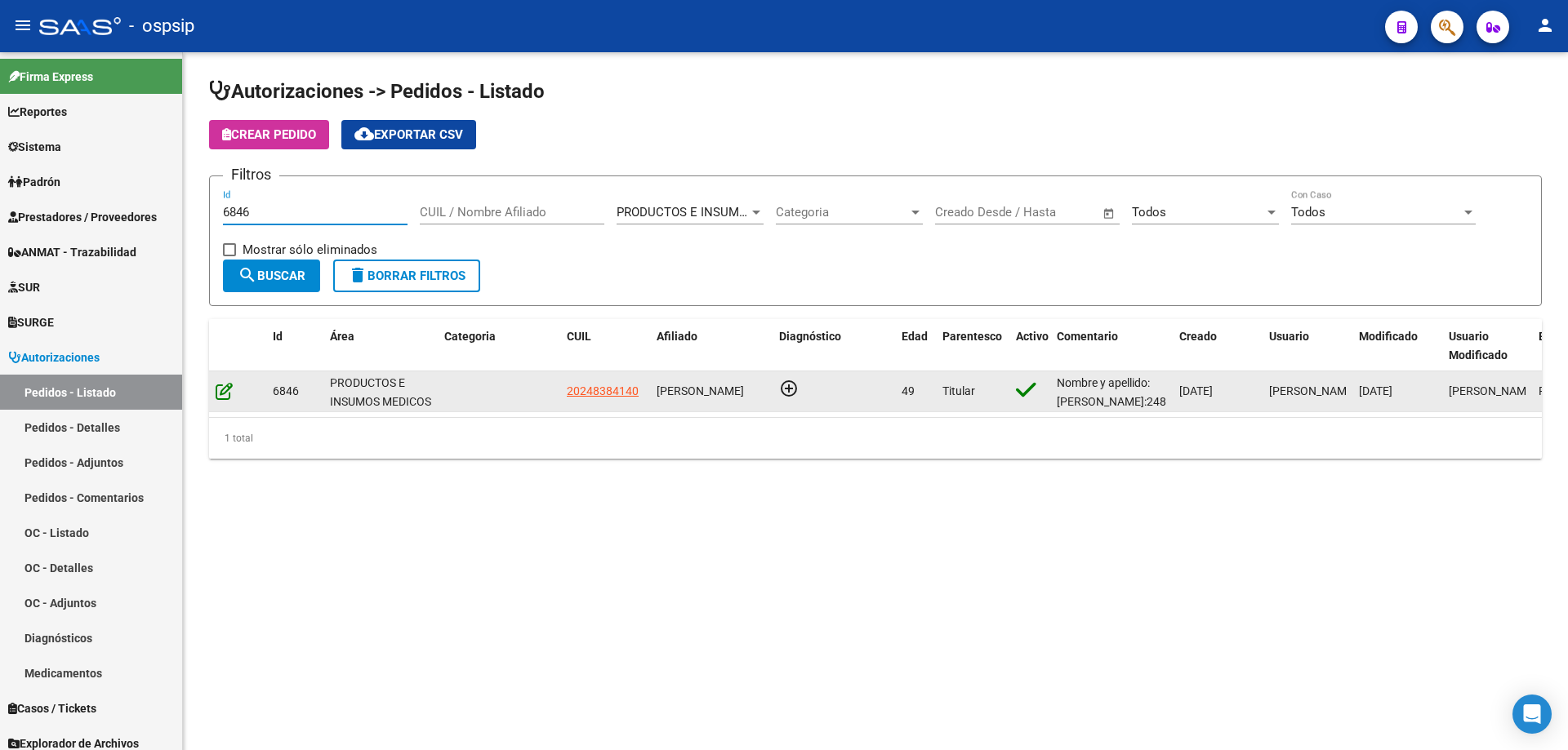
type input "6846"
click at [227, 392] on icon at bounding box center [224, 391] width 17 height 18
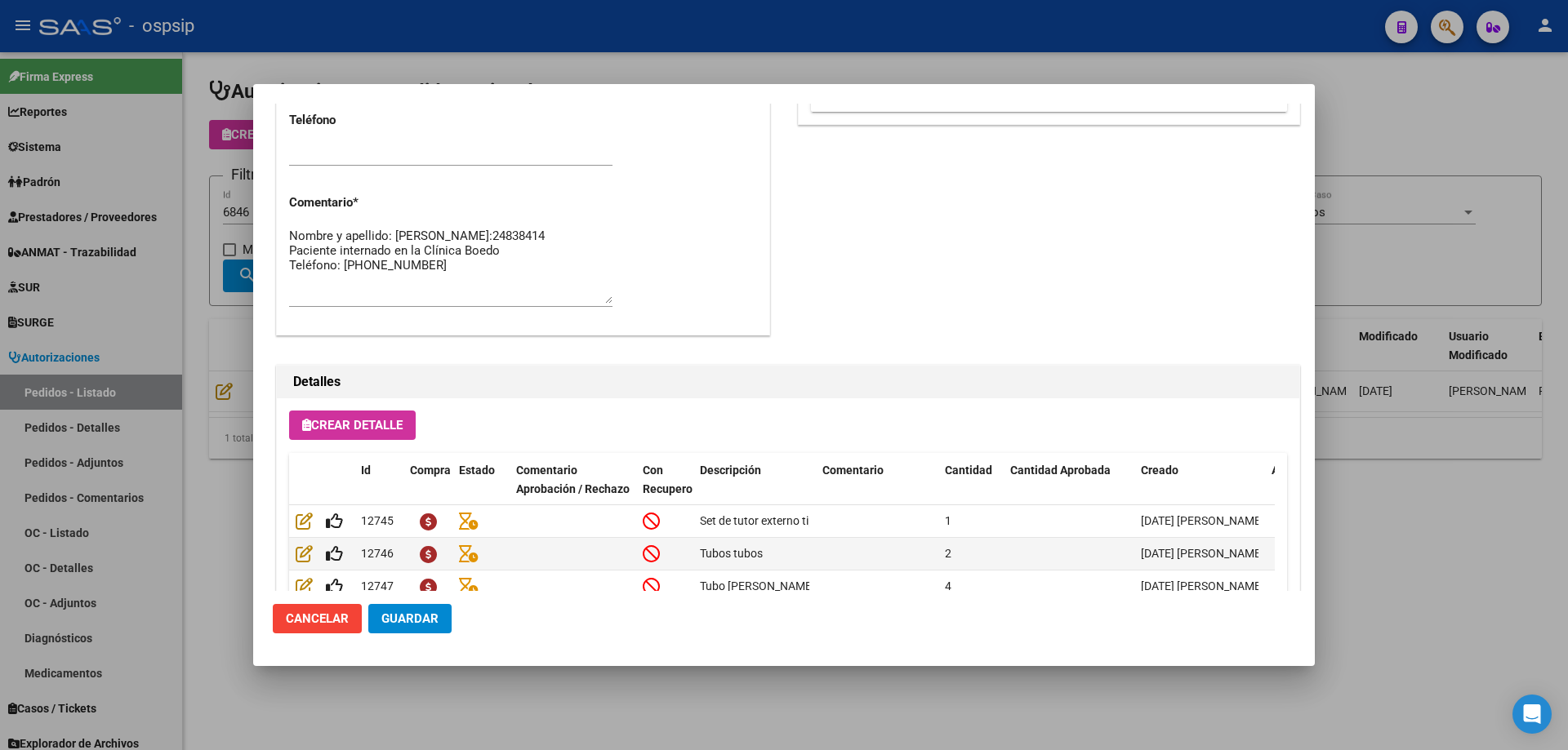
scroll to position [816, 0]
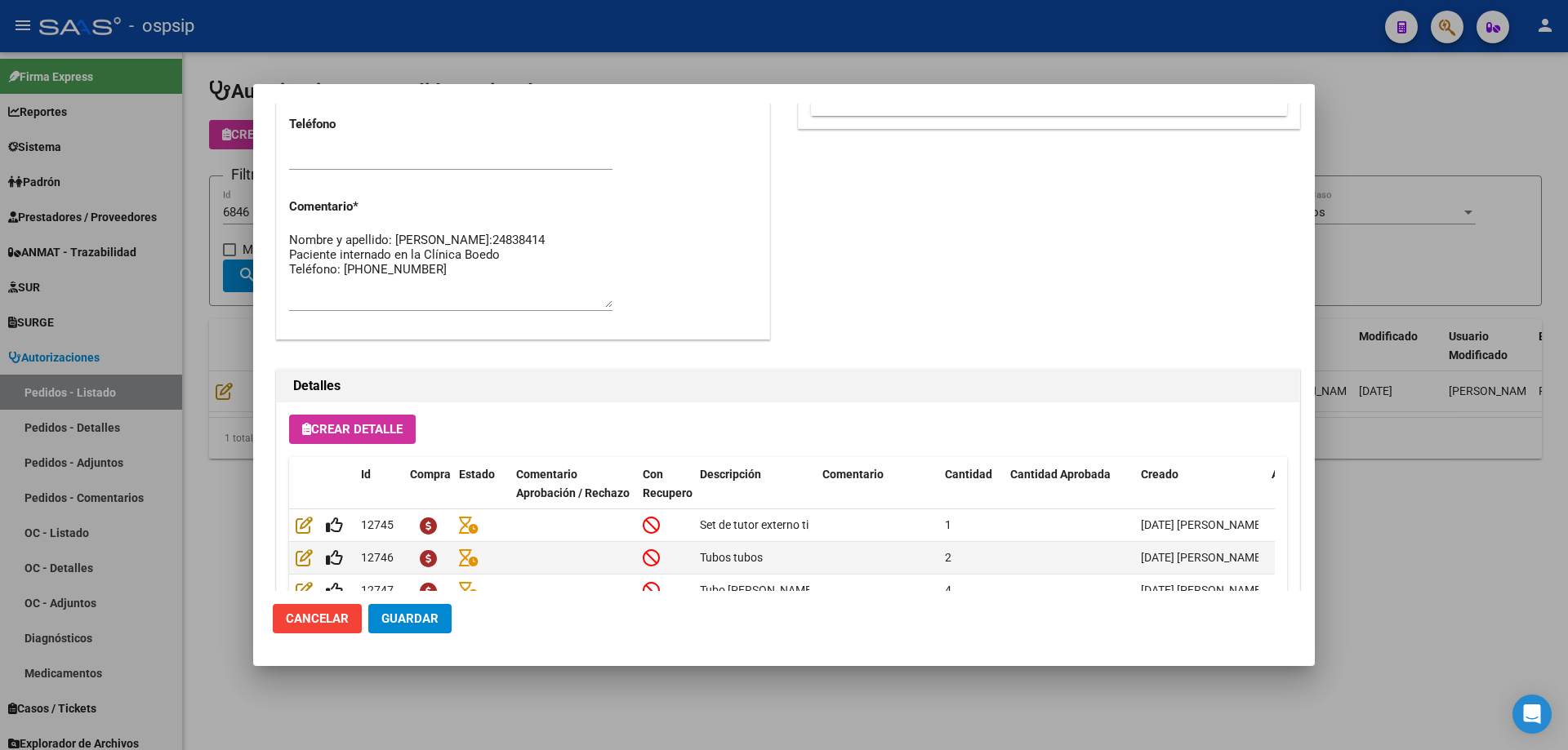
click at [213, 326] on div at bounding box center [784, 375] width 1568 height 750
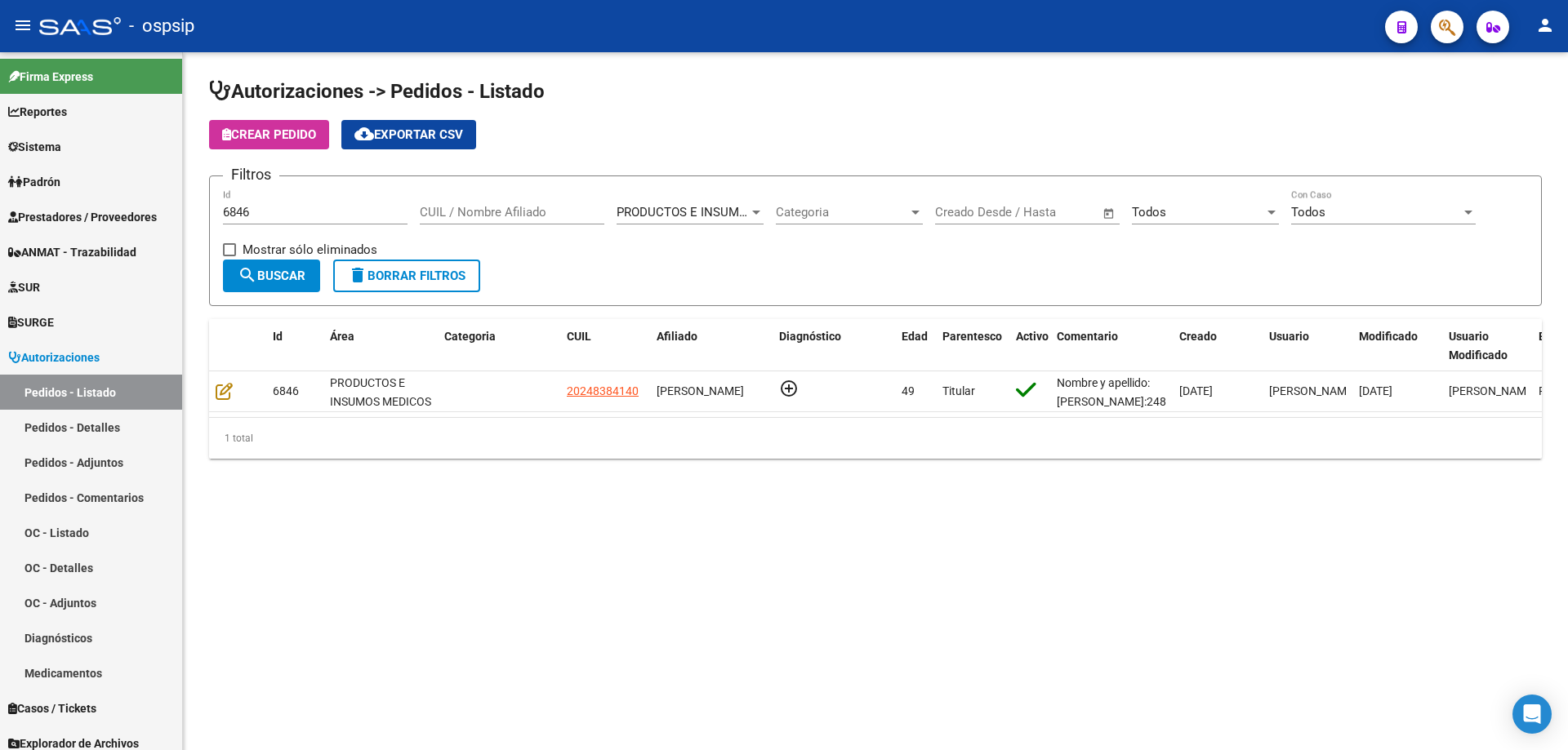
drag, startPoint x: 252, startPoint y: 203, endPoint x: 249, endPoint y: 214, distance: 11.4
click at [226, 212] on div "6846 Id" at bounding box center [315, 207] width 185 height 36
drag, startPoint x: 257, startPoint y: 213, endPoint x: 194, endPoint y: 220, distance: 63.4
click at [194, 220] on div "Autorizaciones -> Pedidos - Listado Crear Pedido cloud_download Exportar CSV Fi…" at bounding box center [875, 281] width 1385 height 459
click at [482, 216] on input "CUIL / Nombre Afiliado" at bounding box center [512, 212] width 185 height 15
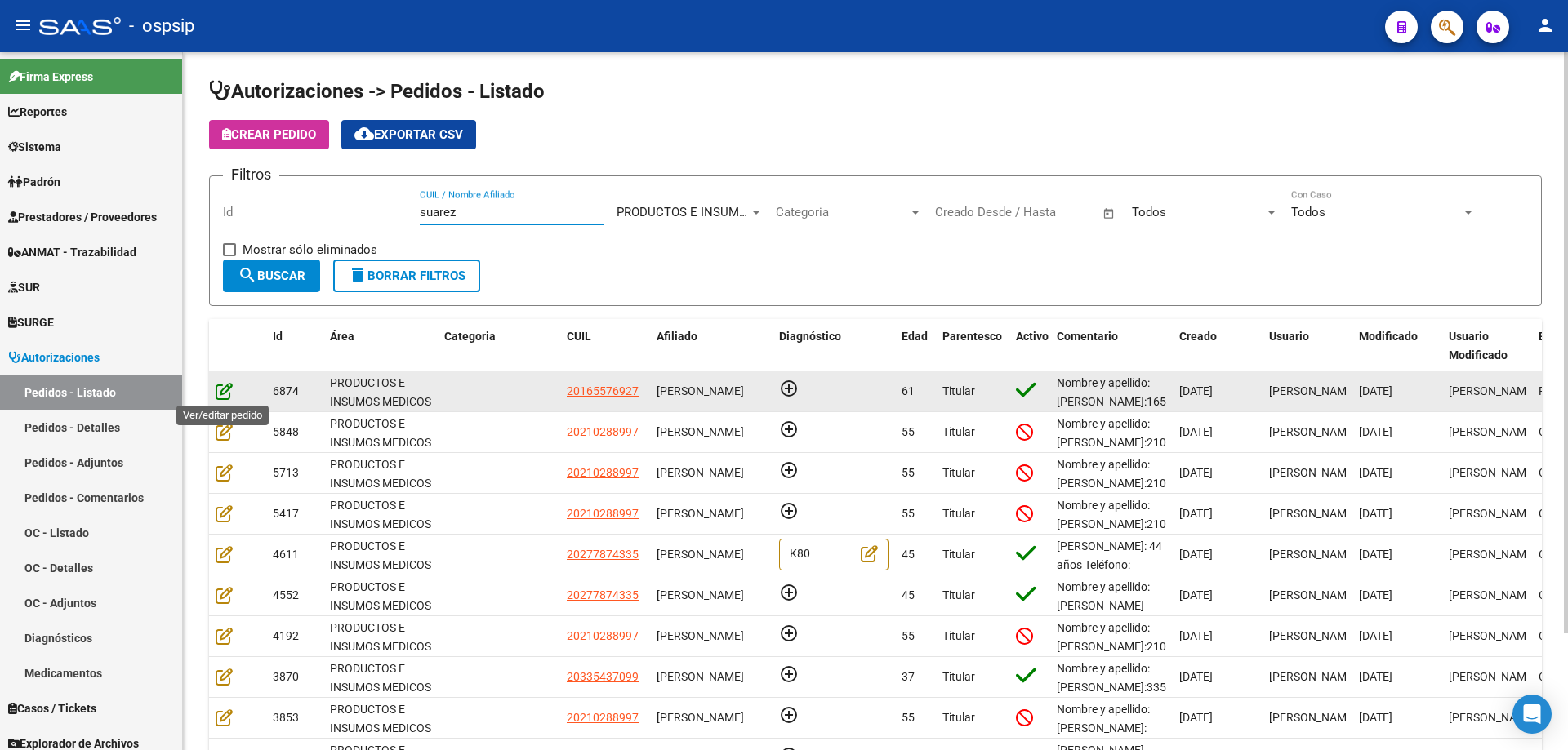
click at [221, 390] on icon at bounding box center [224, 391] width 17 height 18
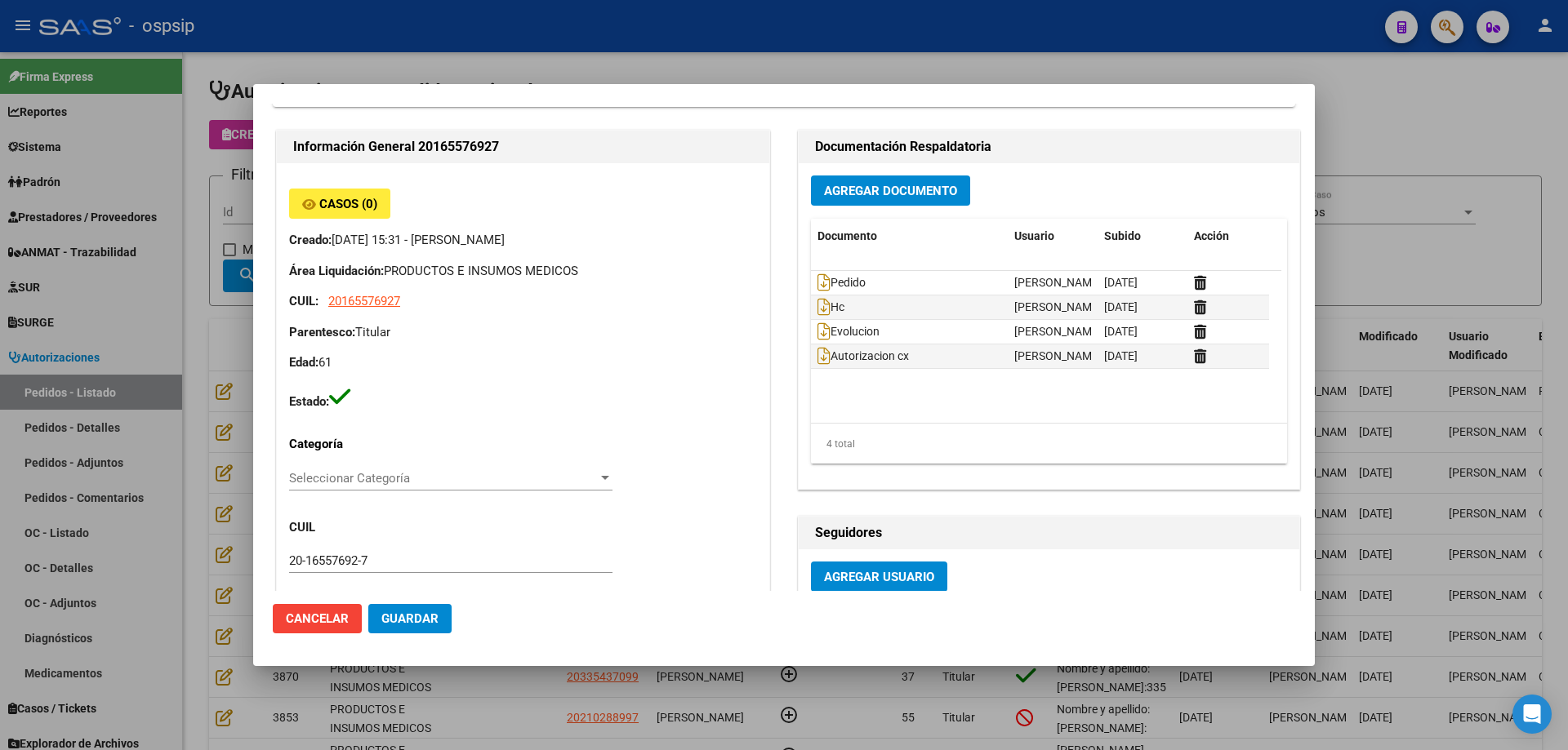
scroll to position [0, 0]
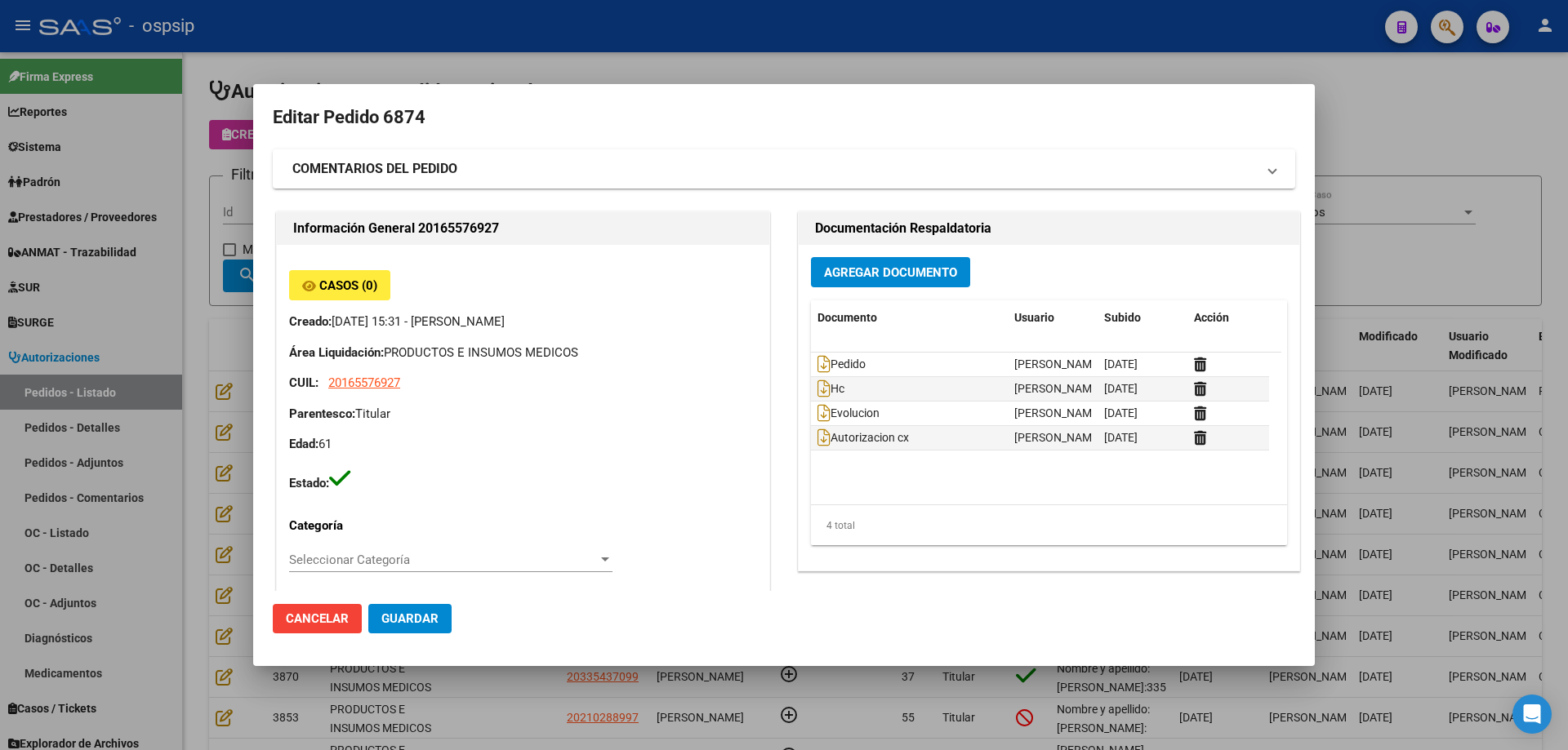
click at [52, 178] on div at bounding box center [784, 375] width 1568 height 750
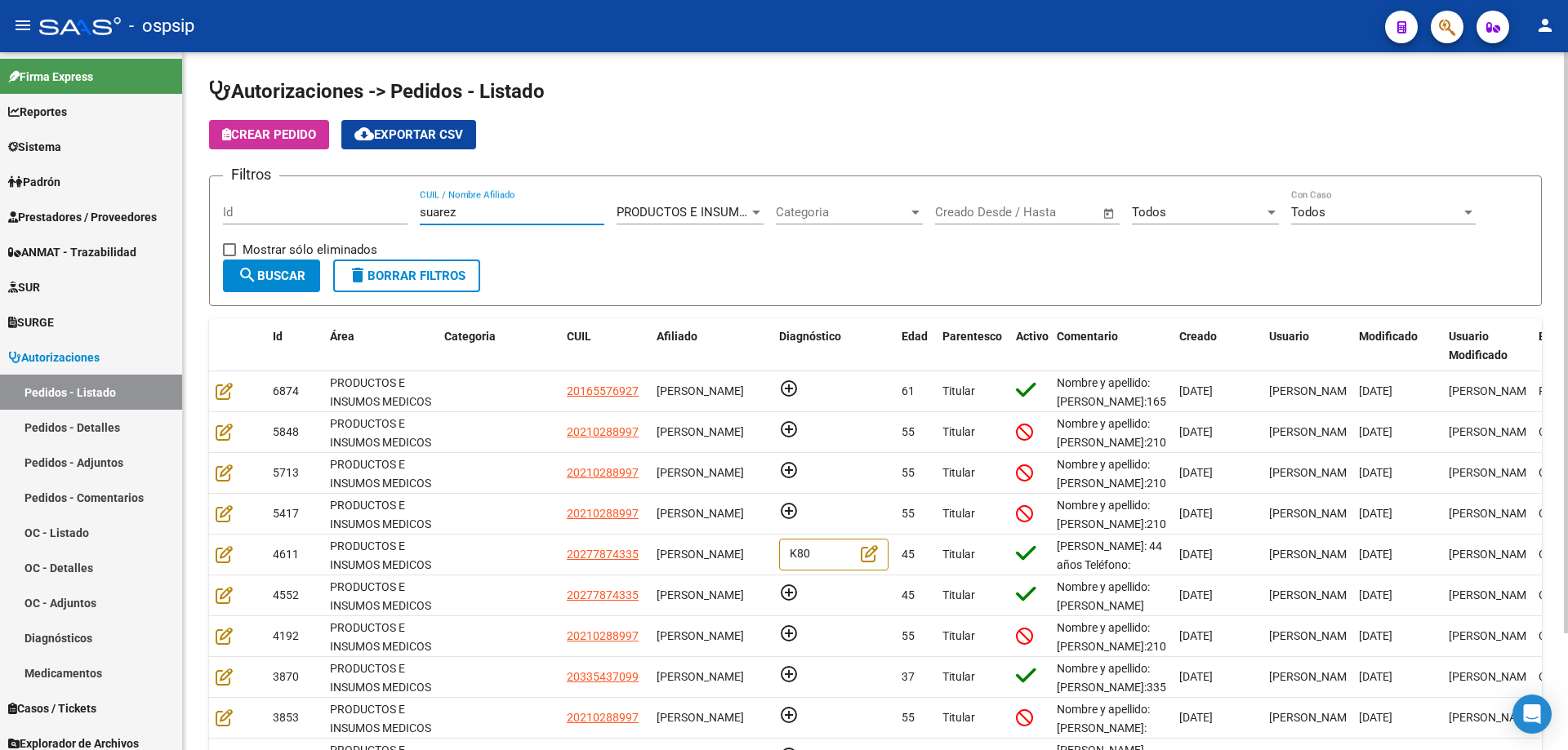
click at [573, 214] on input "suarez" at bounding box center [512, 212] width 185 height 15
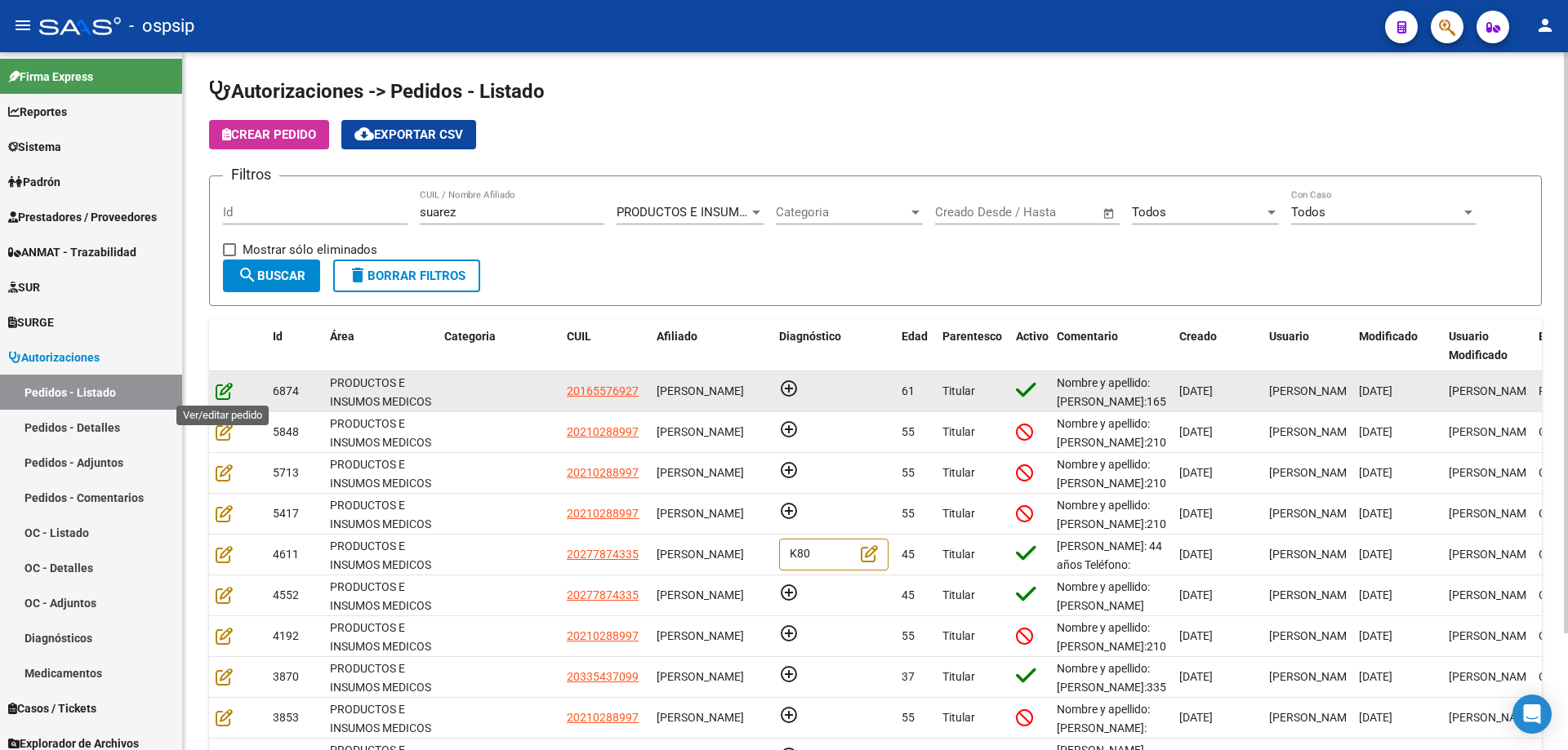
click at [224, 383] on icon at bounding box center [224, 391] width 17 height 18
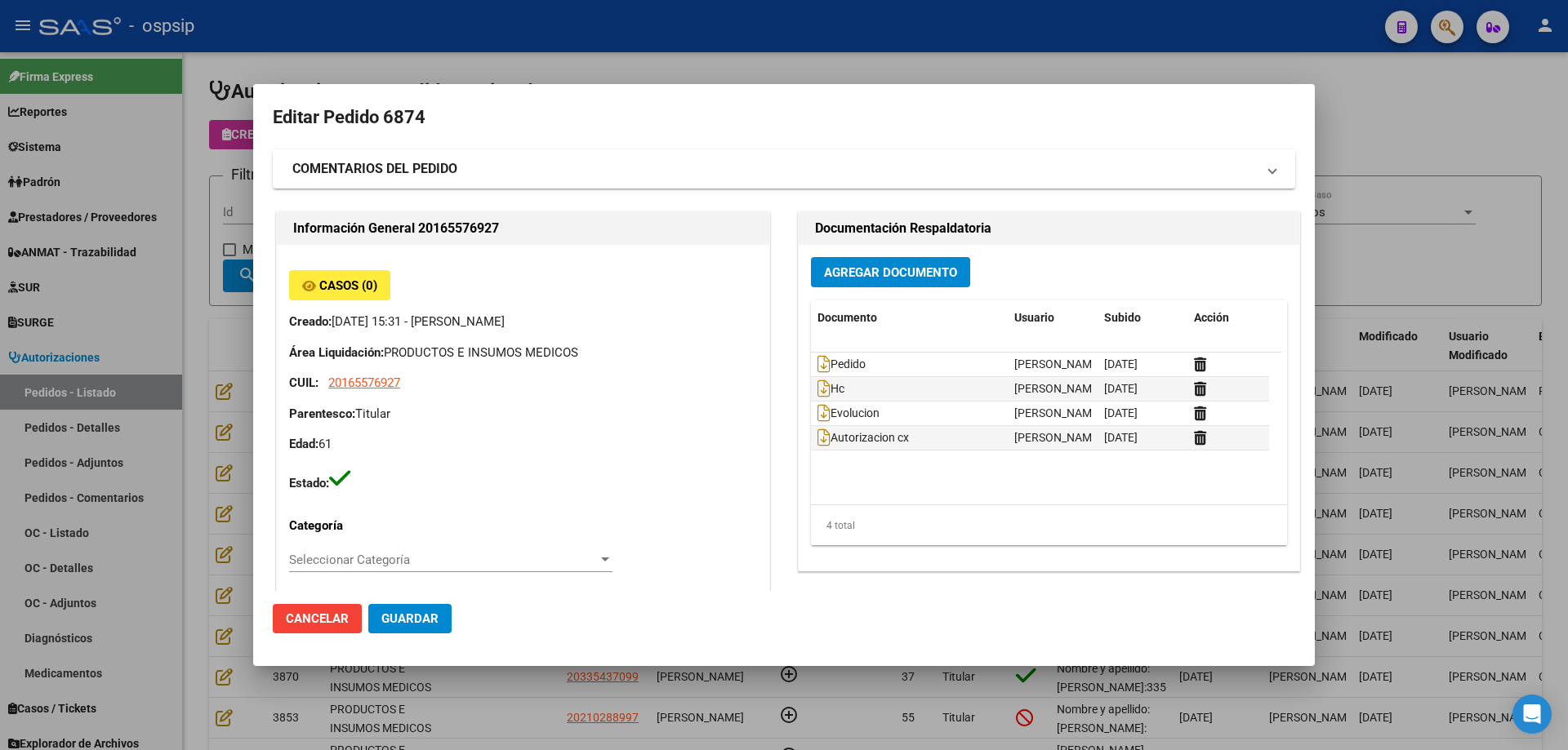
scroll to position [82, 0]
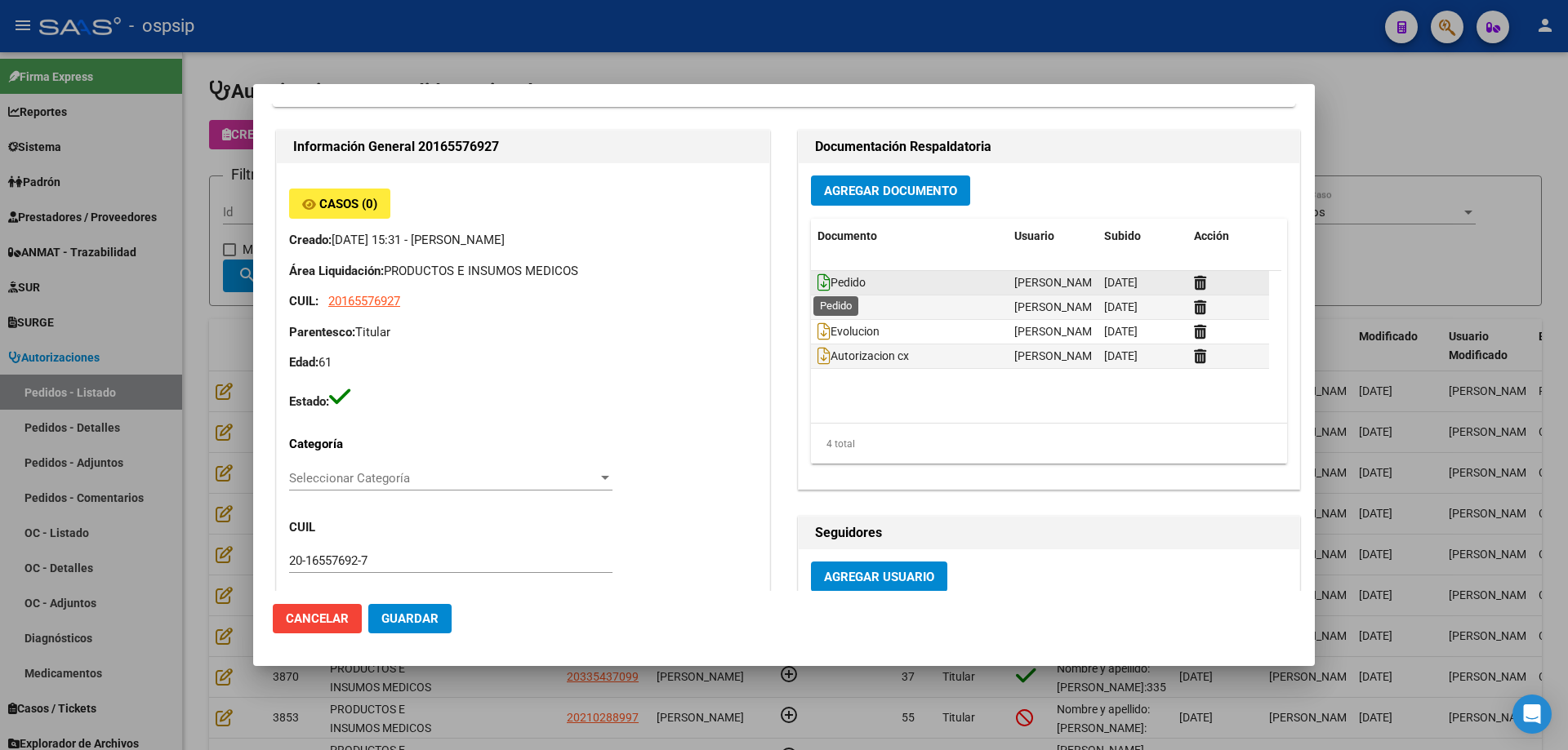
click at [818, 285] on icon at bounding box center [824, 282] width 13 height 18
click at [209, 316] on div at bounding box center [784, 375] width 1568 height 750
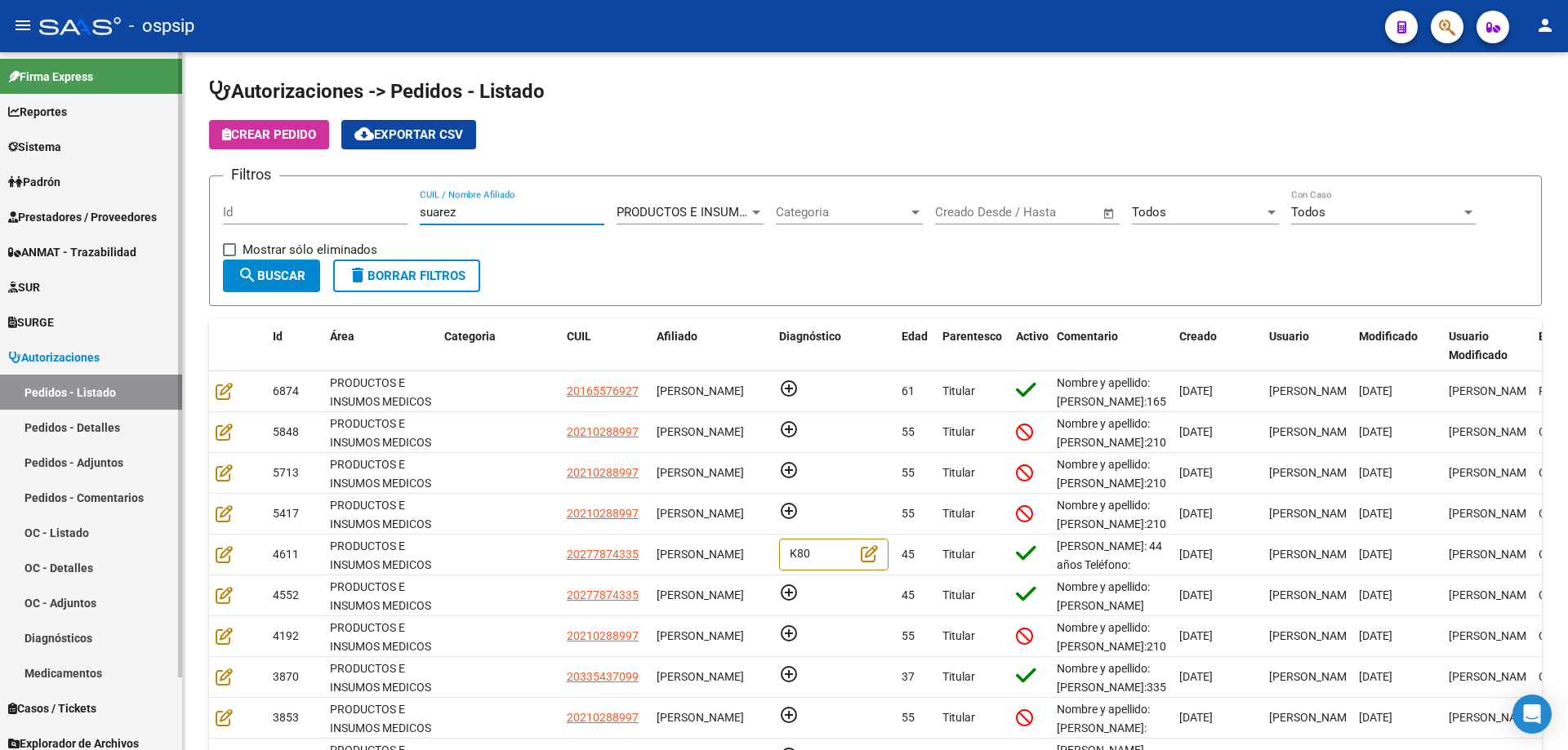
drag, startPoint x: 218, startPoint y: 184, endPoint x: 40, endPoint y: 162, distance: 179.4
click at [40, 162] on mat-sidenav-container "Firma Express Reportes Egresos Devengados Auditorías x Área Auditorías x Usuari…" at bounding box center [784, 401] width 1568 height 698
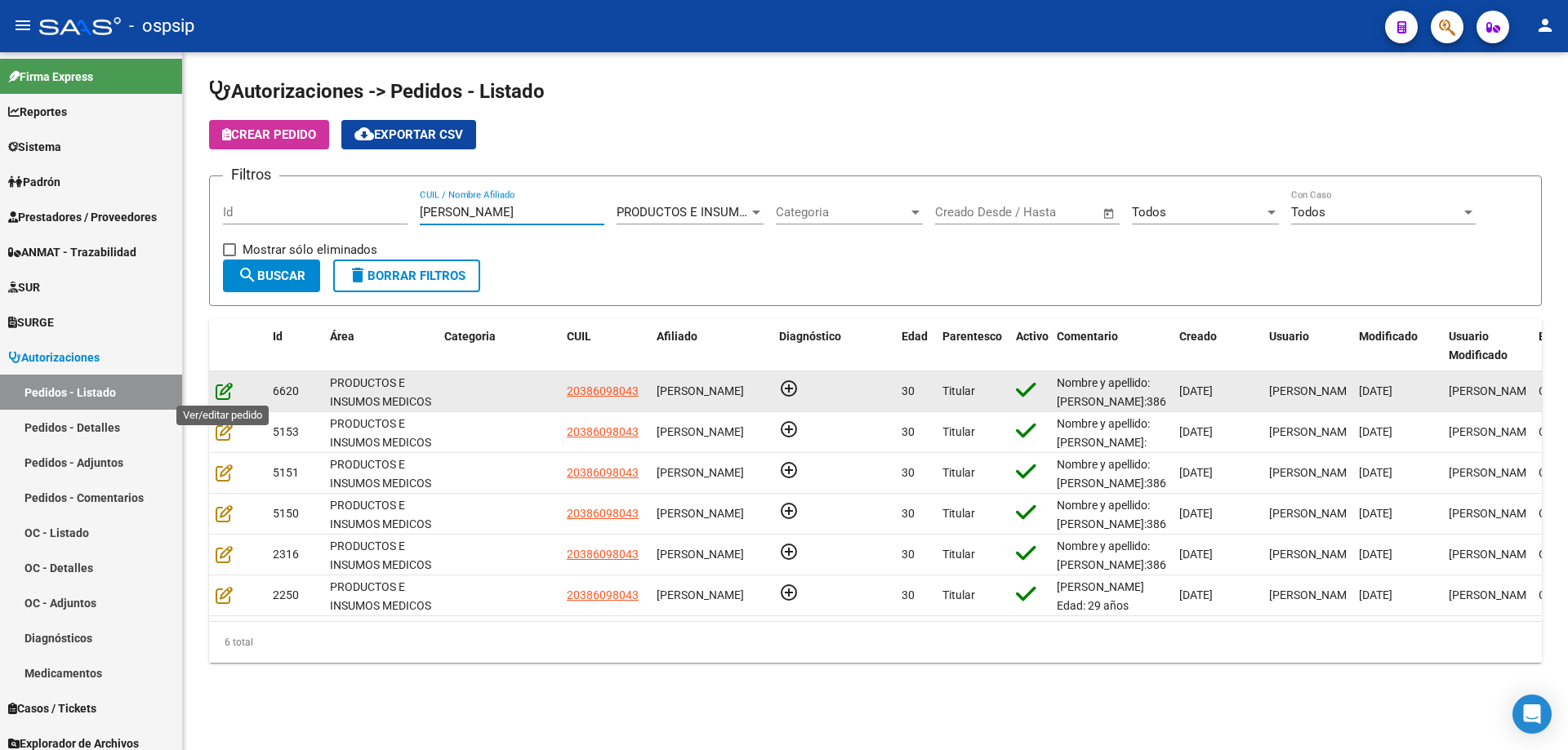
type input "[PERSON_NAME]"
click at [226, 392] on icon at bounding box center [224, 391] width 17 height 18
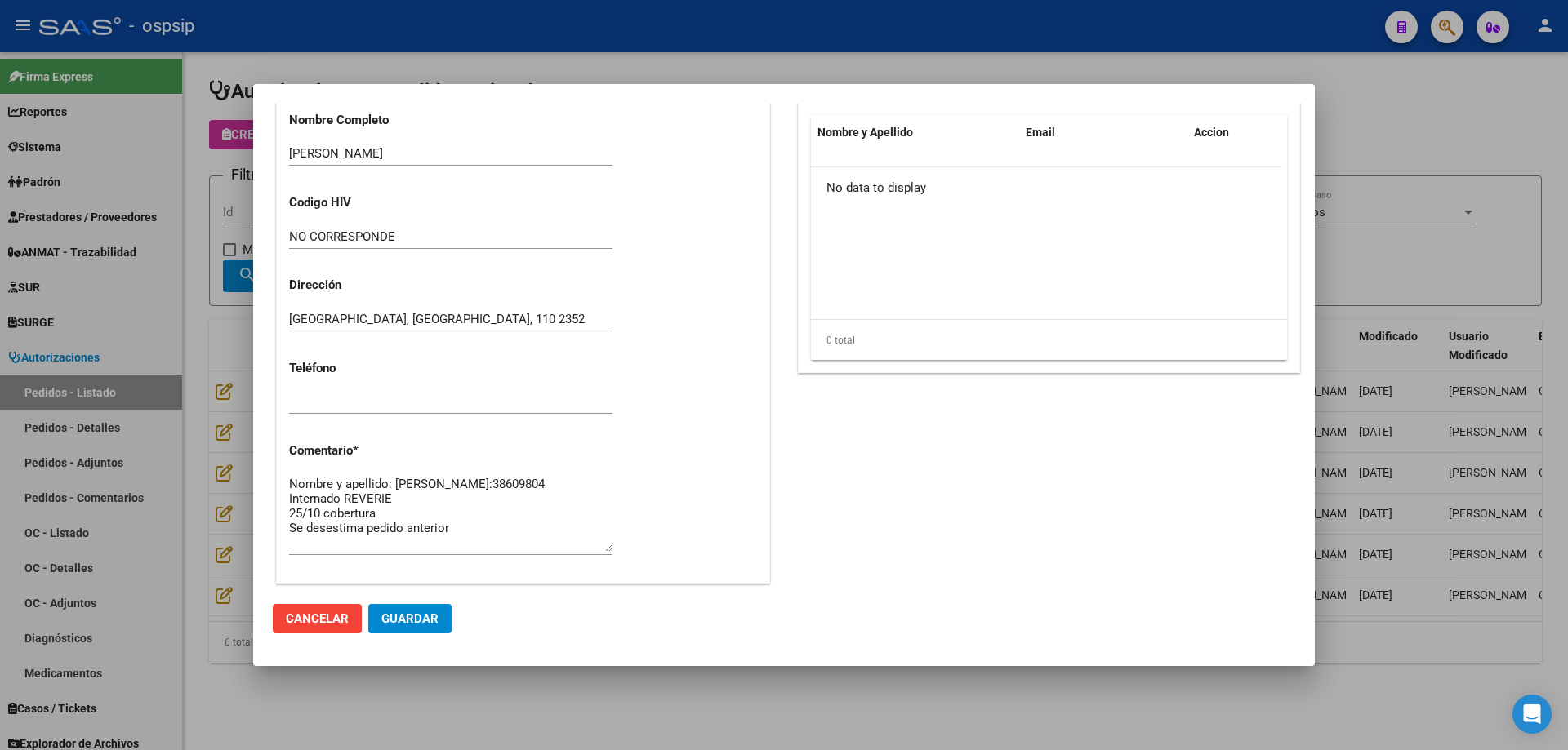
scroll to position [979, 0]
